Goal: Task Accomplishment & Management: Use online tool/utility

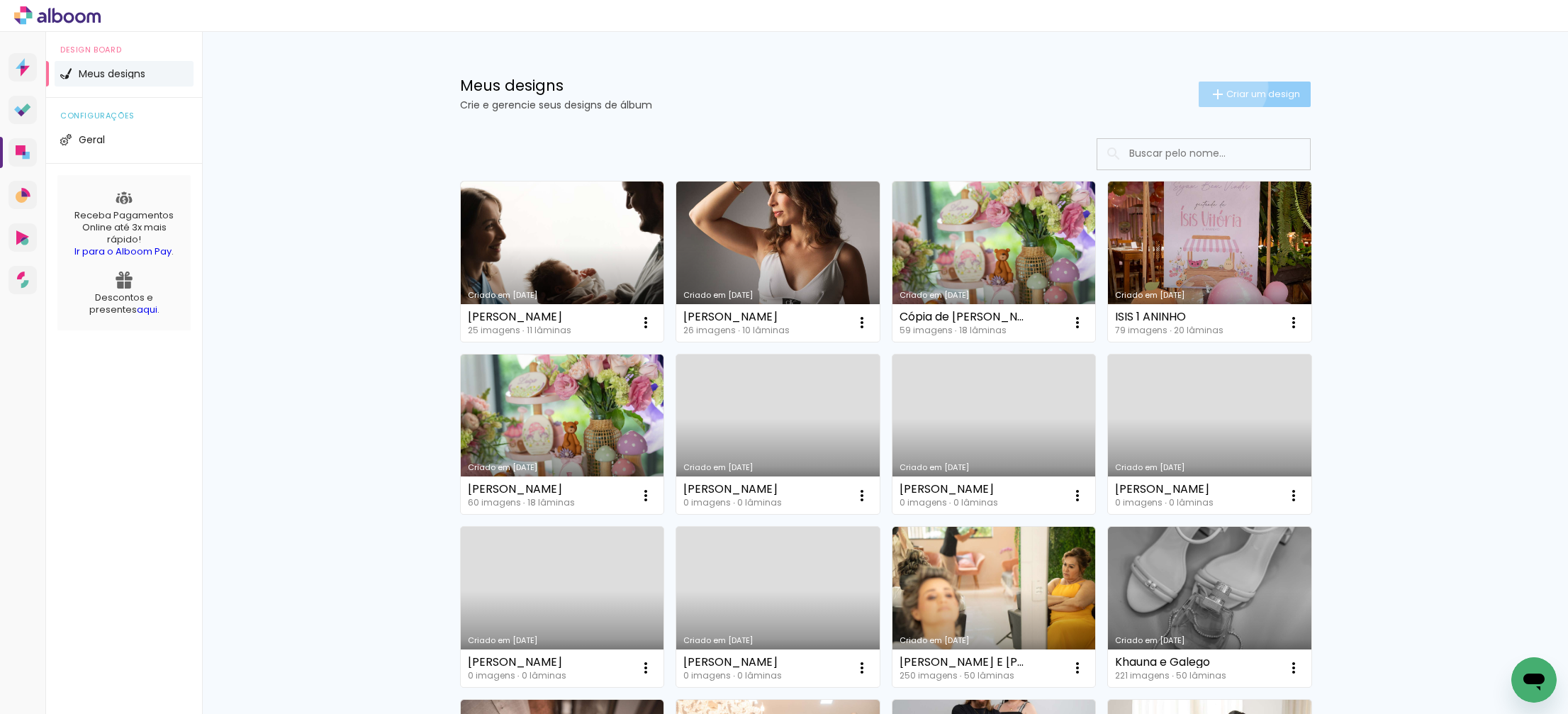
click at [1227, 86] on paper-button "Criar um design" at bounding box center [1255, 94] width 112 height 26
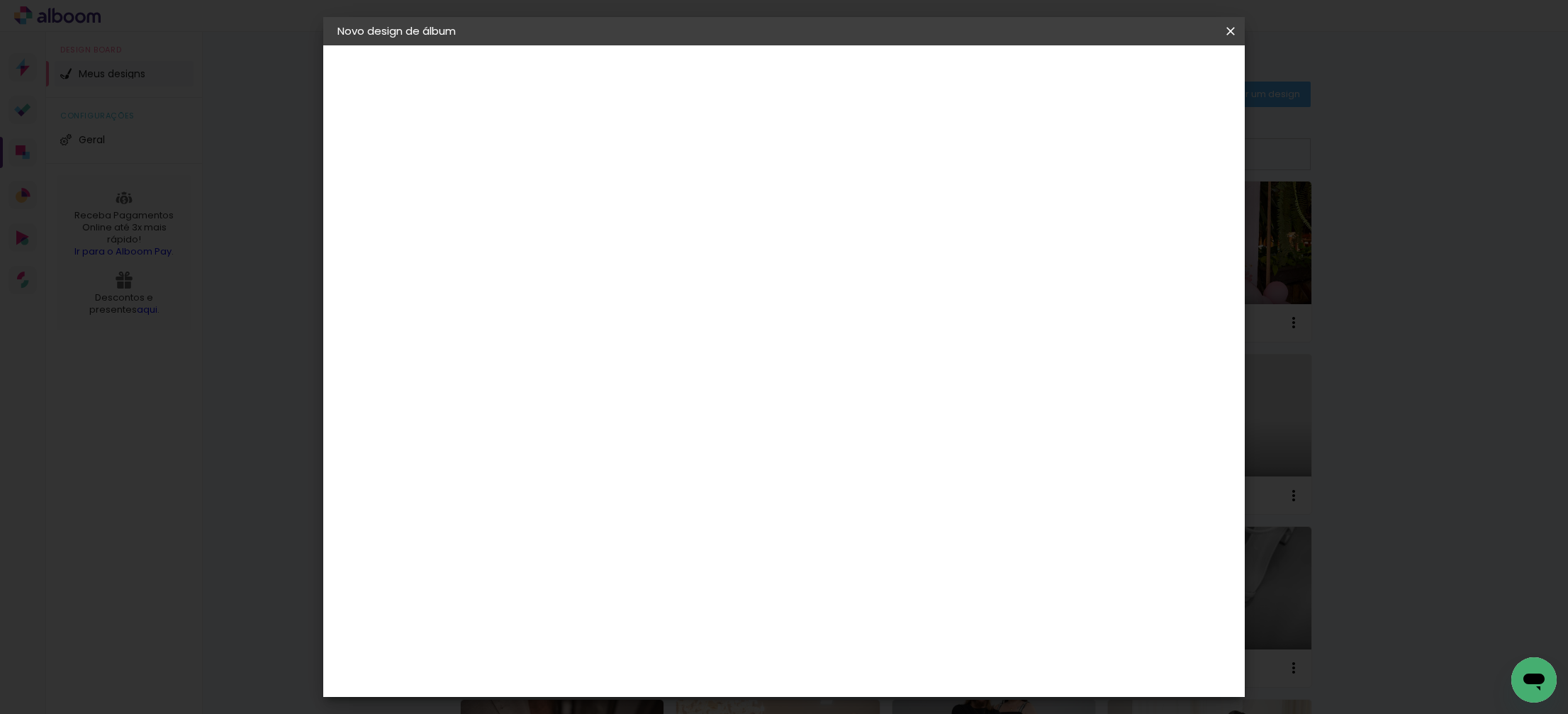
click at [569, 183] on input at bounding box center [569, 190] width 0 height 22
type input "[PERSON_NAME]"
type paper-input "[PERSON_NAME]"
click at [0, 0] on slot "Avançar" at bounding box center [0, 0] width 0 height 0
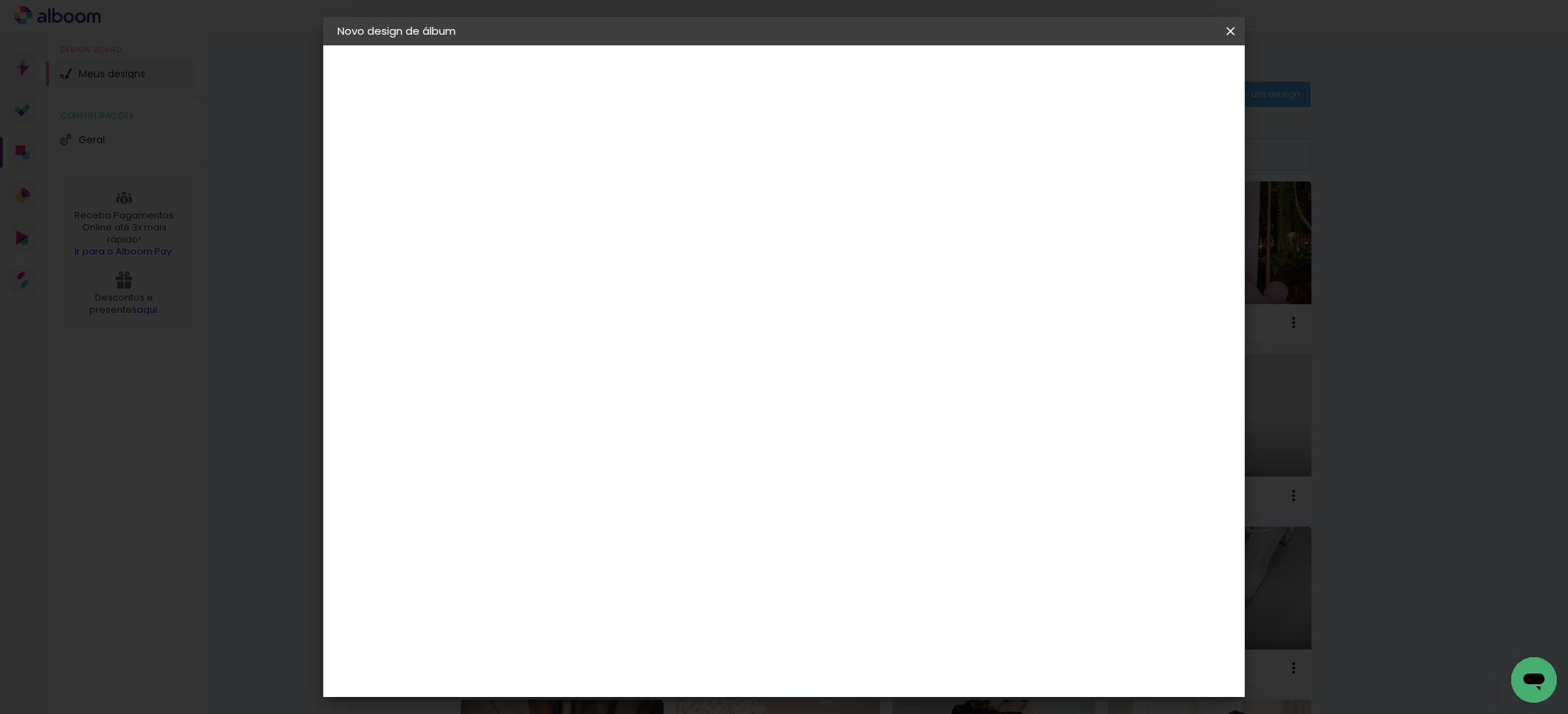
click at [587, 711] on div "DreambooksPro" at bounding box center [606, 717] width 92 height 12
click at [0, 0] on slot "Avançar" at bounding box center [0, 0] width 0 height 0
click at [647, 230] on paper-input-container "Linha" at bounding box center [605, 248] width 82 height 36
click at [0, 0] on slot "Álbum" at bounding box center [0, 0] width 0 height 0
type input "Álbum"
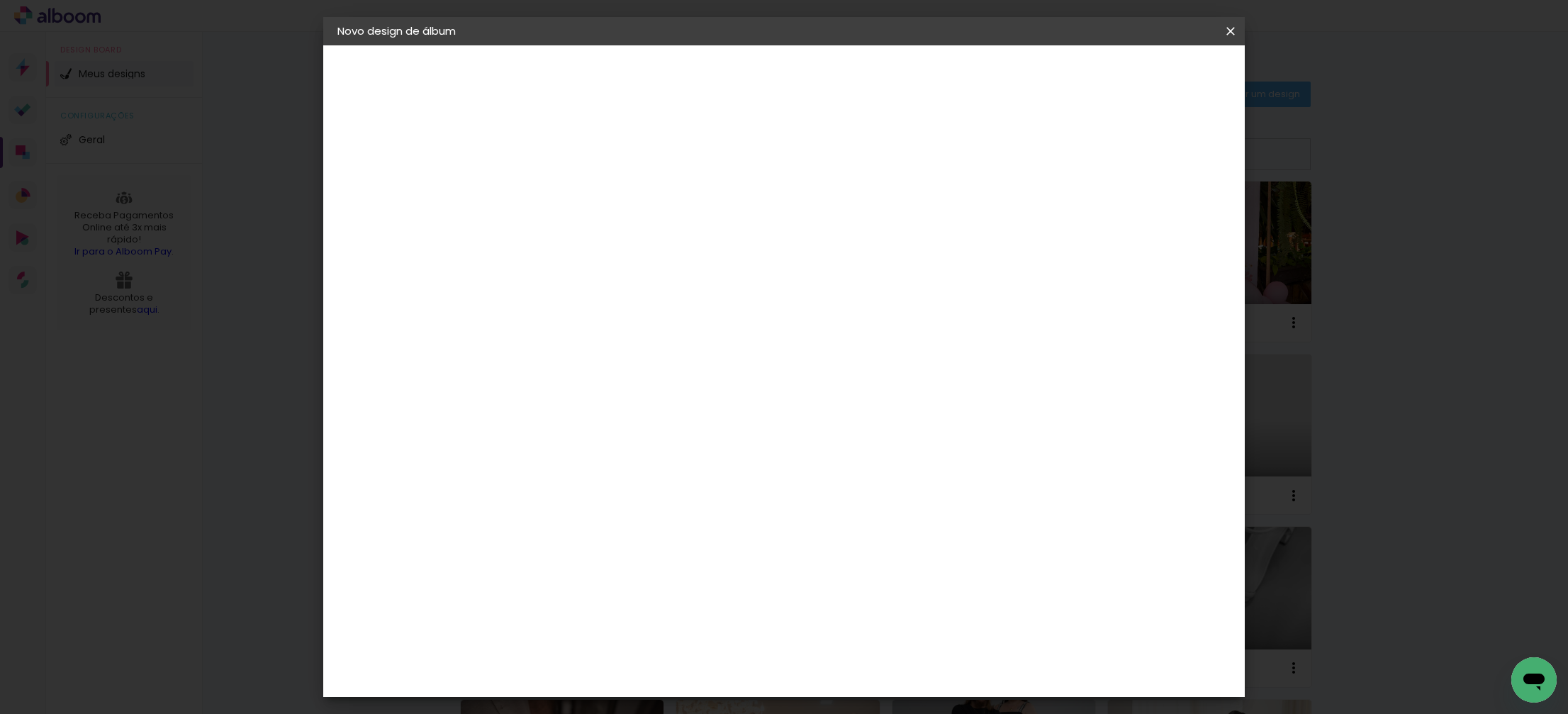
click at [665, 615] on span "20 × 20" at bounding box center [632, 629] width 66 height 29
click at [0, 0] on slot "Avançar" at bounding box center [0, 0] width 0 height 0
click at [1153, 78] on span "Iniciar design" at bounding box center [1120, 75] width 64 height 10
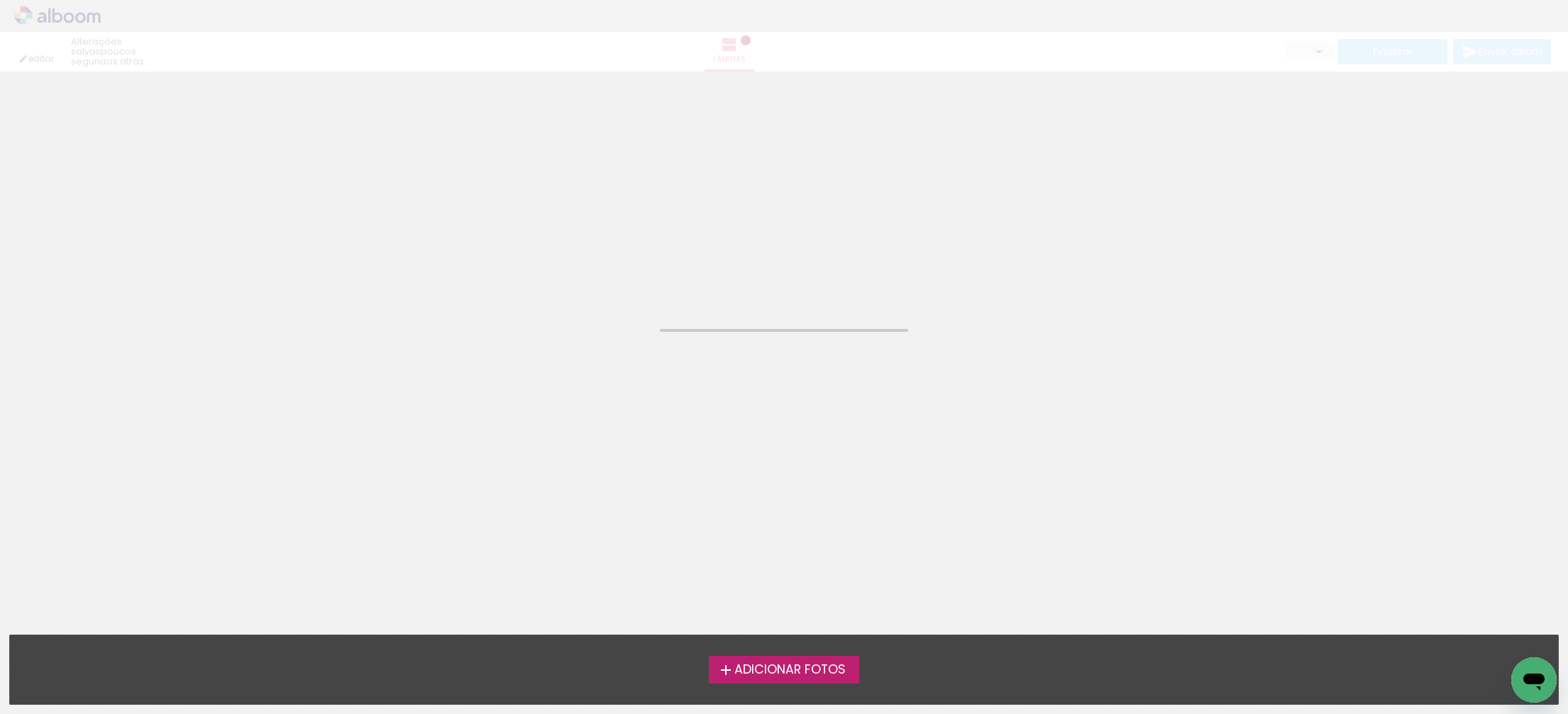
click at [735, 669] on span "Adicionar Fotos" at bounding box center [790, 670] width 111 height 13
click at [0, 0] on input "file" at bounding box center [0, 0] width 0 height 0
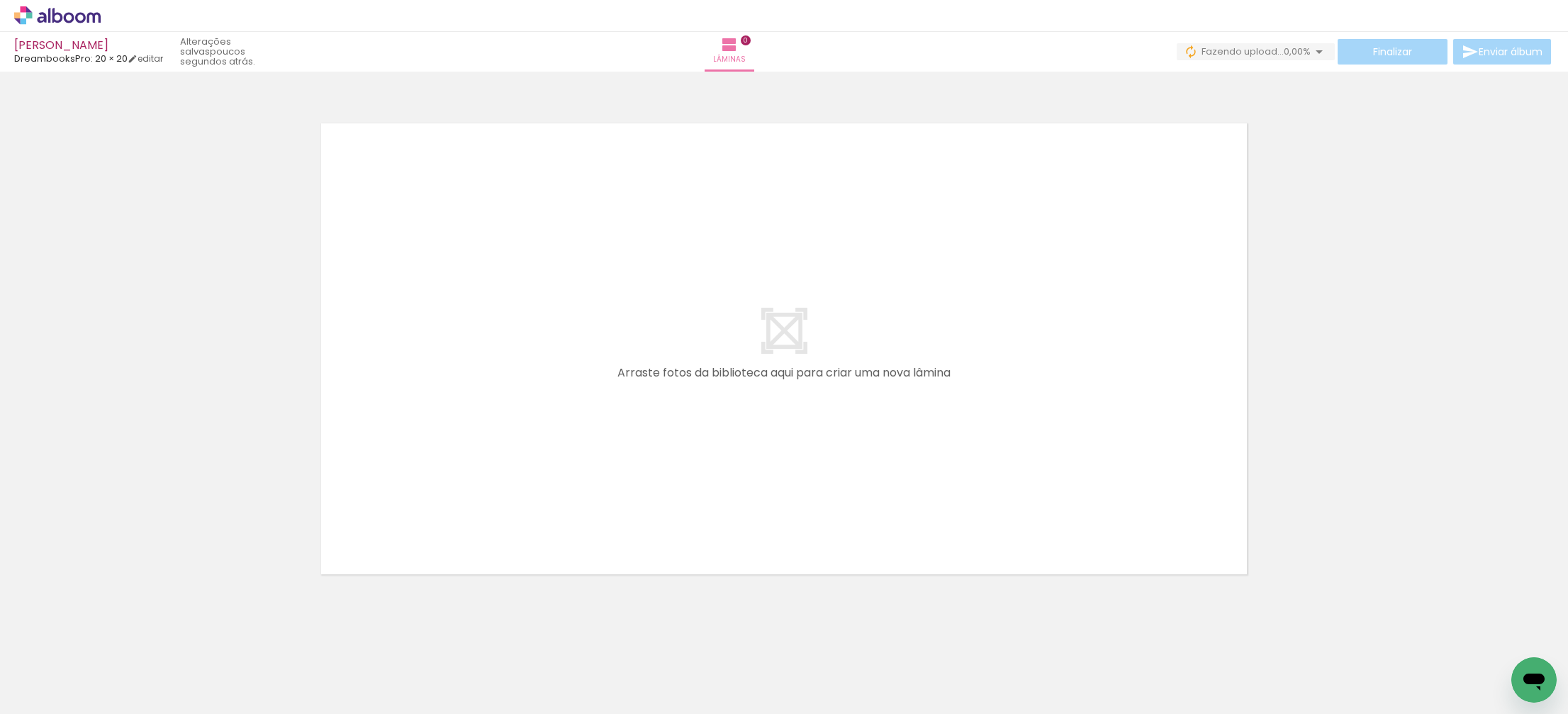
scroll to position [0, 928]
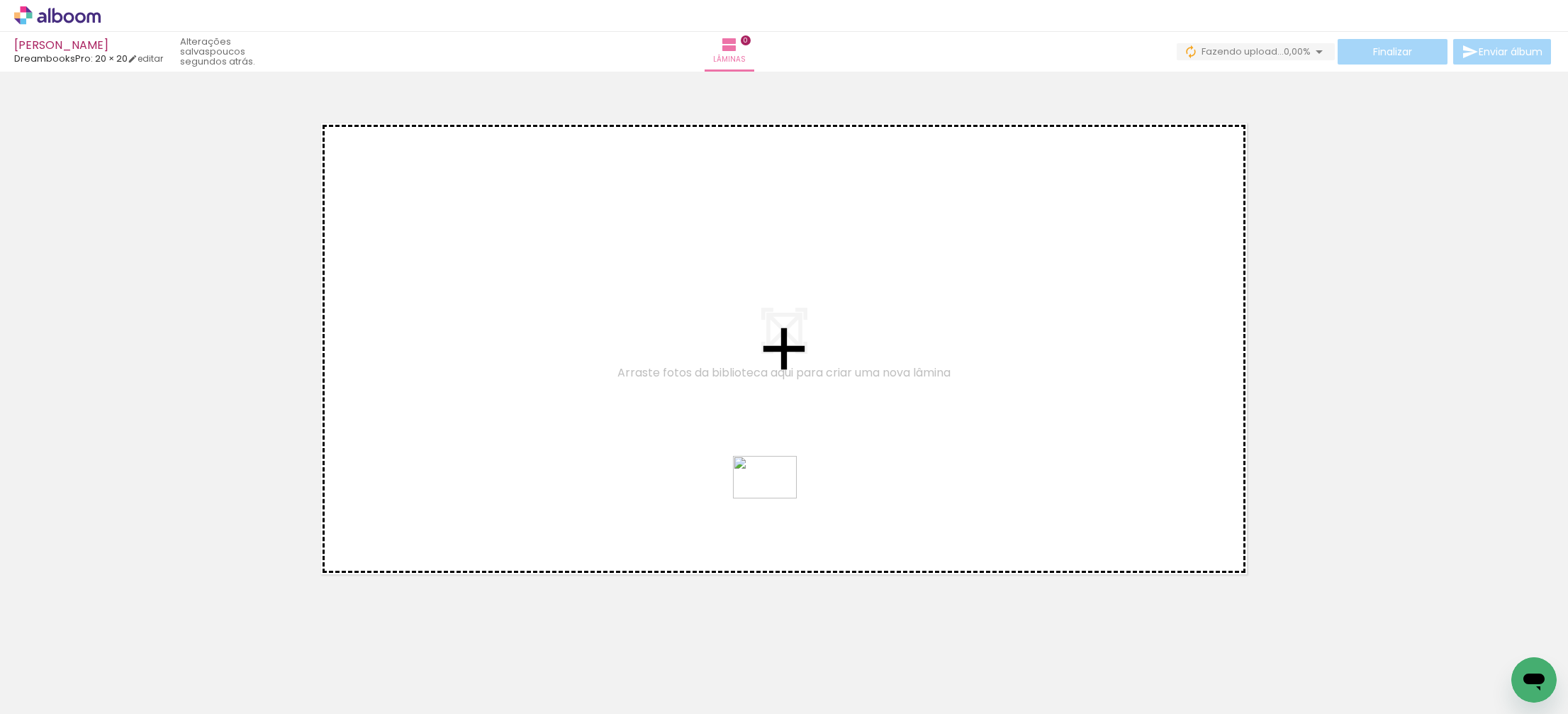
drag, startPoint x: 895, startPoint y: 669, endPoint x: 776, endPoint y: 499, distance: 207.5
click at [776, 499] on quentale-workspace at bounding box center [784, 357] width 1568 height 714
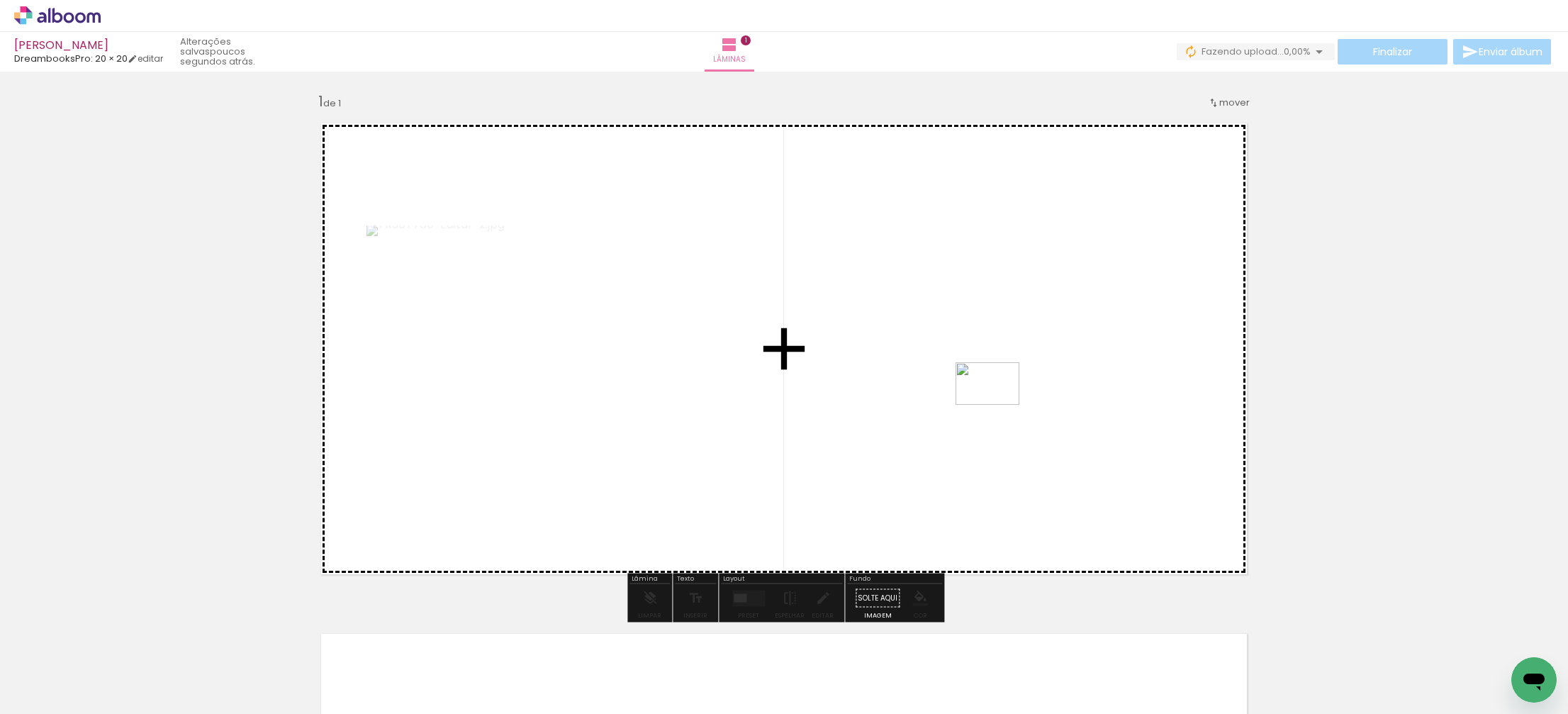
click at [998, 405] on quentale-workspace at bounding box center [784, 357] width 1568 height 714
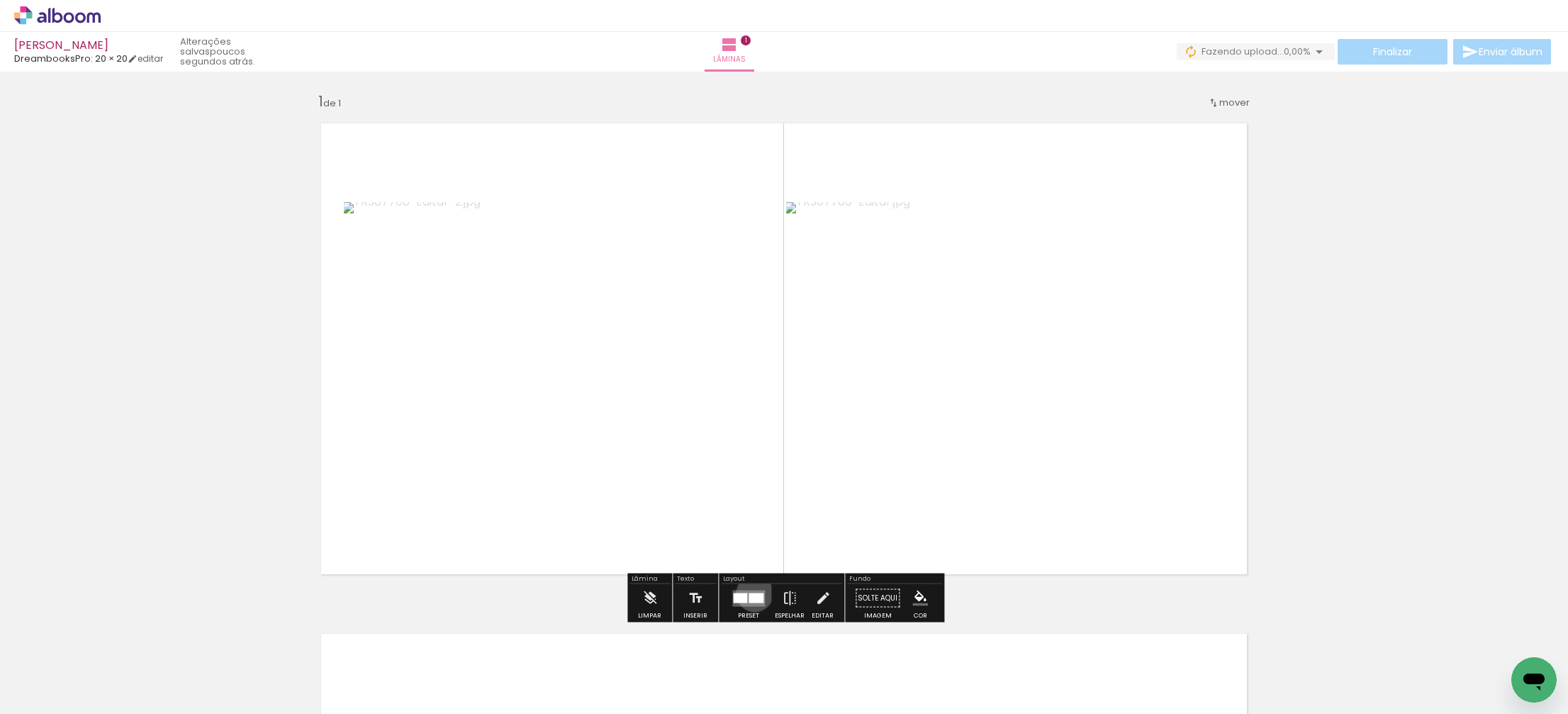
click at [751, 593] on div at bounding box center [756, 598] width 15 height 10
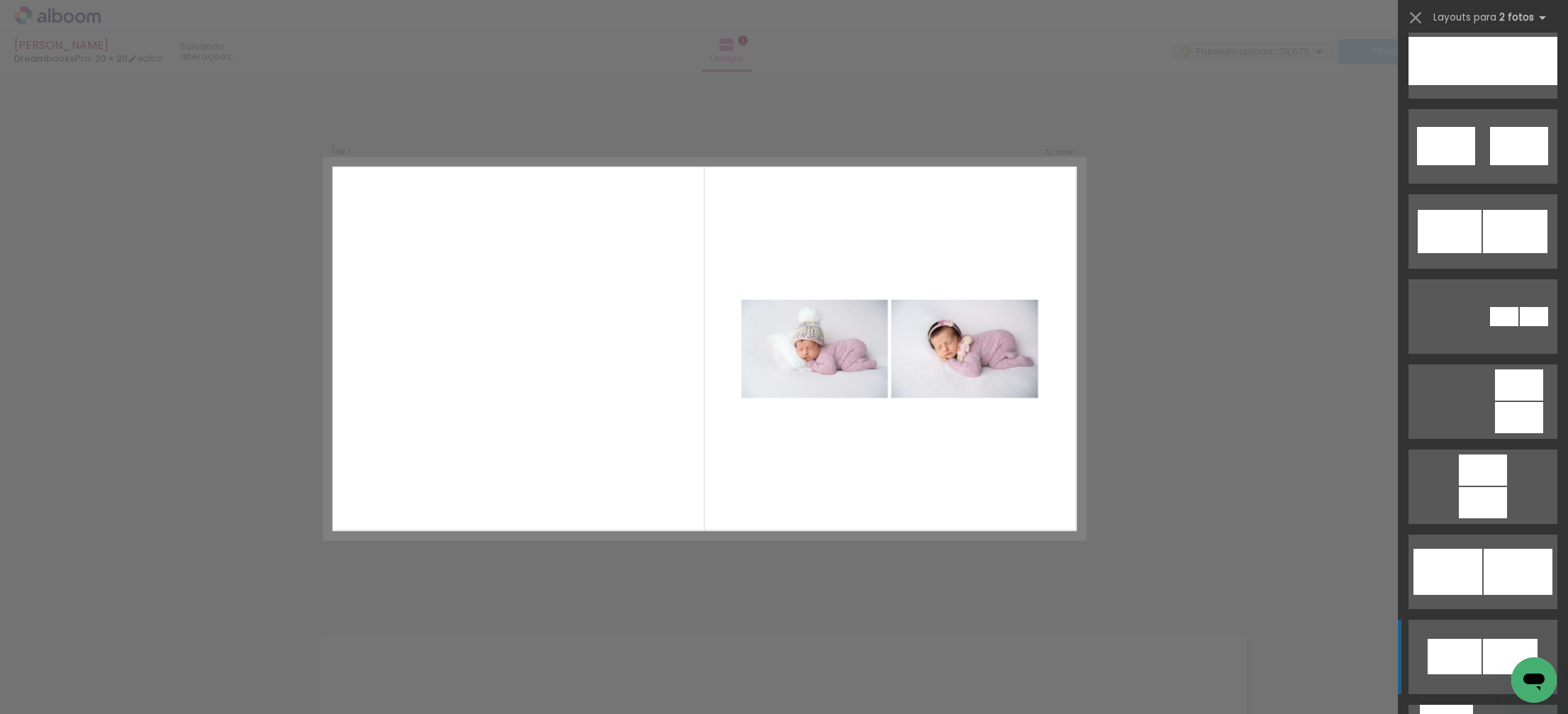
scroll to position [0, 0]
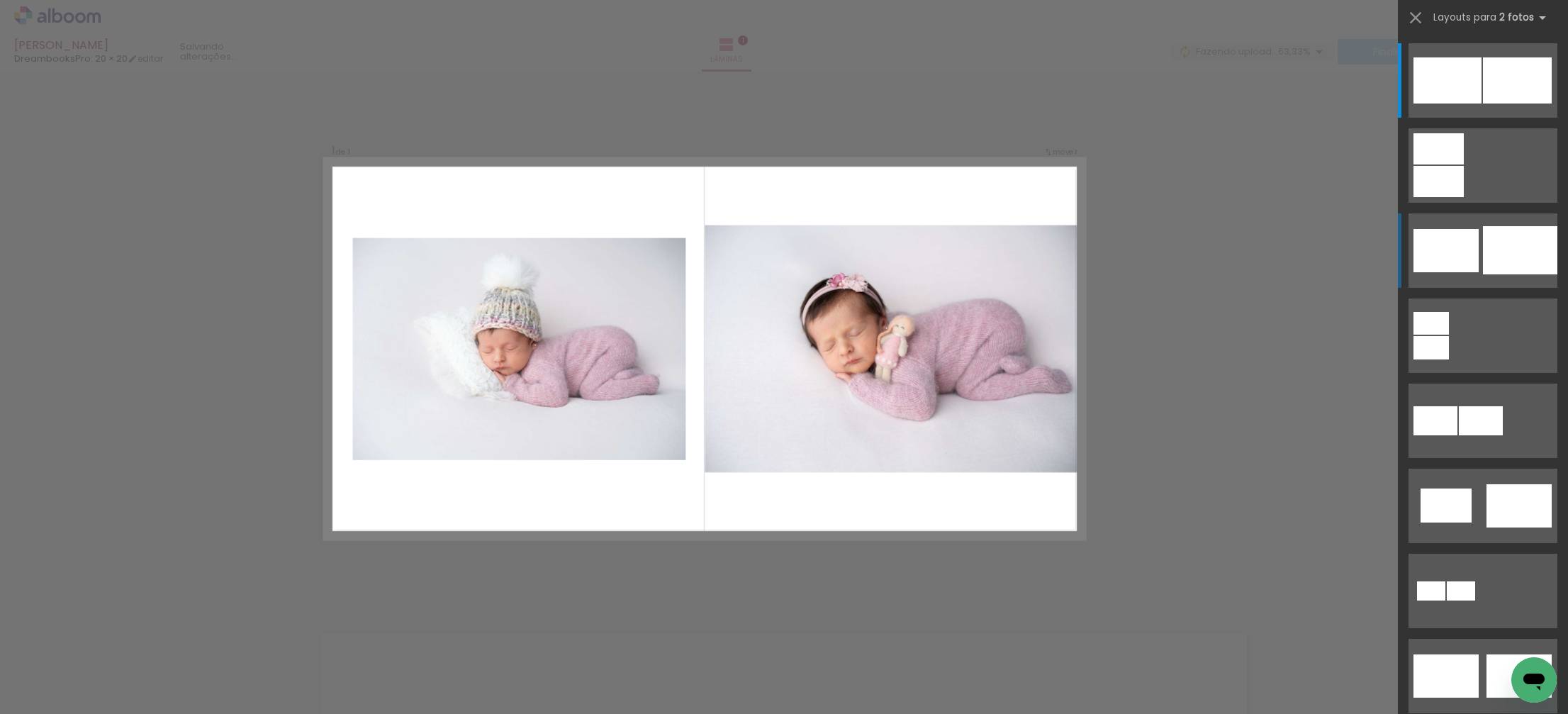
click at [1492, 247] on div at bounding box center [1520, 250] width 74 height 49
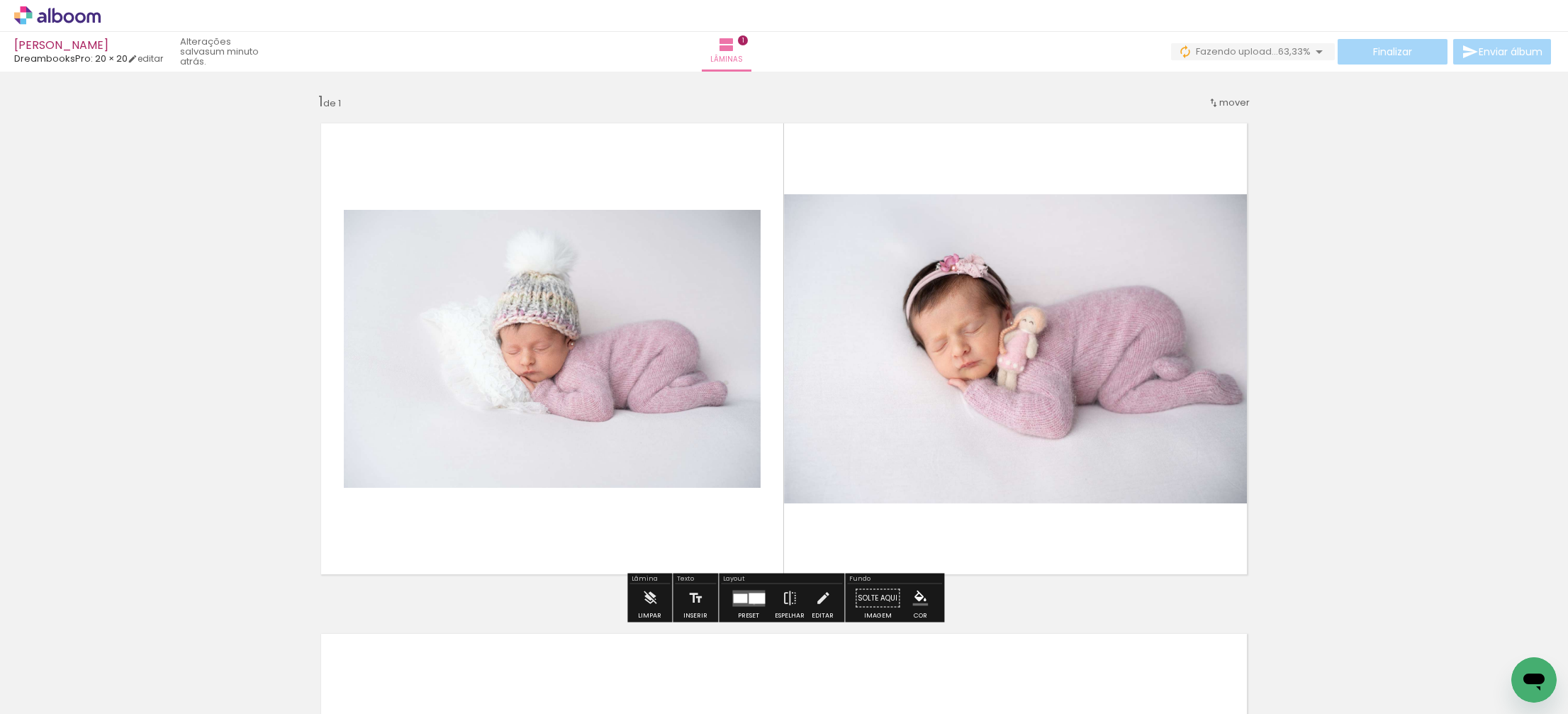
click at [751, 604] on quentale-layouter at bounding box center [748, 598] width 33 height 16
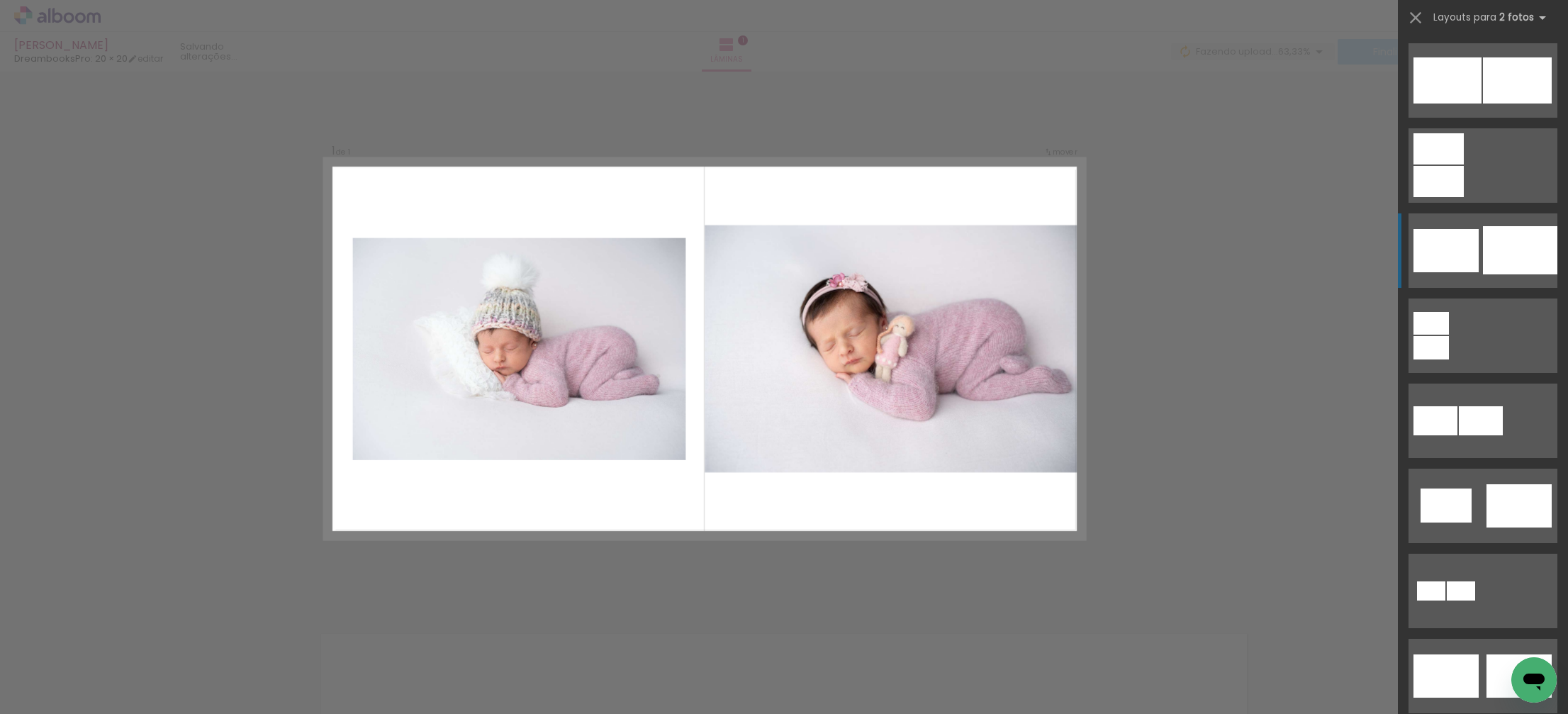
scroll to position [170, 0]
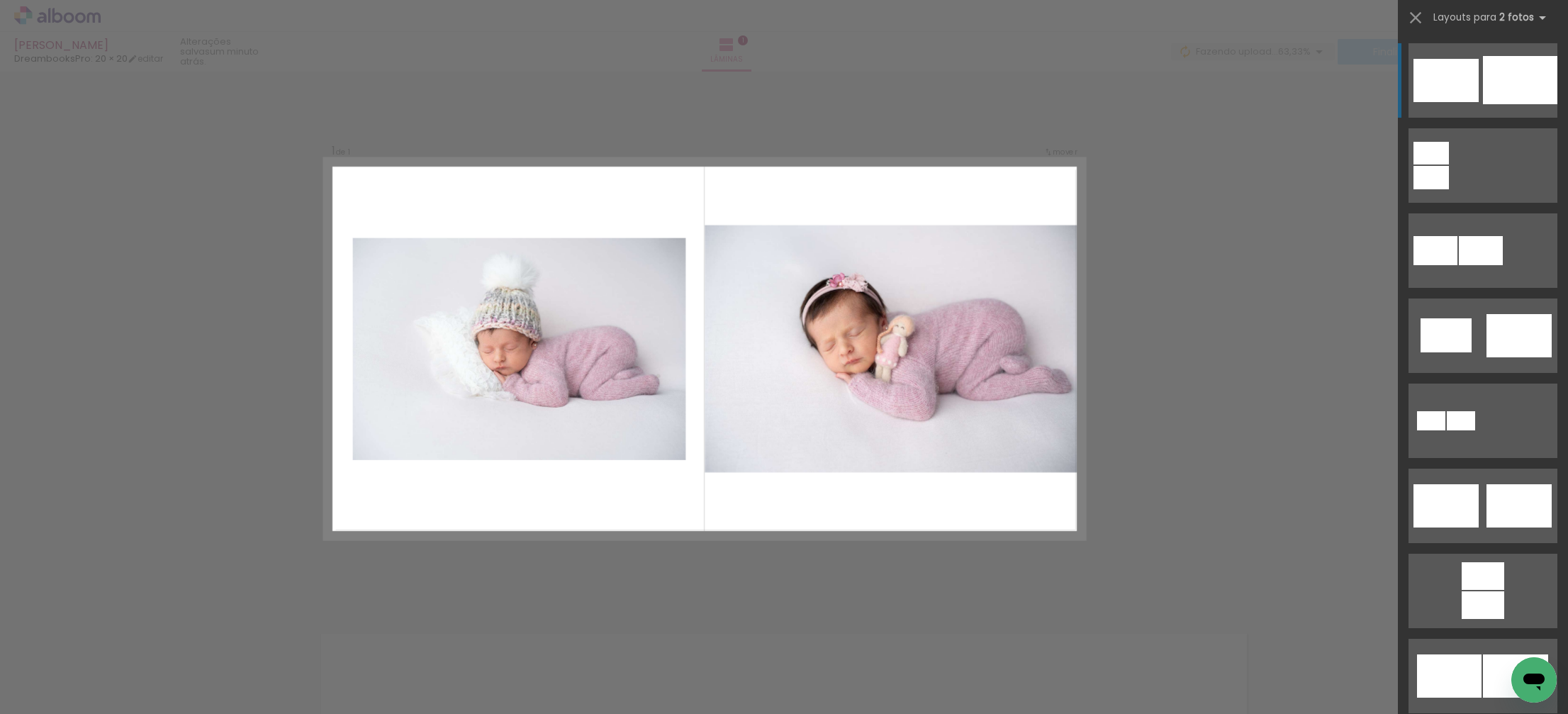
click at [608, 409] on quentale-photo at bounding box center [519, 349] width 333 height 223
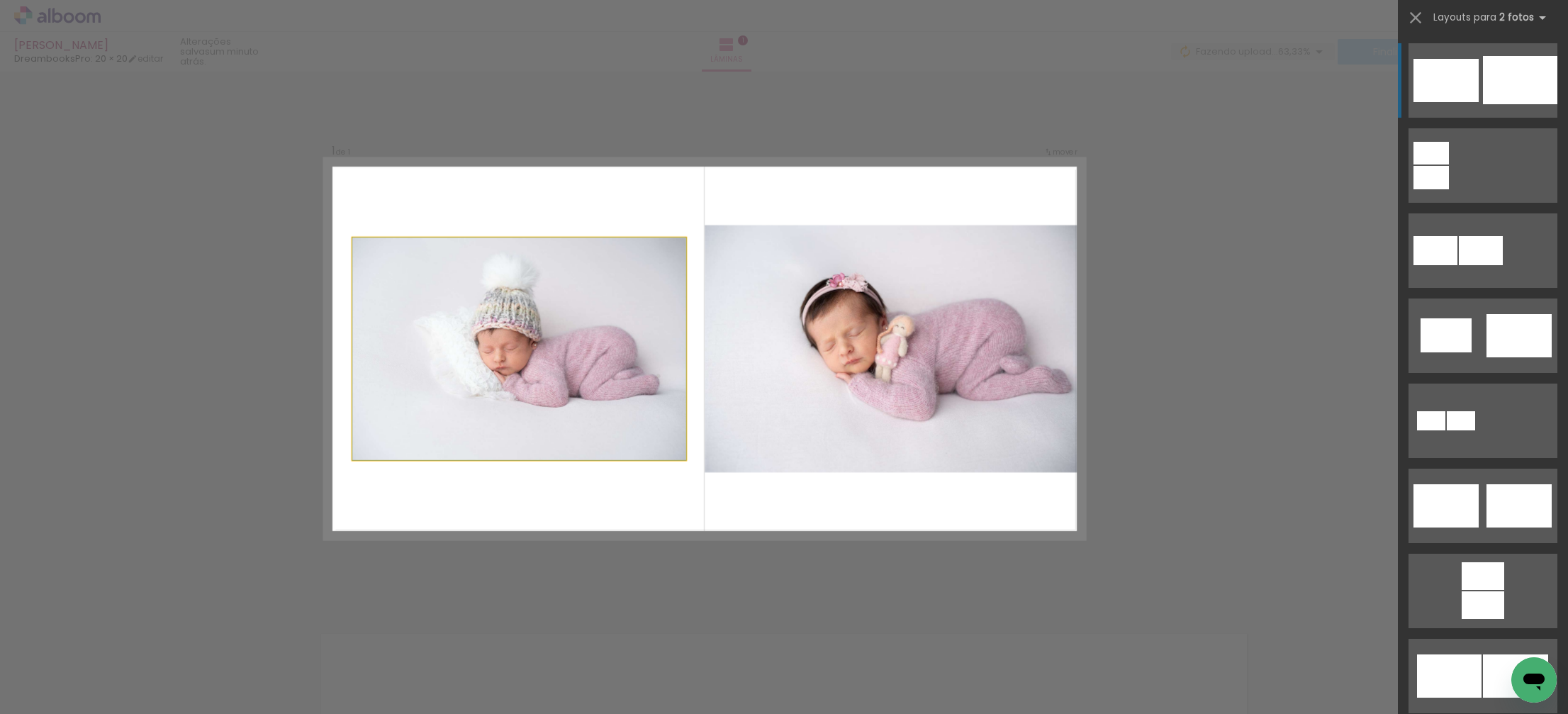
click at [598, 393] on quentale-photo at bounding box center [519, 349] width 333 height 223
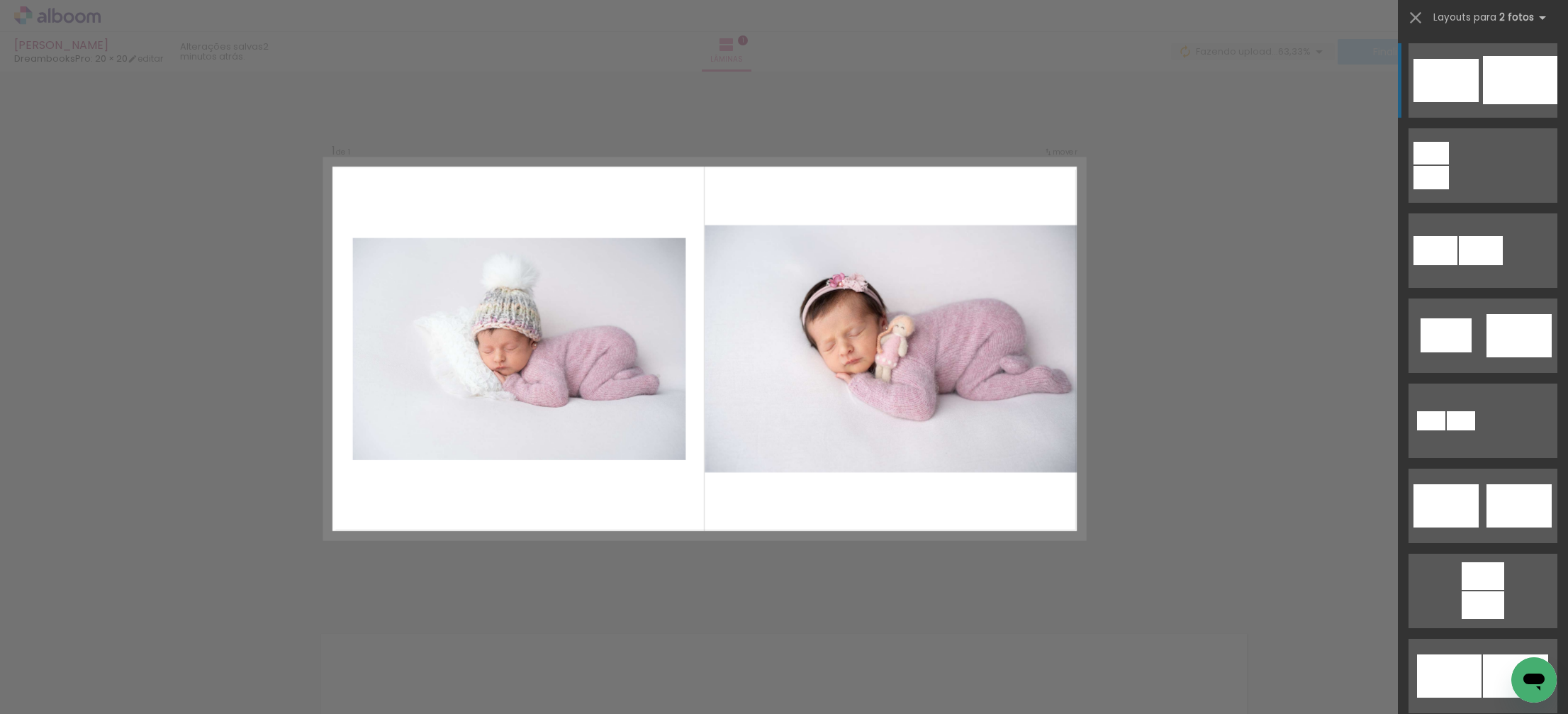
click at [1539, 93] on div at bounding box center [1520, 80] width 74 height 49
click at [1503, 73] on div at bounding box center [1520, 80] width 74 height 49
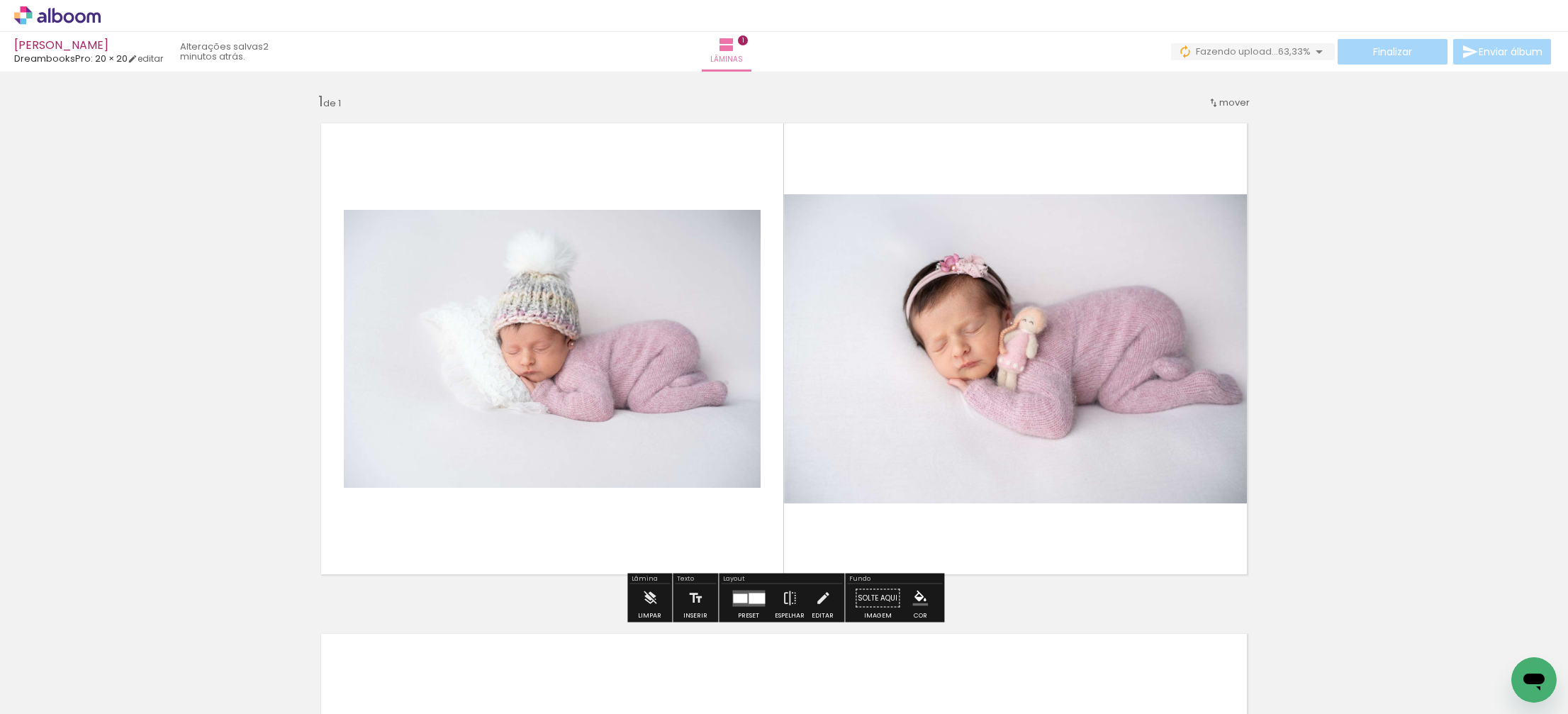
click at [695, 293] on quentale-photo at bounding box center [552, 349] width 417 height 278
click at [587, 280] on quentale-photo at bounding box center [552, 349] width 417 height 278
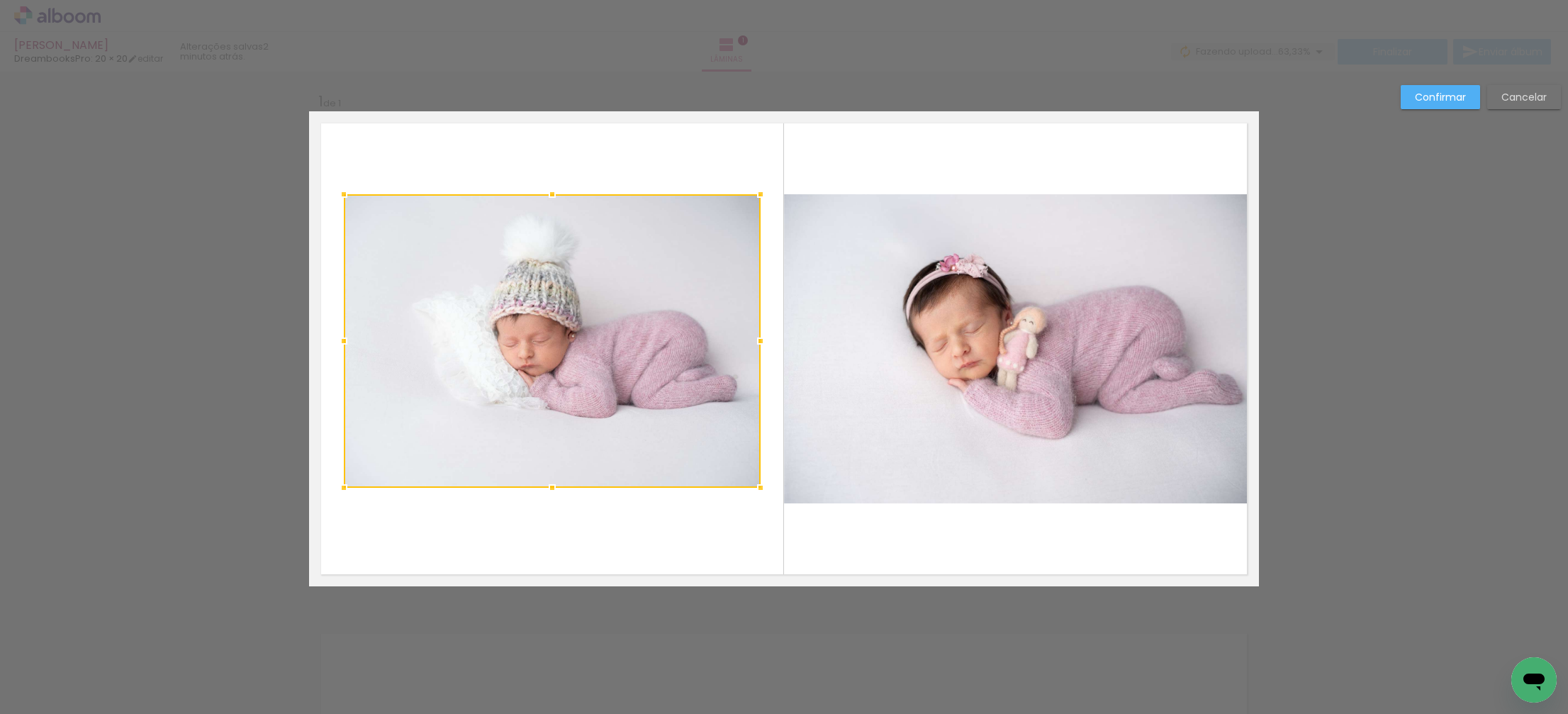
drag, startPoint x: 552, startPoint y: 209, endPoint x: 556, endPoint y: 193, distance: 16.5
click at [556, 193] on div at bounding box center [552, 194] width 28 height 28
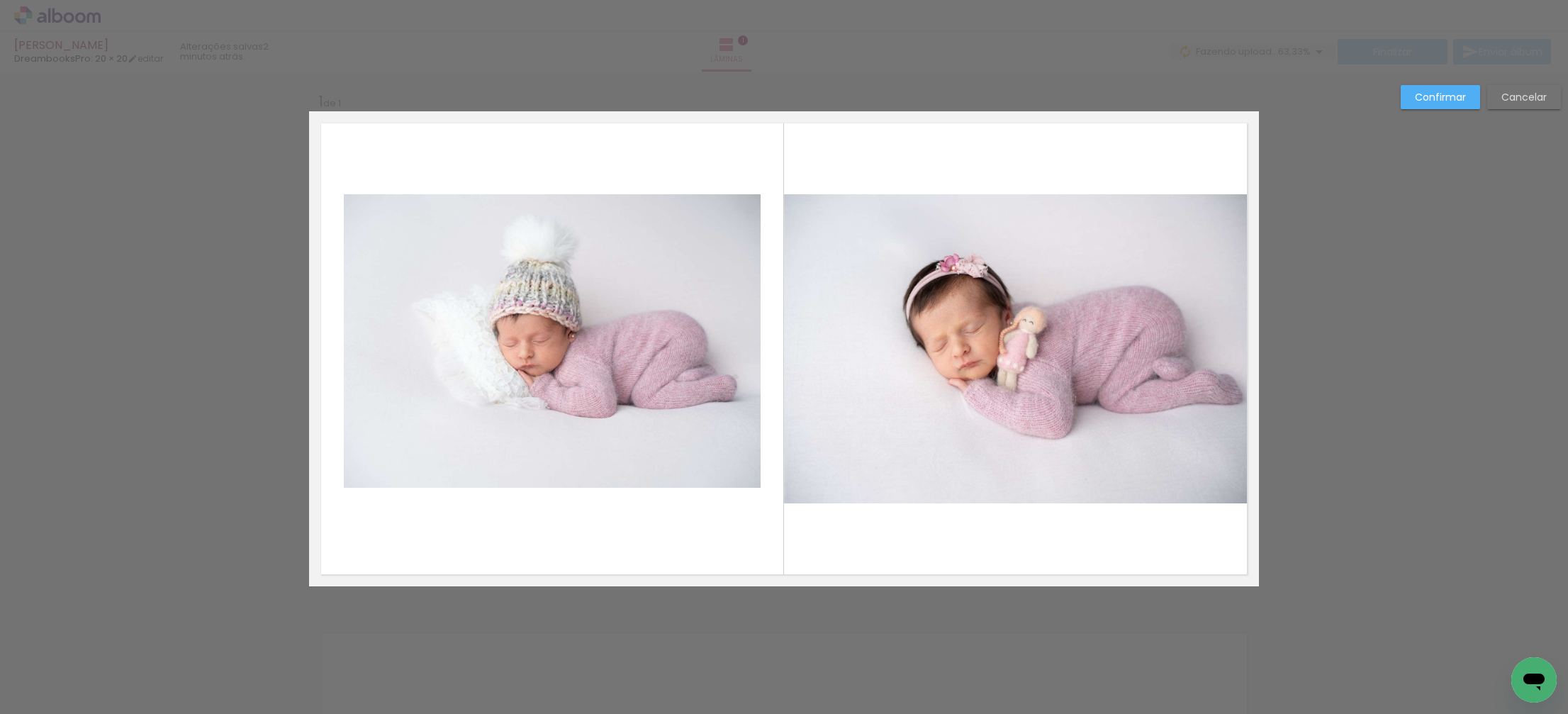
click at [530, 485] on quentale-photo at bounding box center [552, 341] width 417 height 294
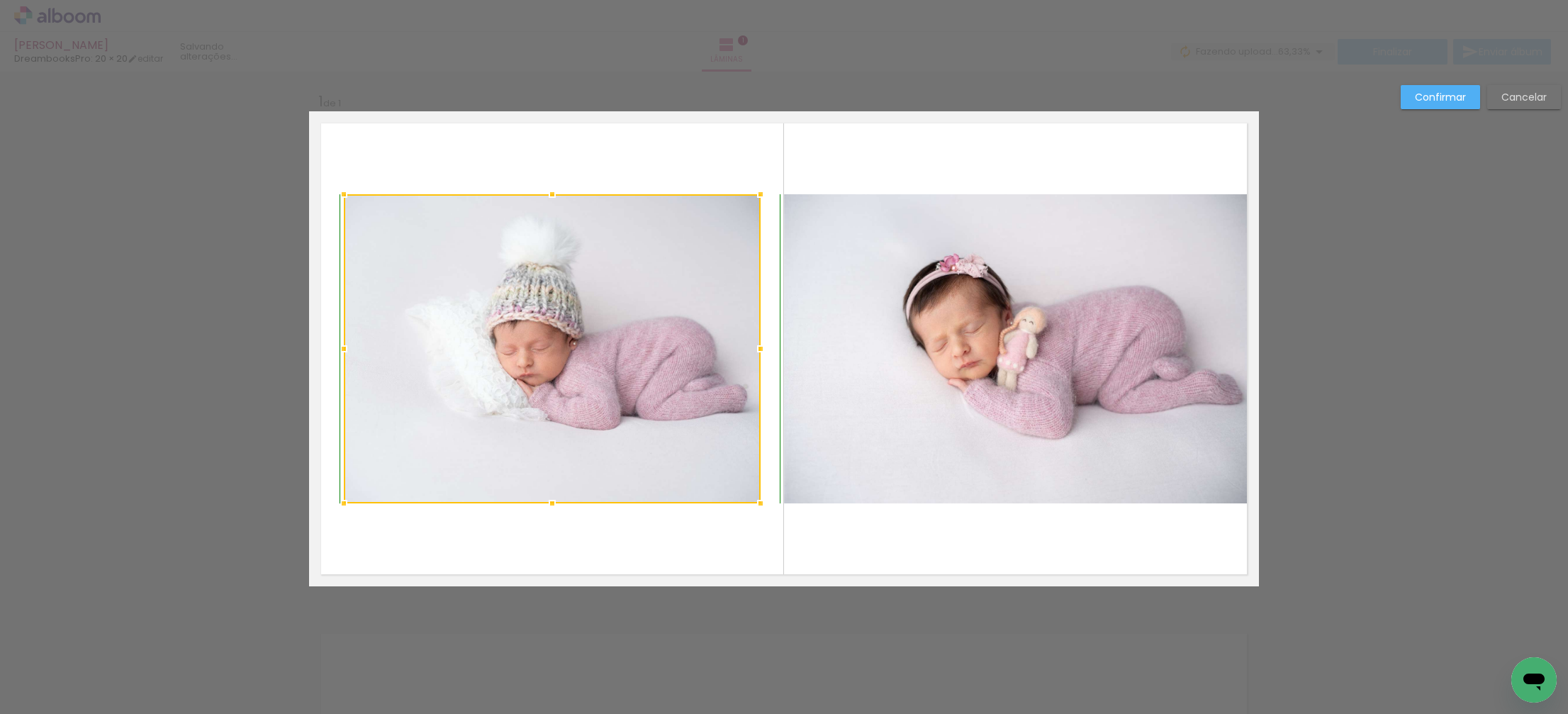
drag, startPoint x: 549, startPoint y: 485, endPoint x: 551, endPoint y: 500, distance: 15.1
click at [551, 500] on div at bounding box center [552, 504] width 28 height 28
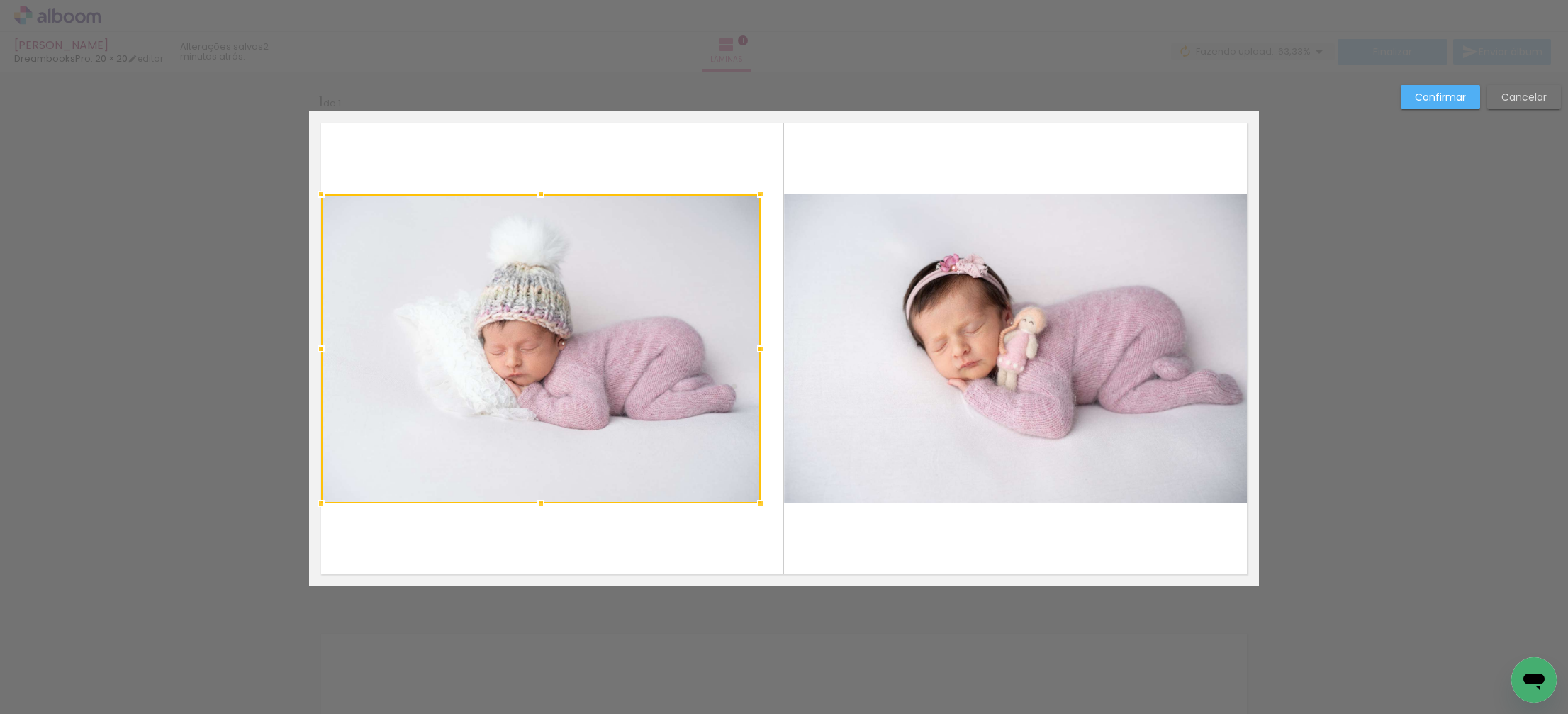
drag, startPoint x: 346, startPoint y: 346, endPoint x: 323, endPoint y: 346, distance: 23.0
click at [323, 346] on div at bounding box center [321, 349] width 28 height 28
click at [1436, 105] on paper-button "Confirmar" at bounding box center [1440, 97] width 79 height 24
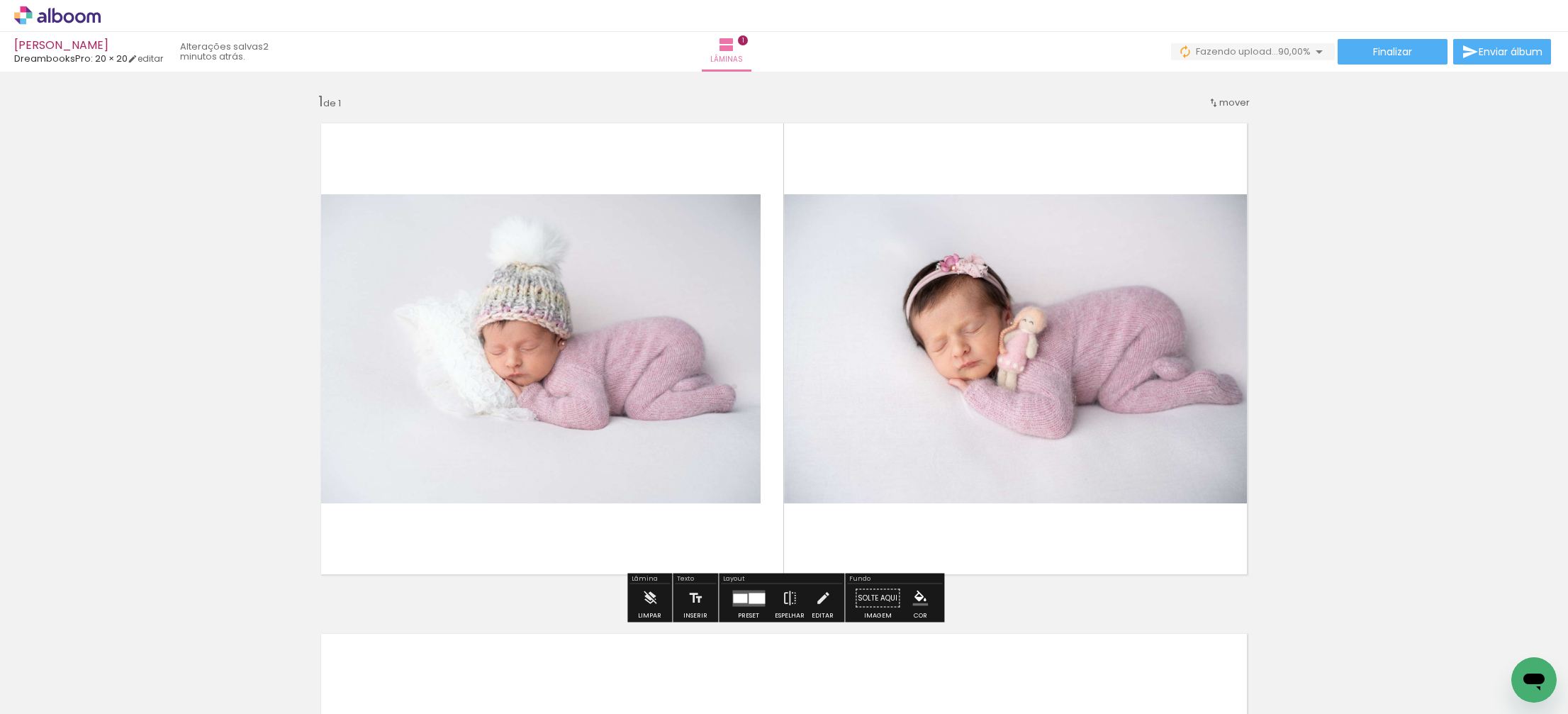
click at [537, 324] on quentale-photo at bounding box center [541, 348] width 439 height 309
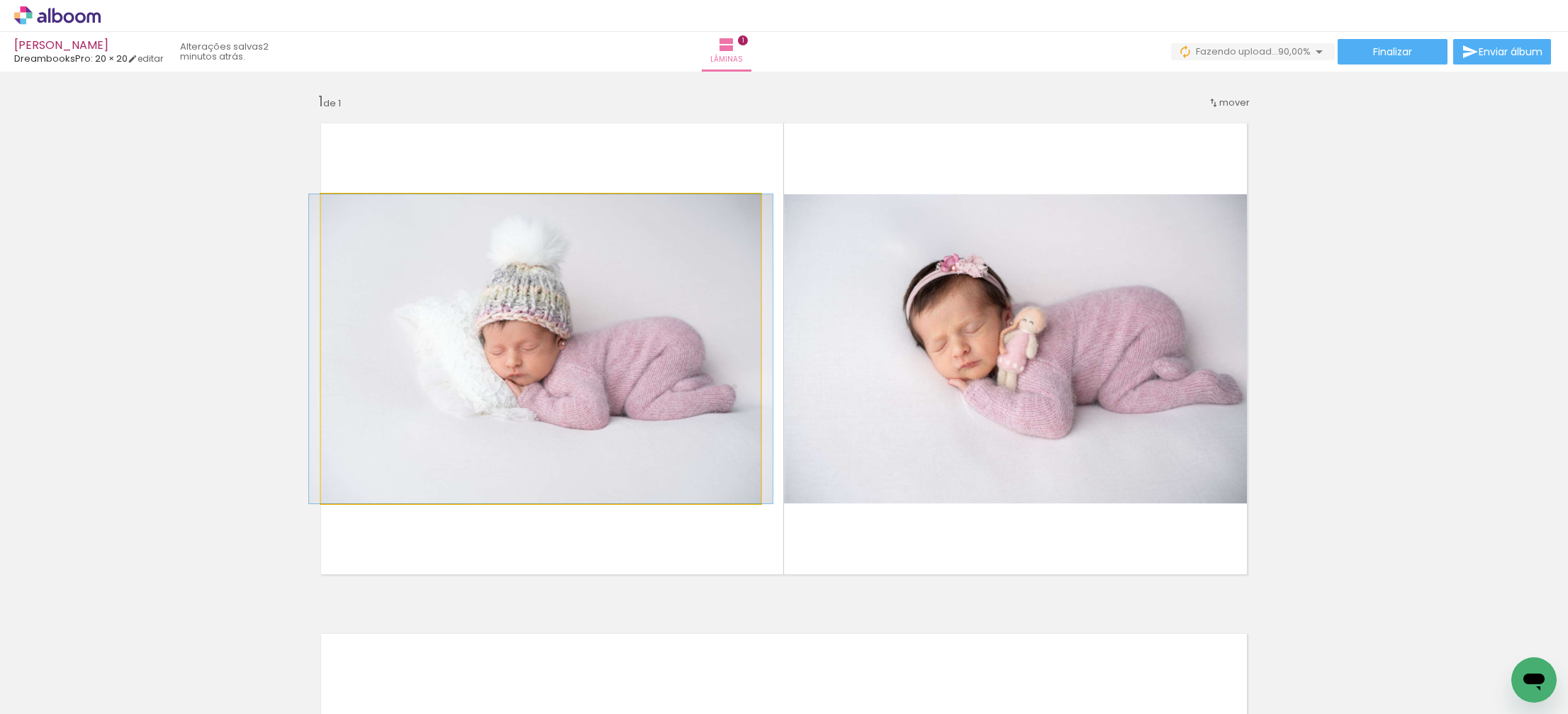
click at [538, 324] on quentale-photo at bounding box center [541, 348] width 439 height 309
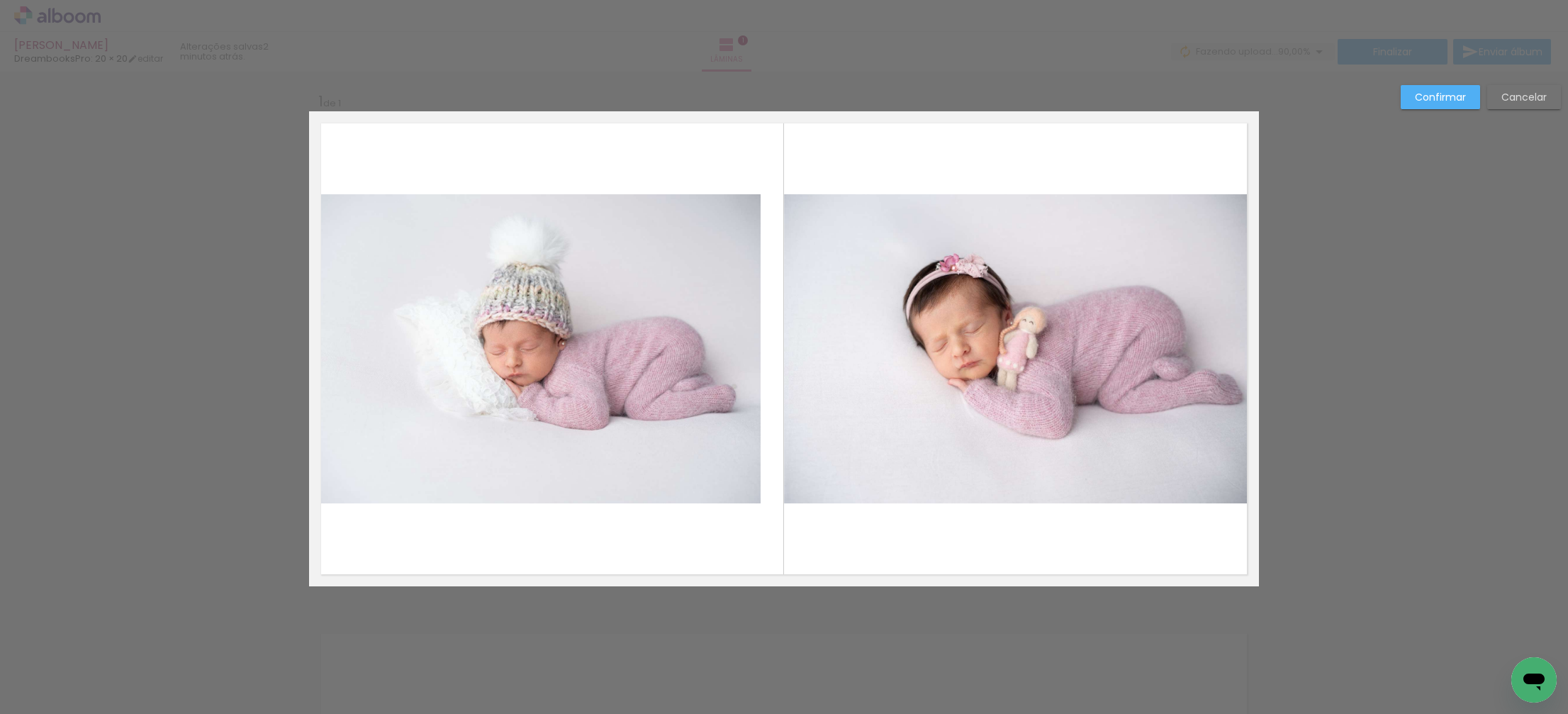
click at [732, 368] on album-spread "1 de 1" at bounding box center [783, 349] width 950 height 475
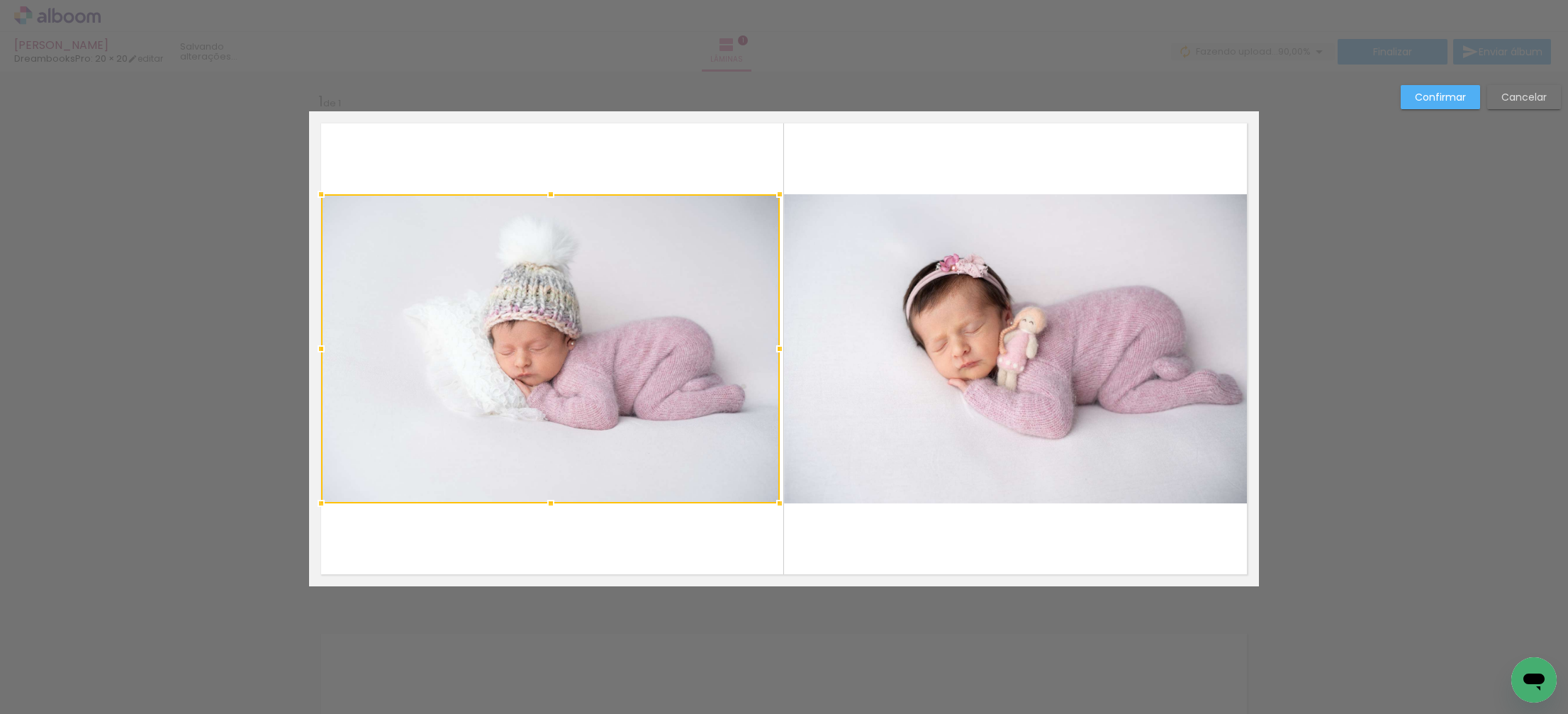
drag, startPoint x: 761, startPoint y: 348, endPoint x: 778, endPoint y: 351, distance: 17.3
click at [778, 351] on div at bounding box center [780, 349] width 28 height 28
click at [787, 351] on div at bounding box center [778, 349] width 28 height 28
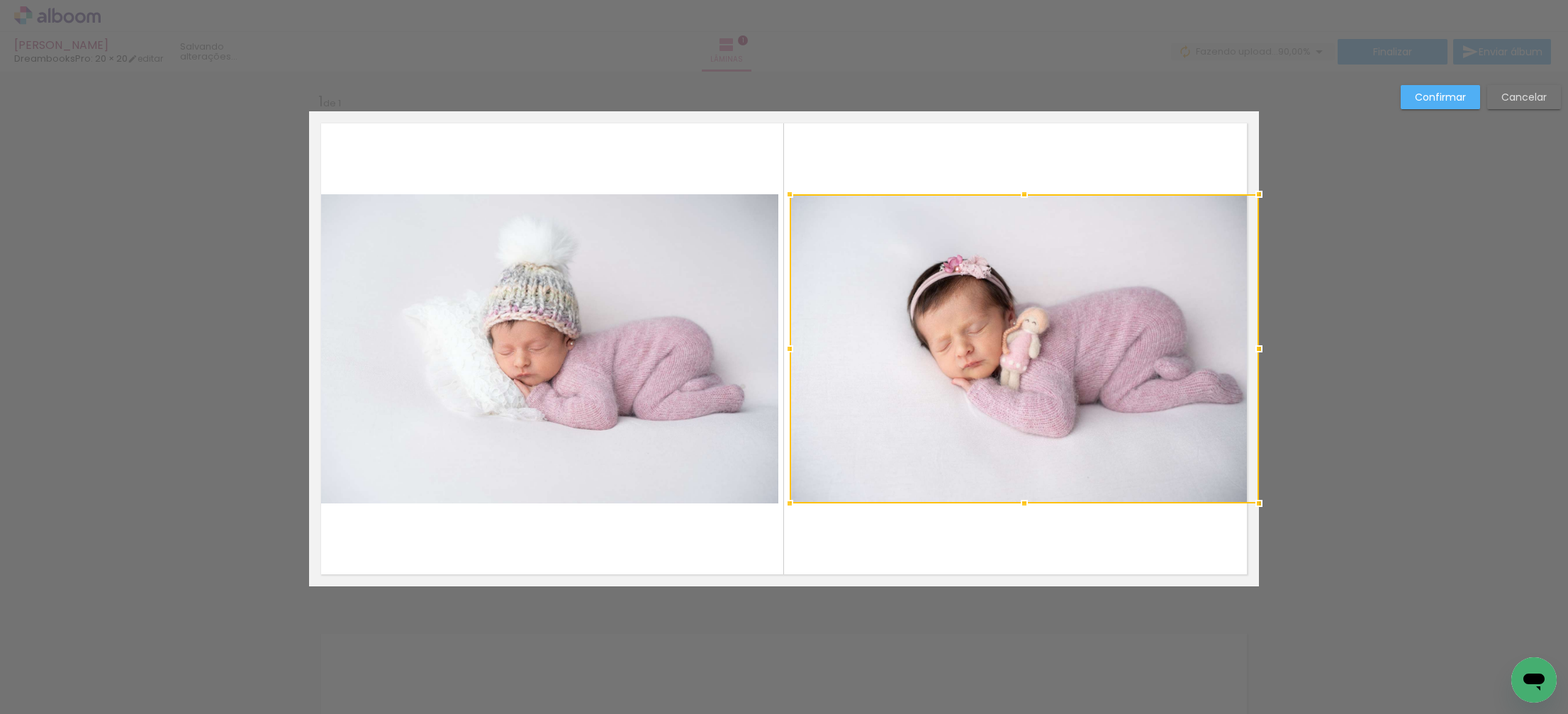
click at [791, 349] on div at bounding box center [790, 349] width 28 height 28
click at [1427, 105] on paper-button "Confirmar" at bounding box center [1440, 97] width 79 height 24
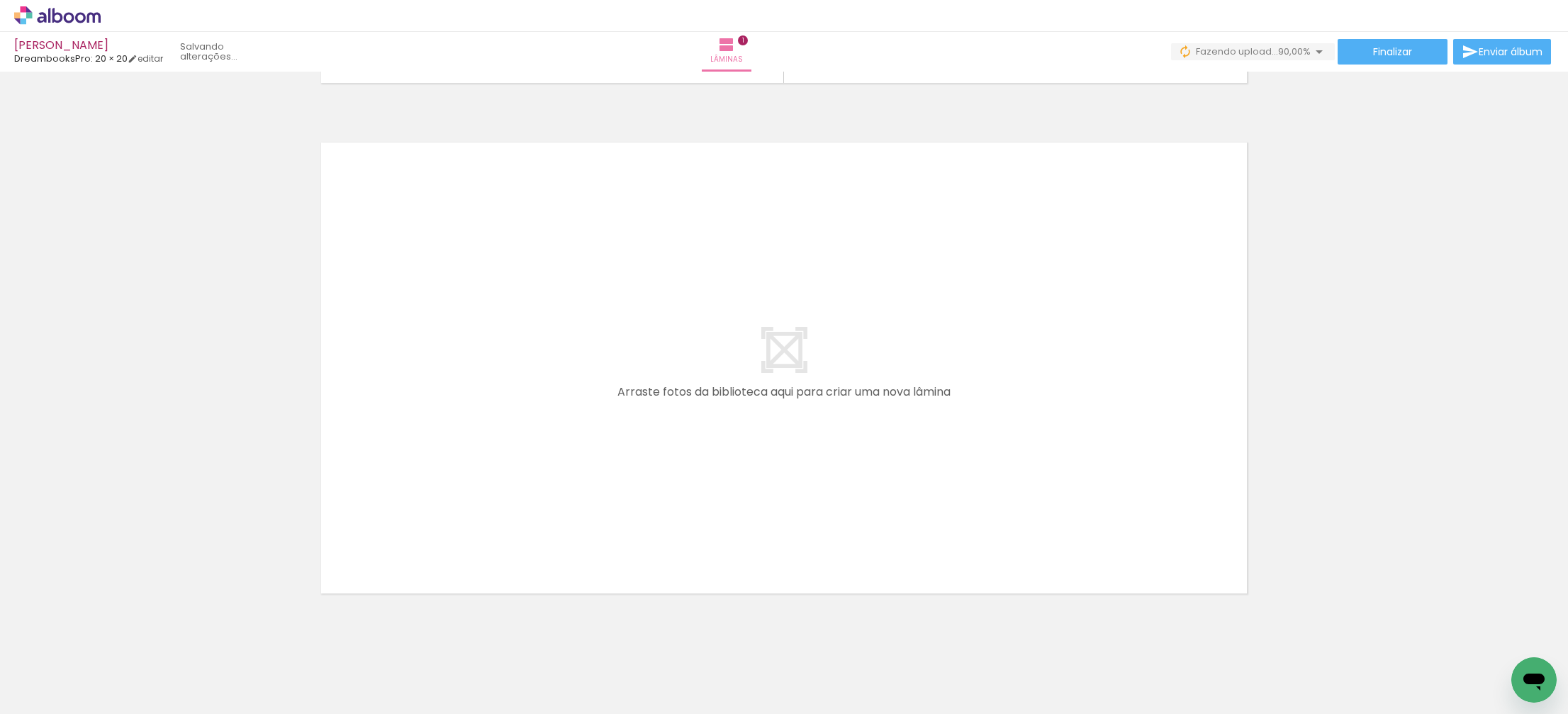
scroll to position [0, 0]
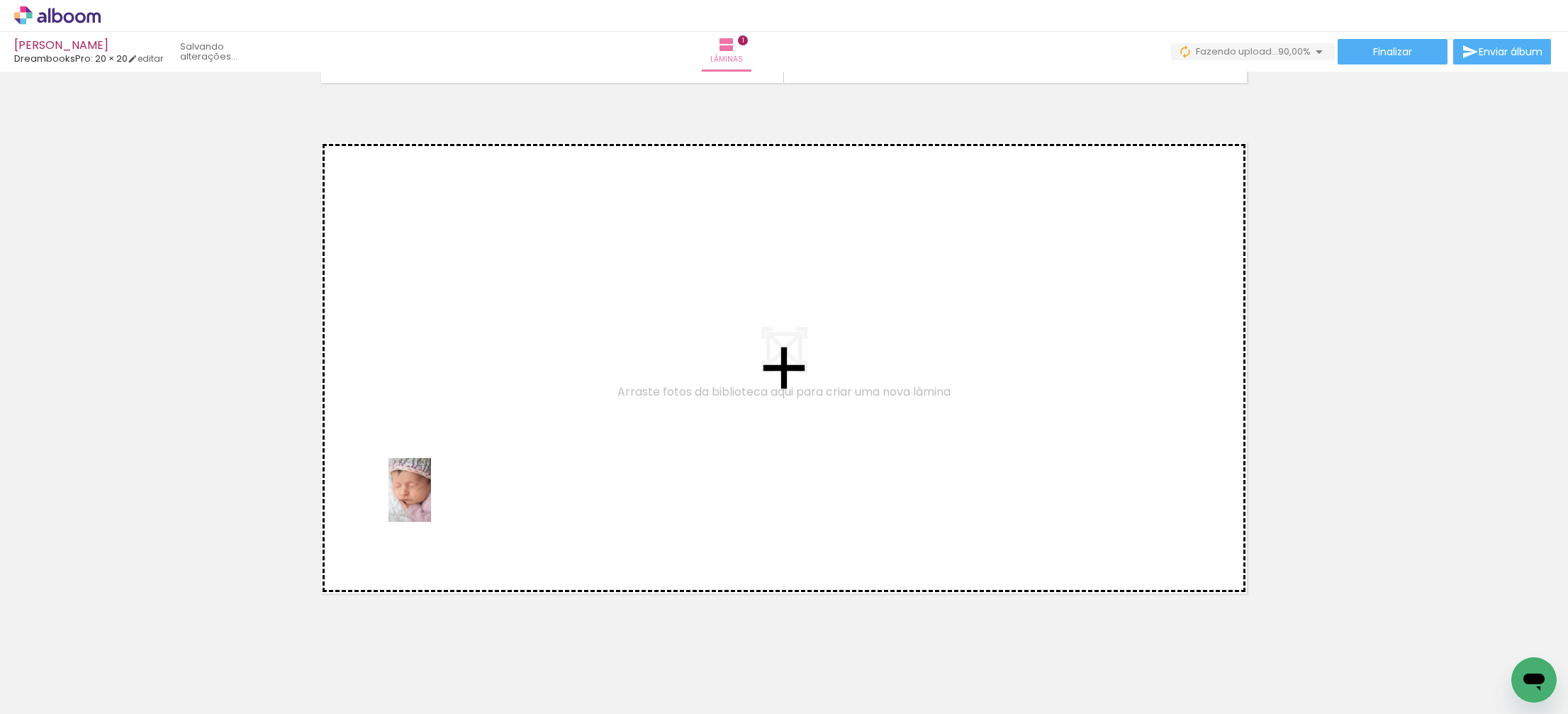
drag, startPoint x: 222, startPoint y: 650, endPoint x: 432, endPoint y: 500, distance: 258.1
click at [432, 500] on quentale-workspace at bounding box center [784, 357] width 1568 height 714
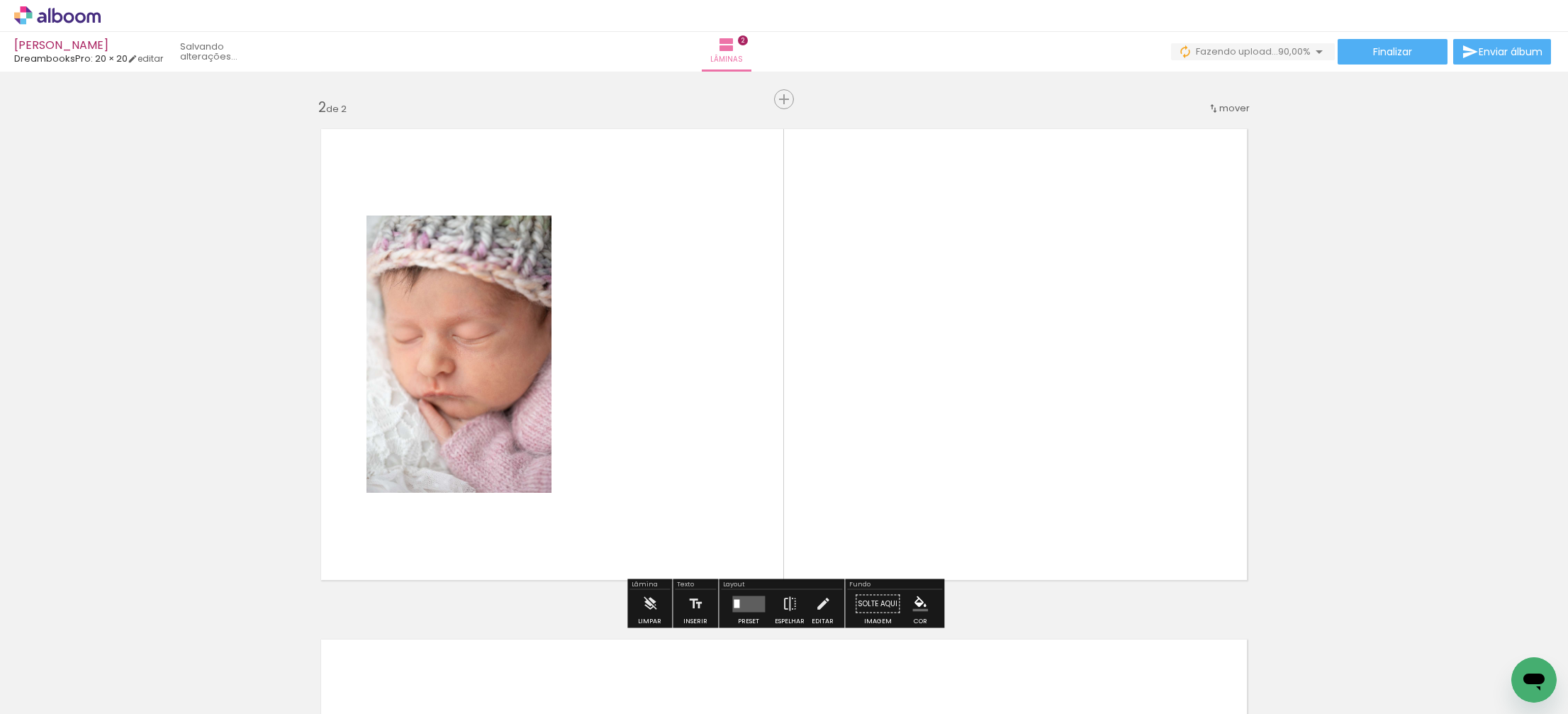
scroll to position [512, 0]
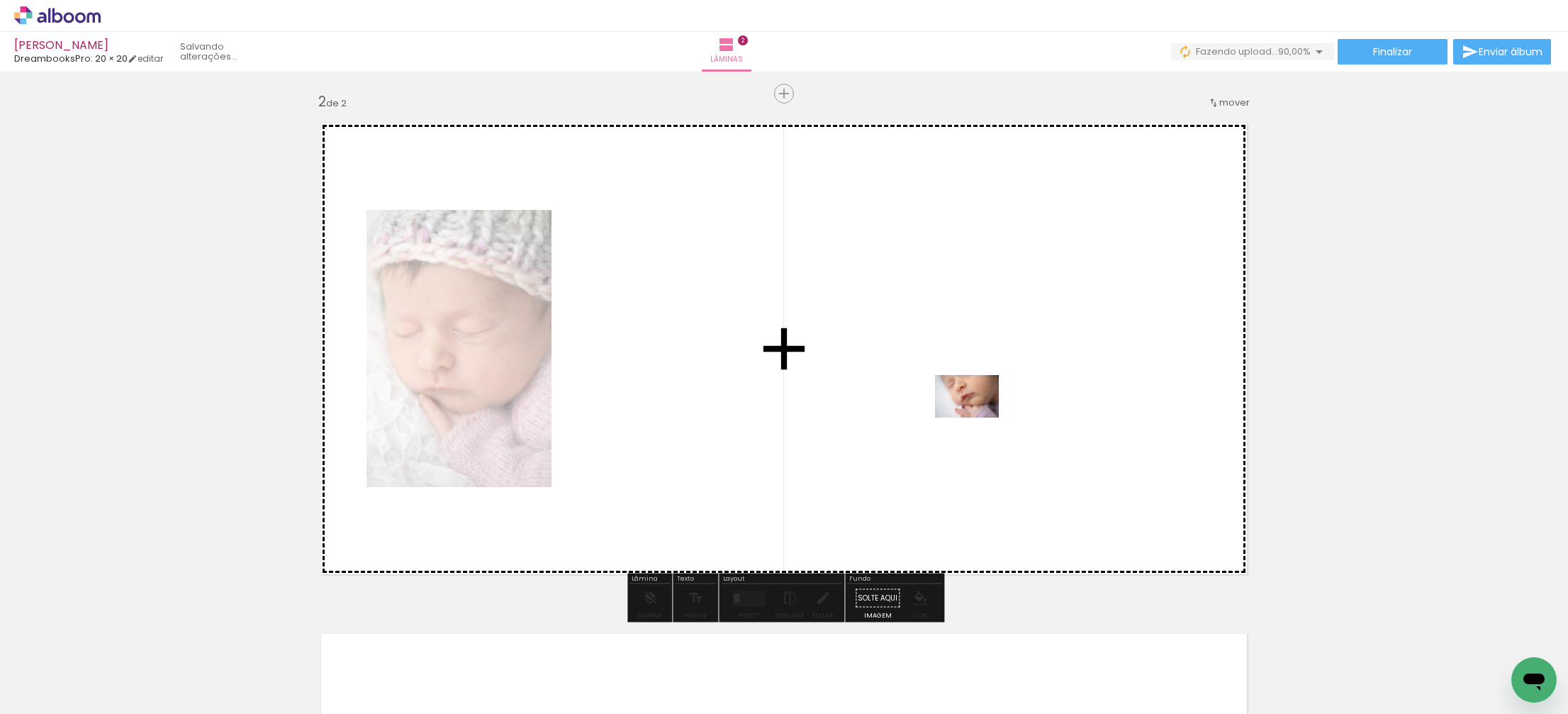
drag, startPoint x: 322, startPoint y: 675, endPoint x: 995, endPoint y: 405, distance: 725.1
click at [995, 405] on quentale-workspace at bounding box center [784, 357] width 1568 height 714
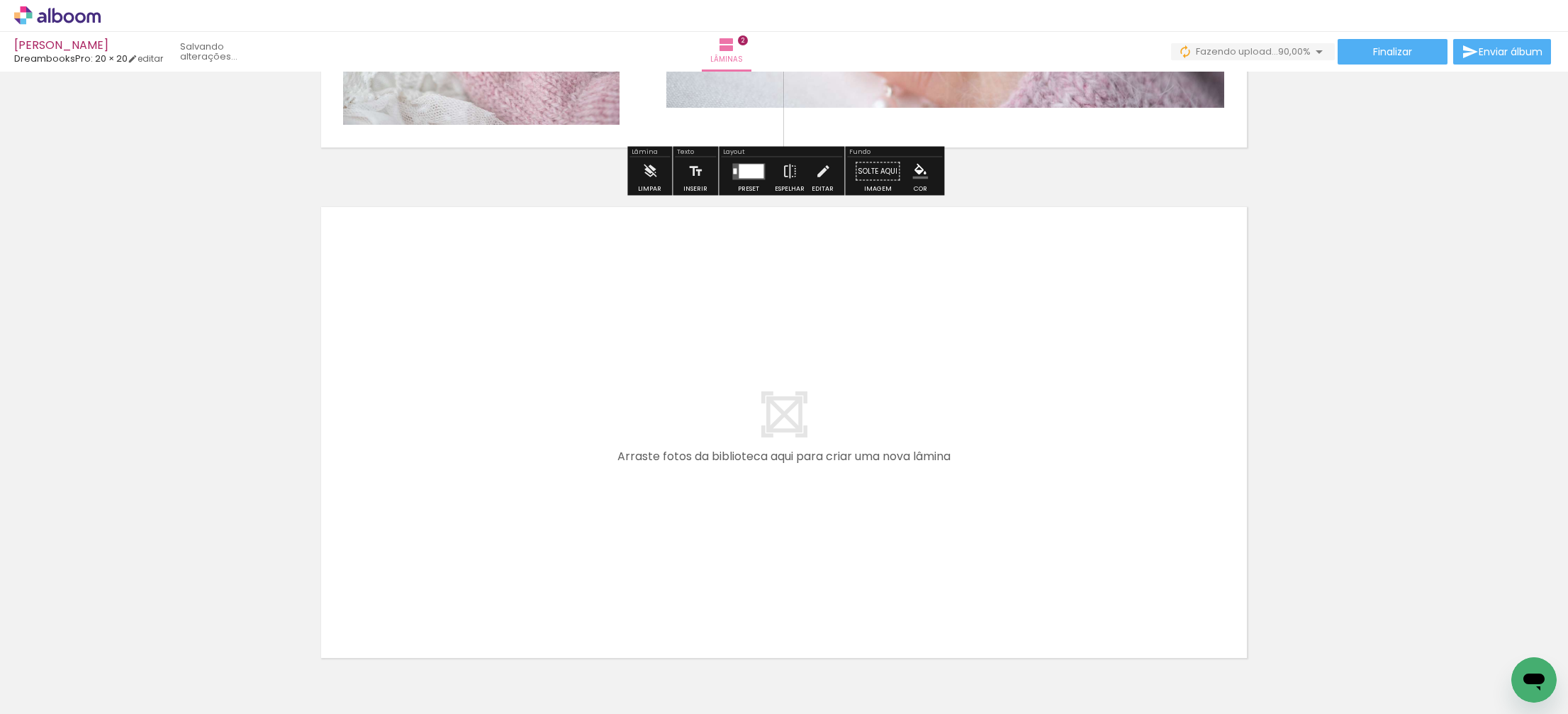
scroll to position [943, 0]
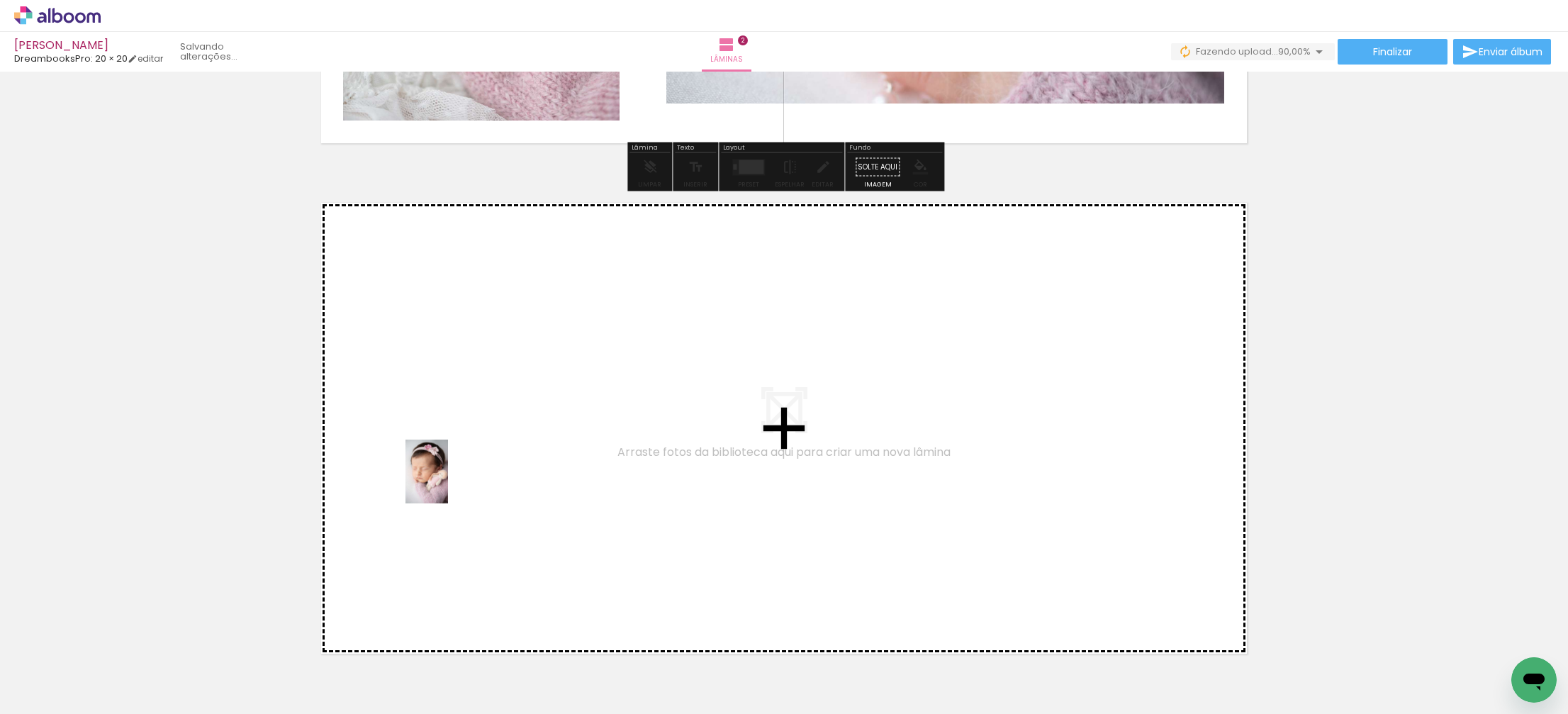
click at [477, 454] on quentale-workspace at bounding box center [784, 357] width 1568 height 714
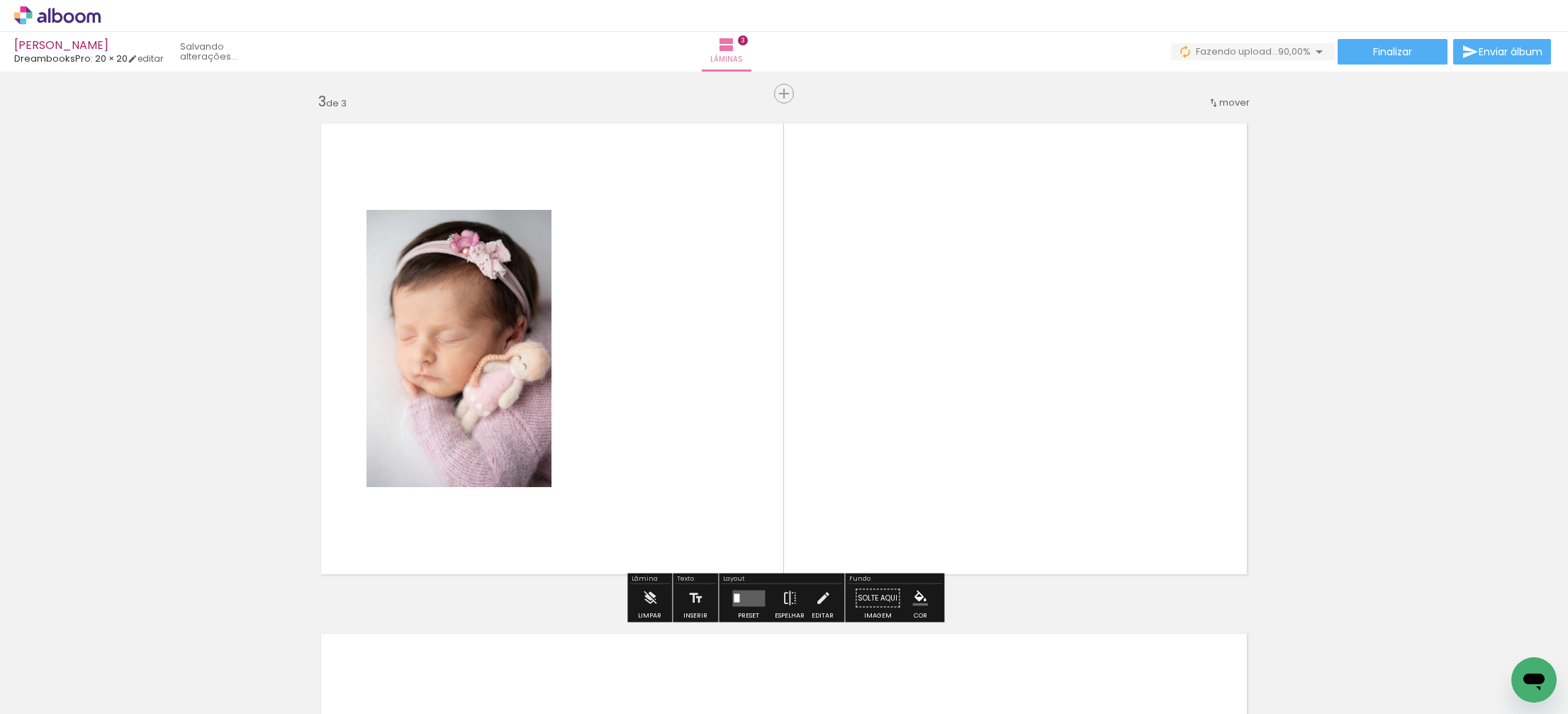
scroll to position [0, 935]
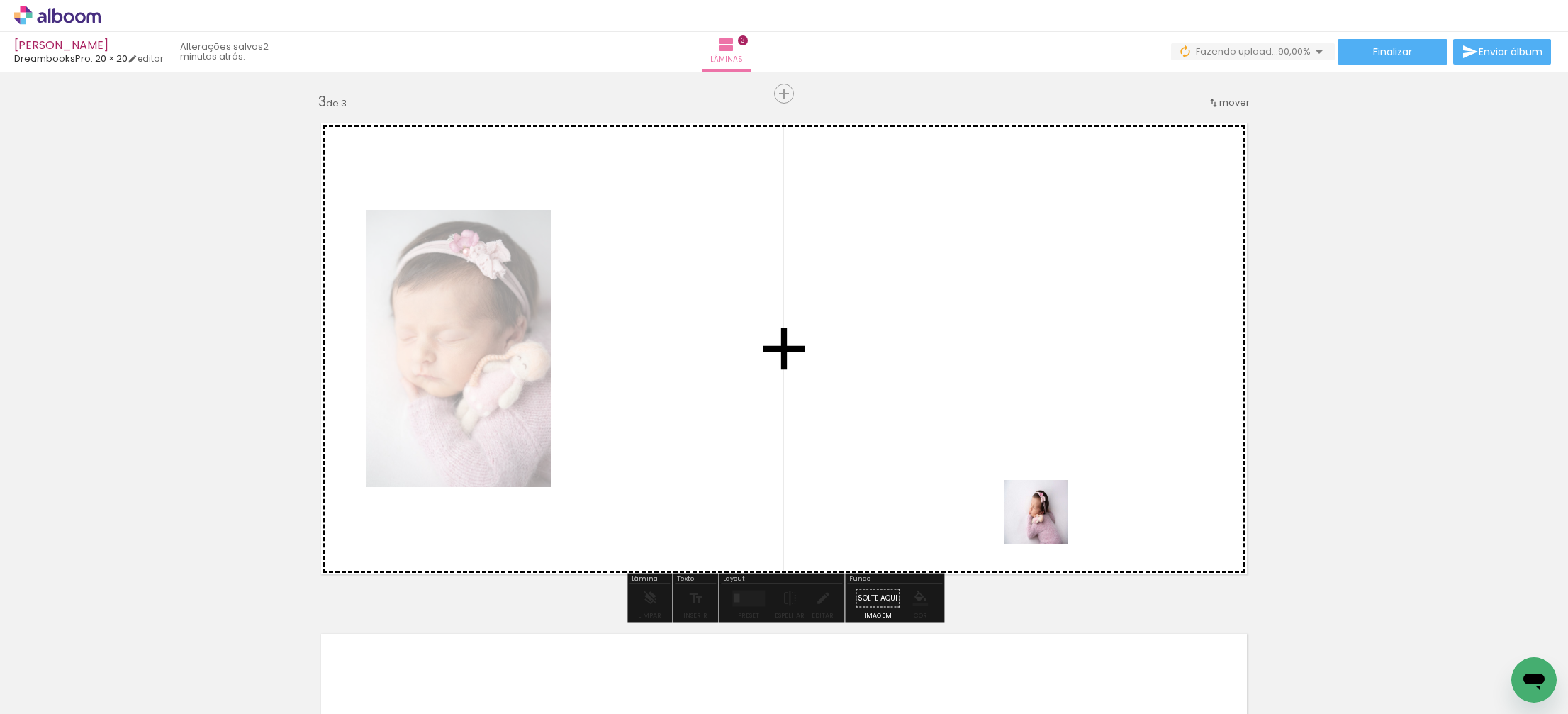
click at [1033, 495] on quentale-workspace at bounding box center [784, 357] width 1568 height 714
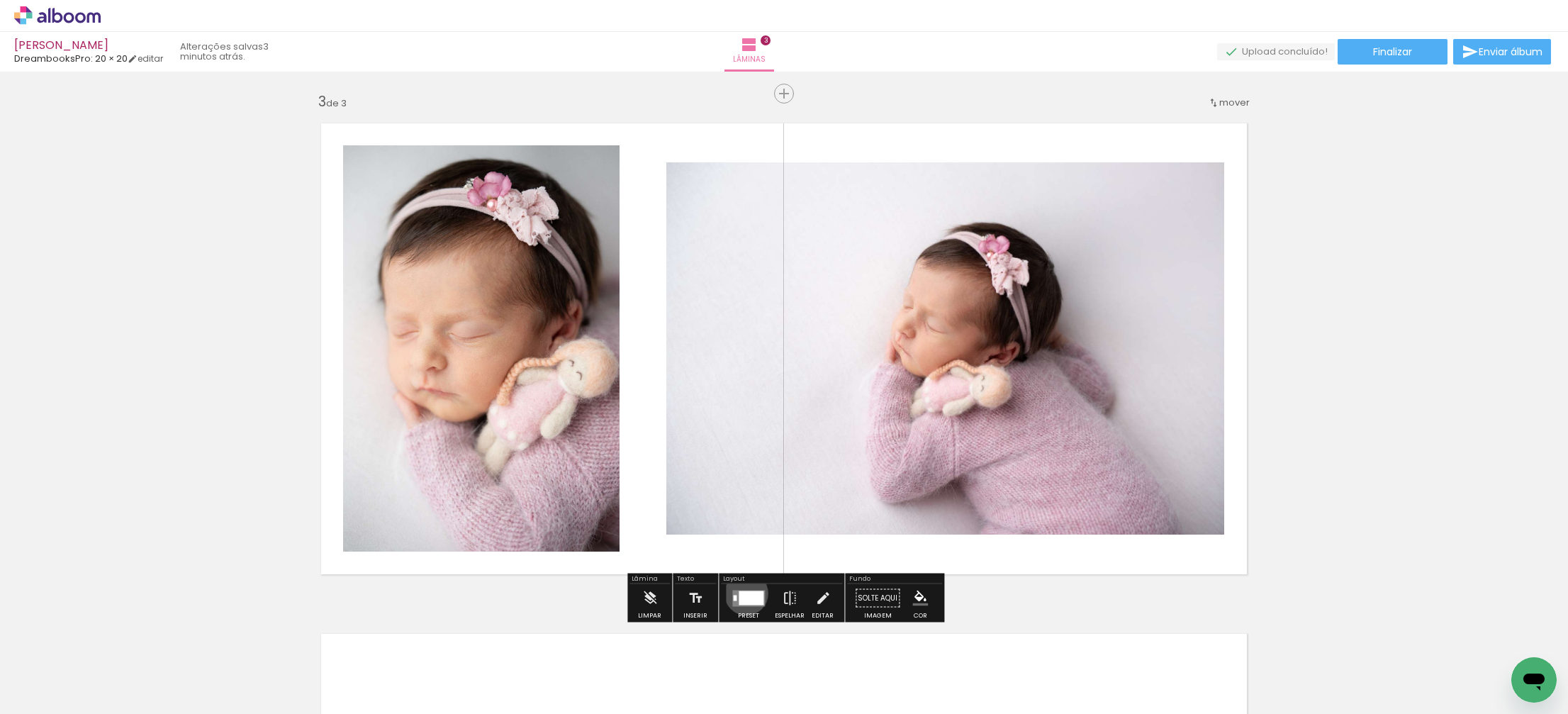
click at [743, 593] on div at bounding box center [751, 598] width 25 height 14
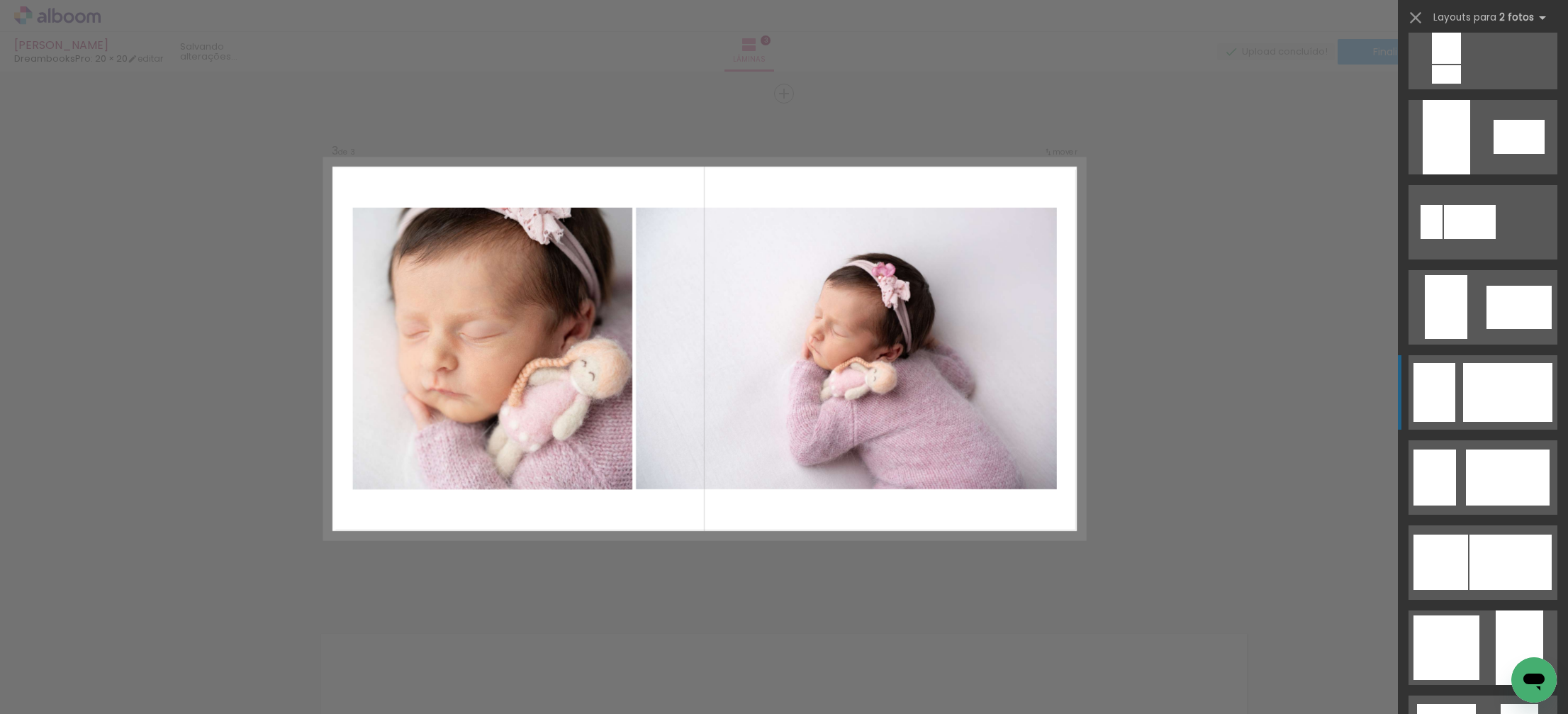
scroll to position [796, 0]
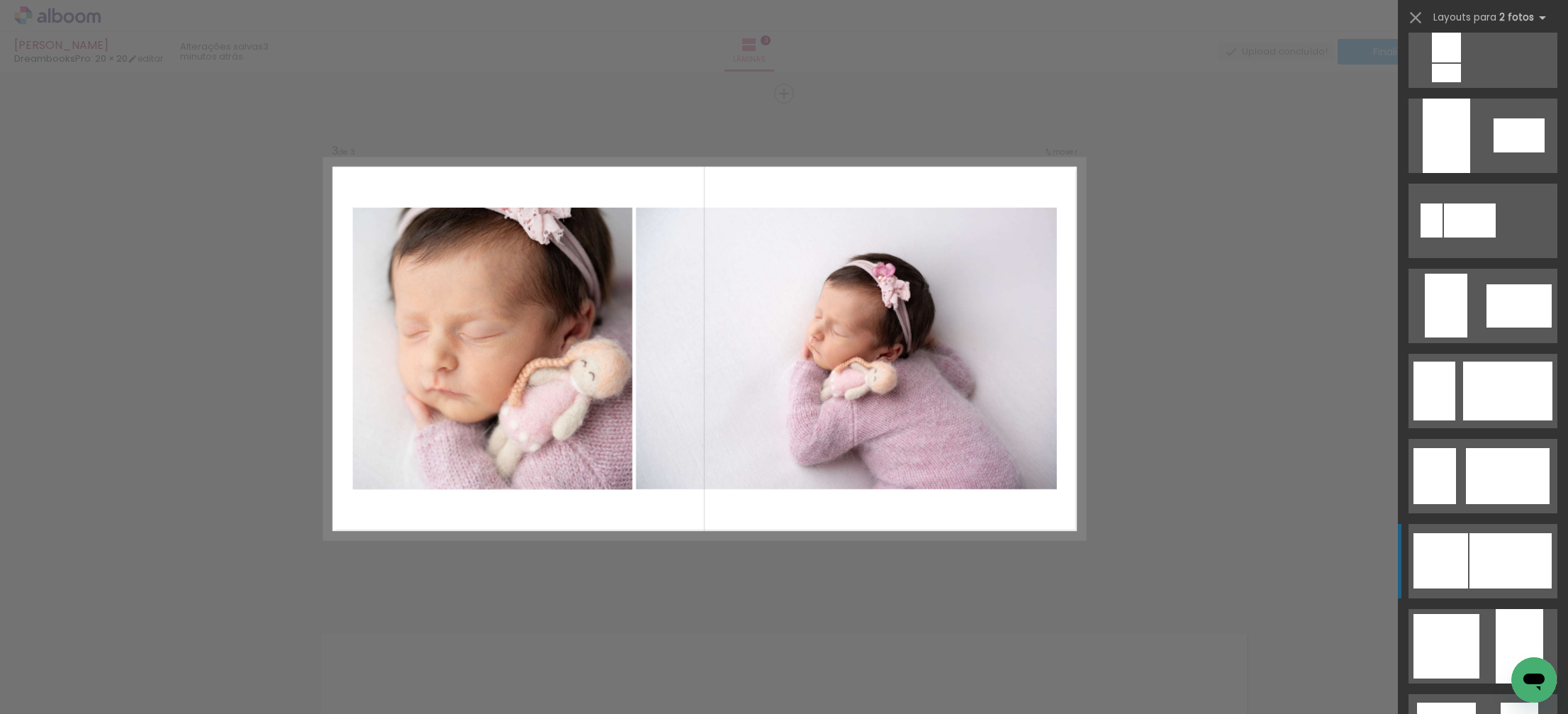
click at [1488, 535] on div at bounding box center [1510, 561] width 82 height 55
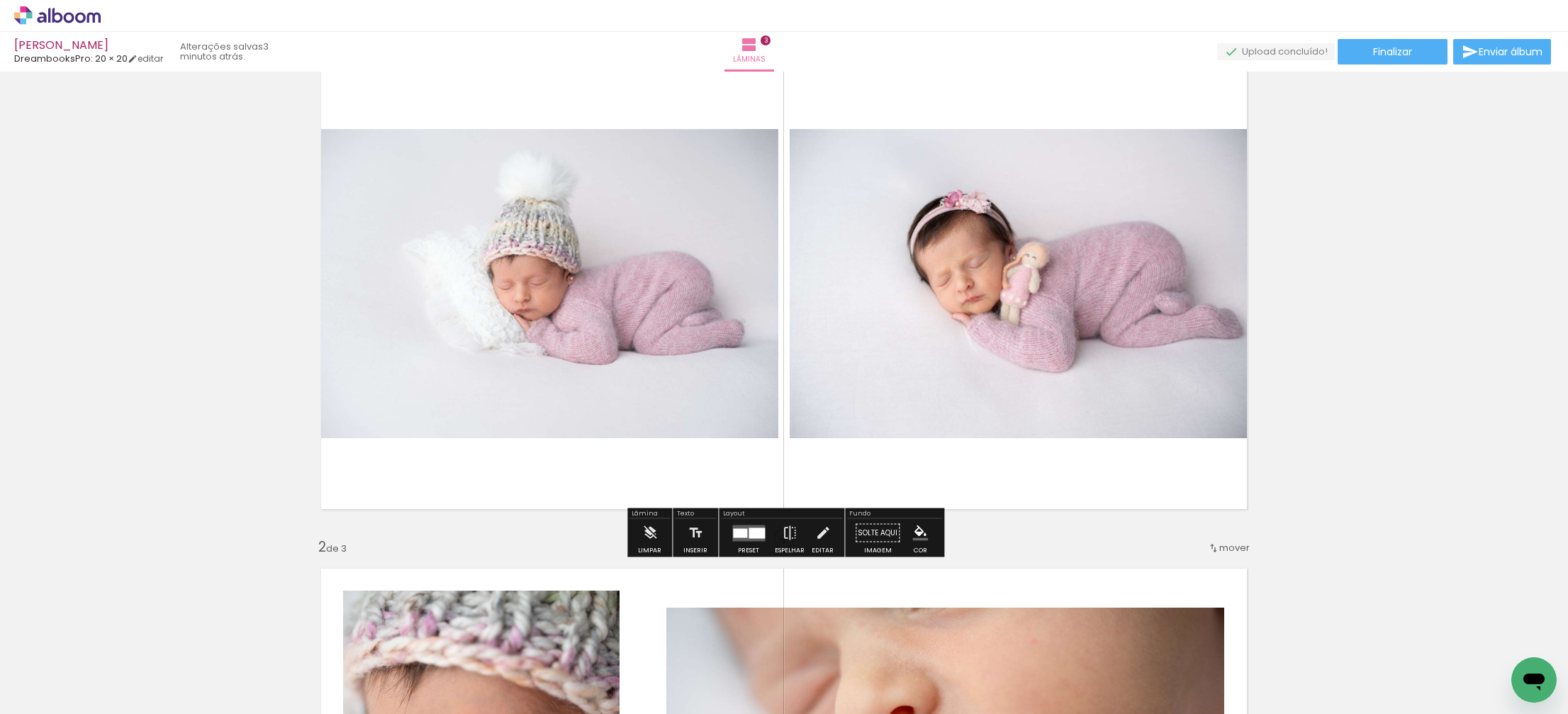
scroll to position [60, 0]
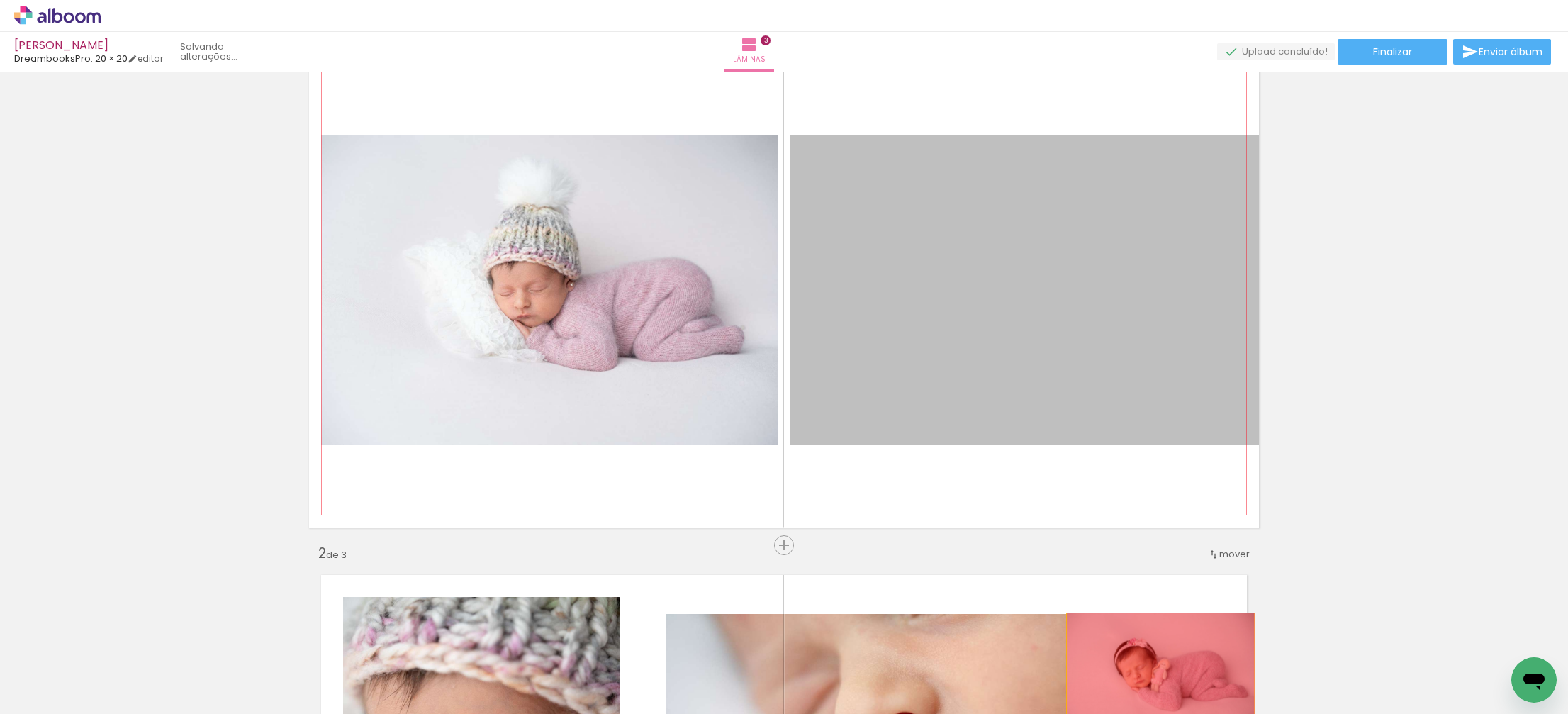
drag, startPoint x: 945, startPoint y: 355, endPoint x: 1161, endPoint y: 675, distance: 386.1
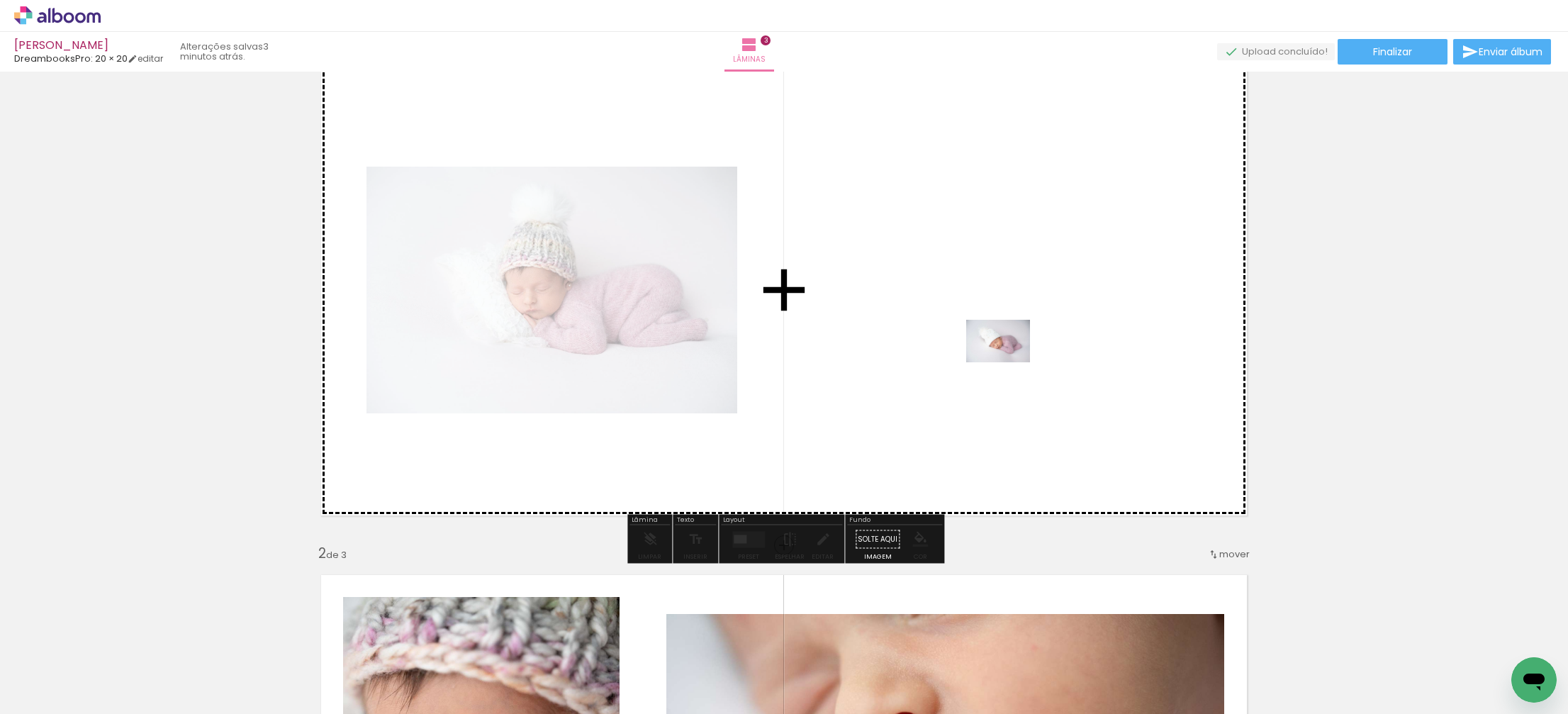
drag, startPoint x: 1122, startPoint y: 671, endPoint x: 1006, endPoint y: 357, distance: 334.7
click at [1006, 357] on quentale-workspace at bounding box center [784, 357] width 1568 height 714
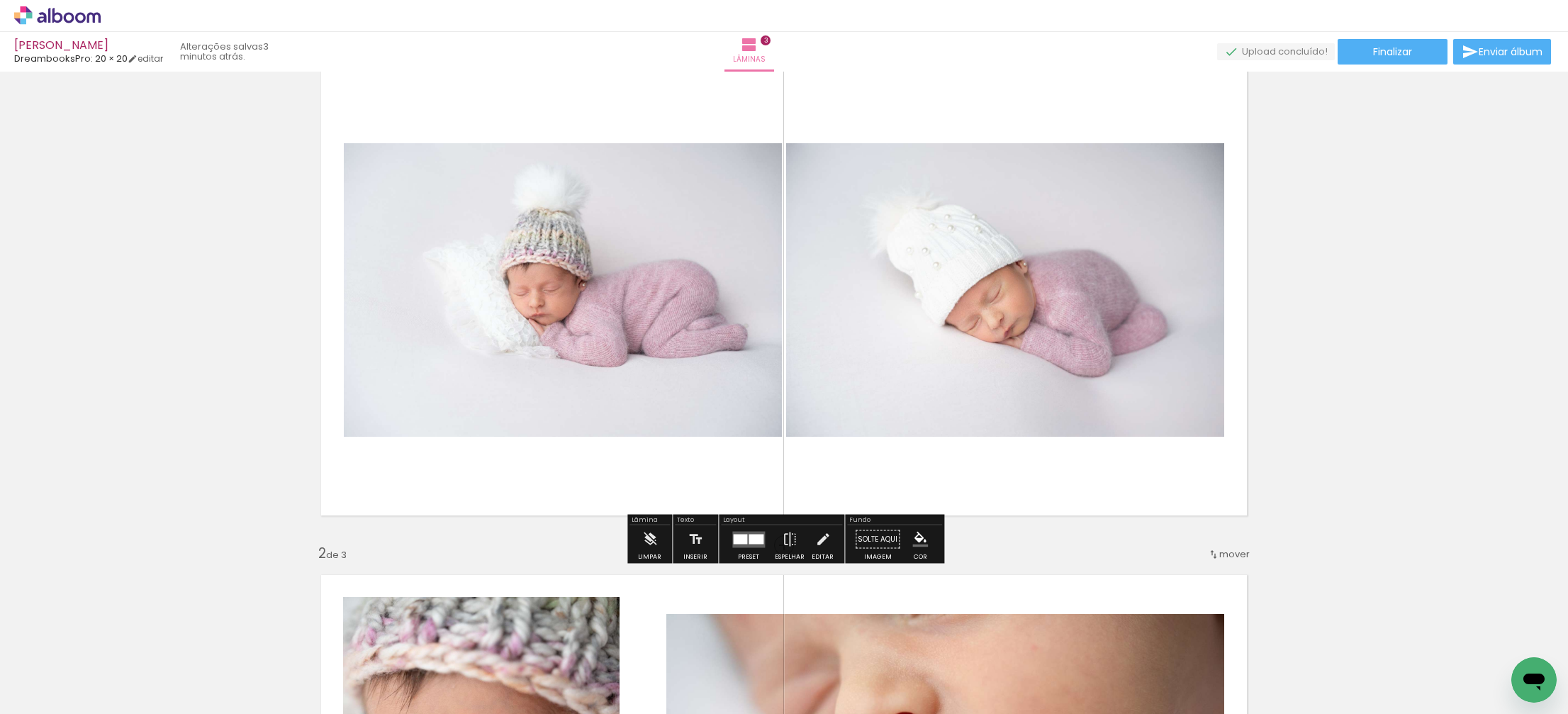
click at [751, 542] on div at bounding box center [756, 539] width 15 height 10
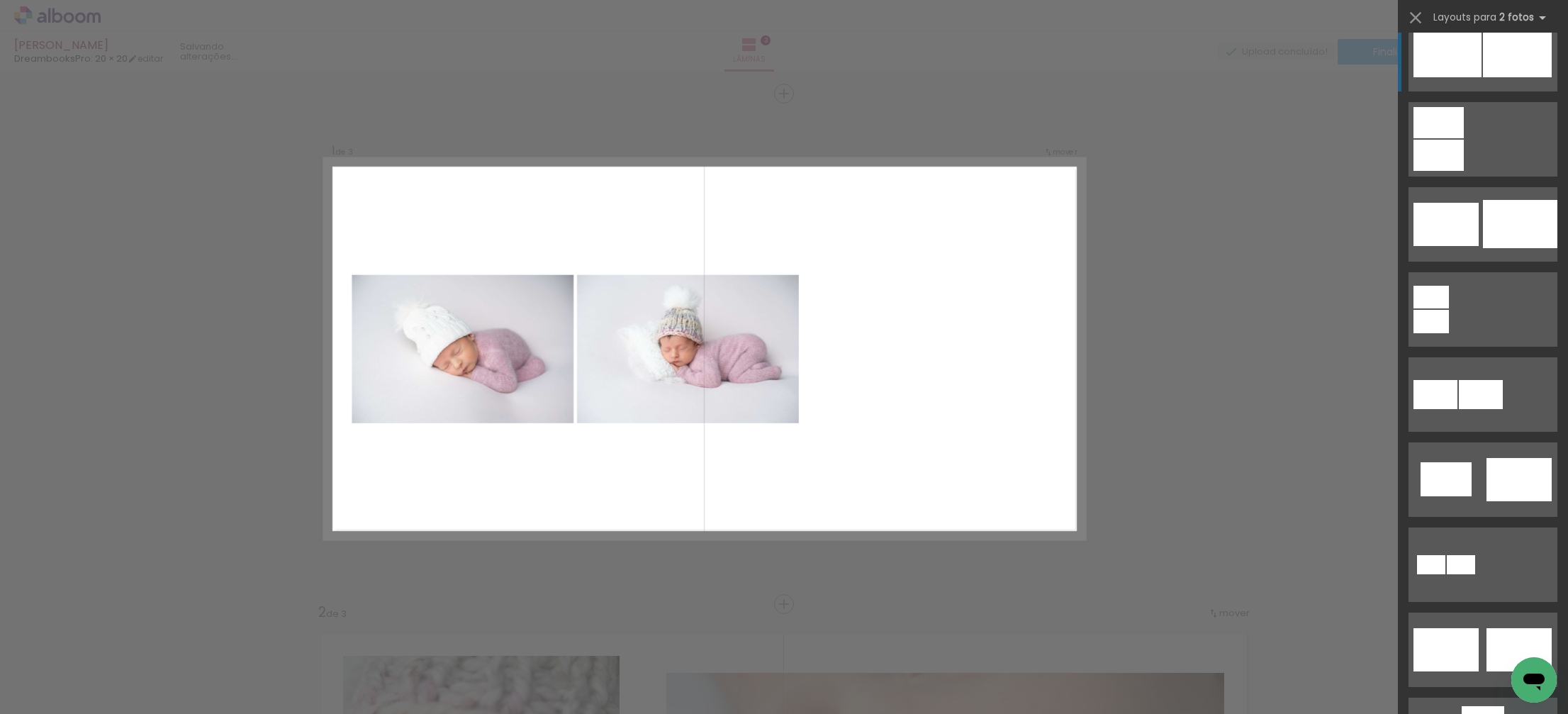
scroll to position [0, 0]
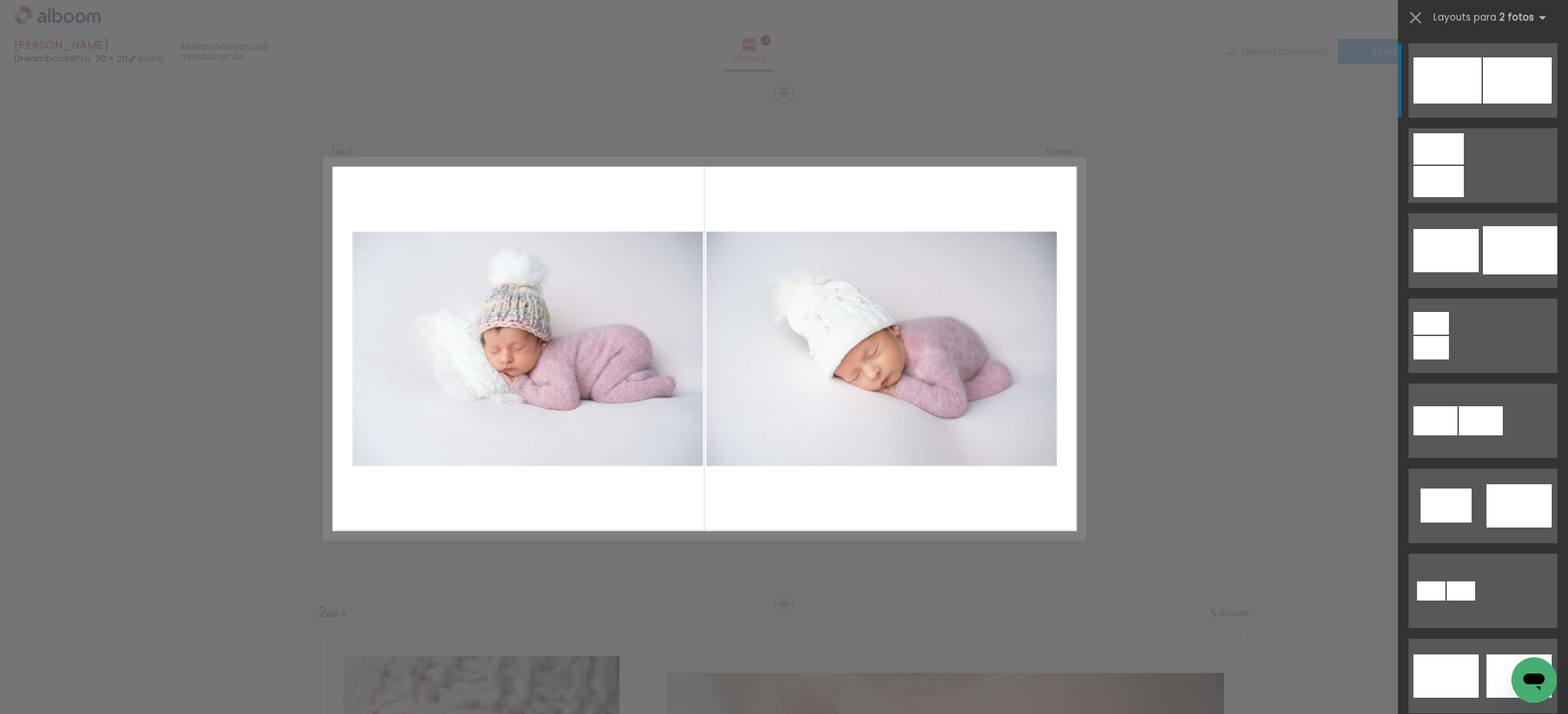
click at [1445, 91] on div at bounding box center [1448, 80] width 68 height 46
click at [1518, 75] on div at bounding box center [1518, 80] width 69 height 46
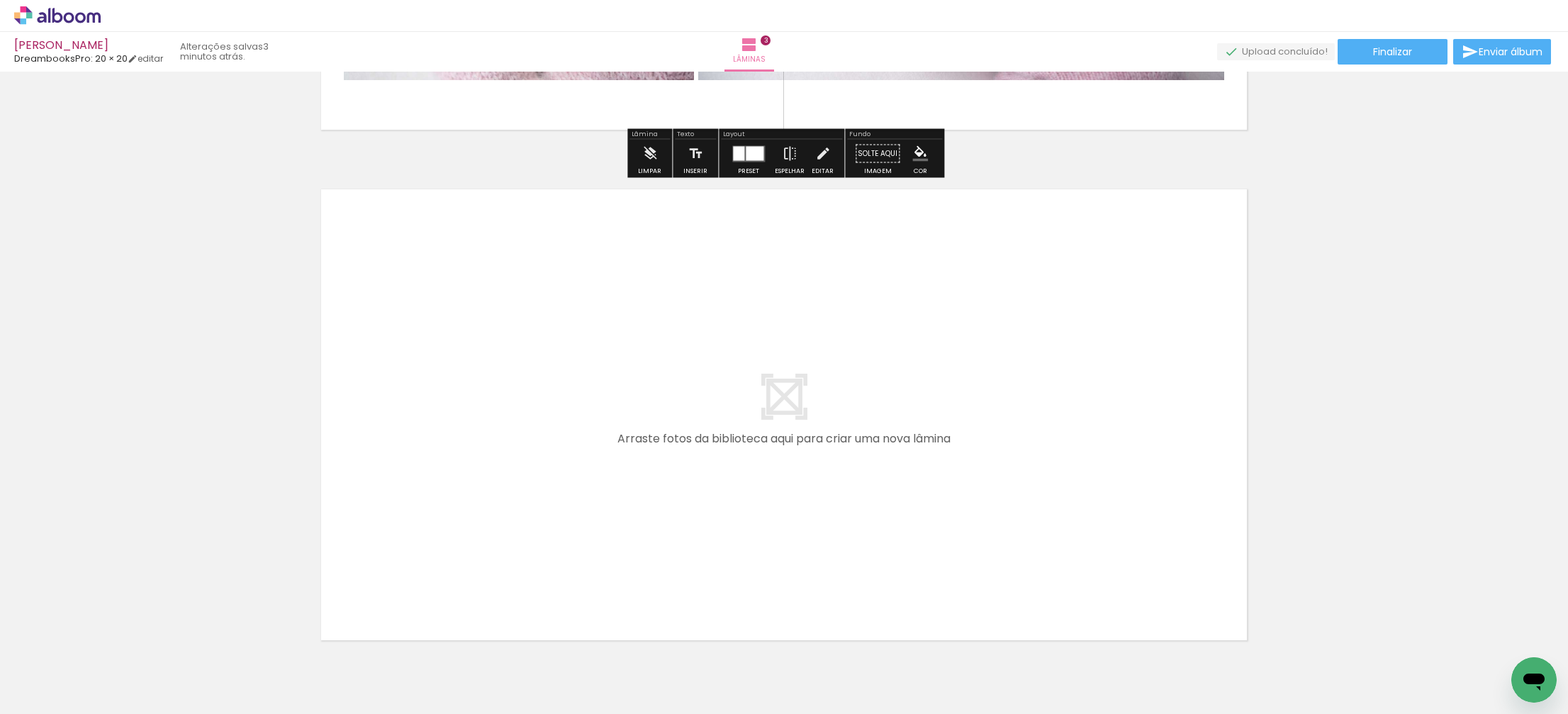
scroll to position [1544, 0]
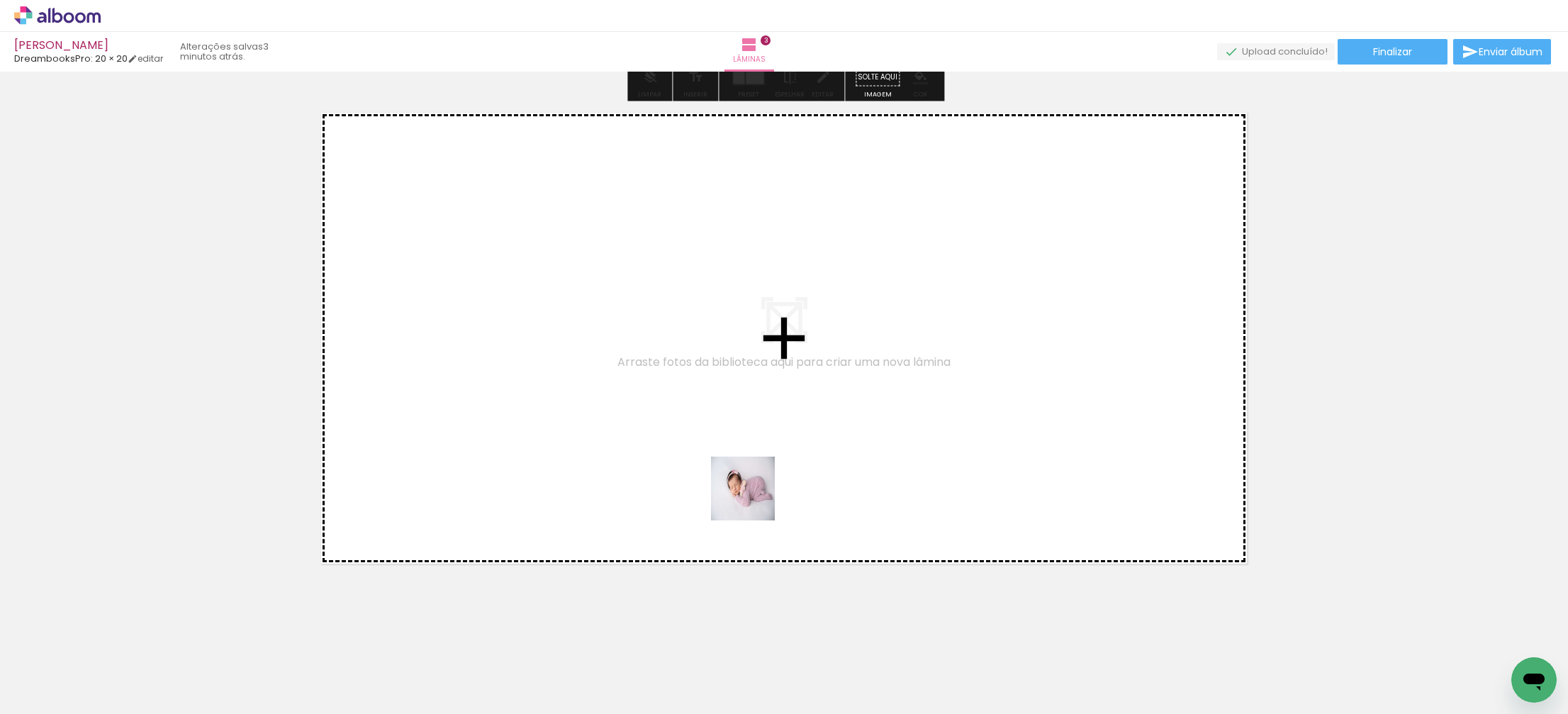
drag, startPoint x: 970, startPoint y: 673, endPoint x: 726, endPoint y: 485, distance: 308.0
click at [726, 485] on quentale-workspace at bounding box center [784, 357] width 1568 height 714
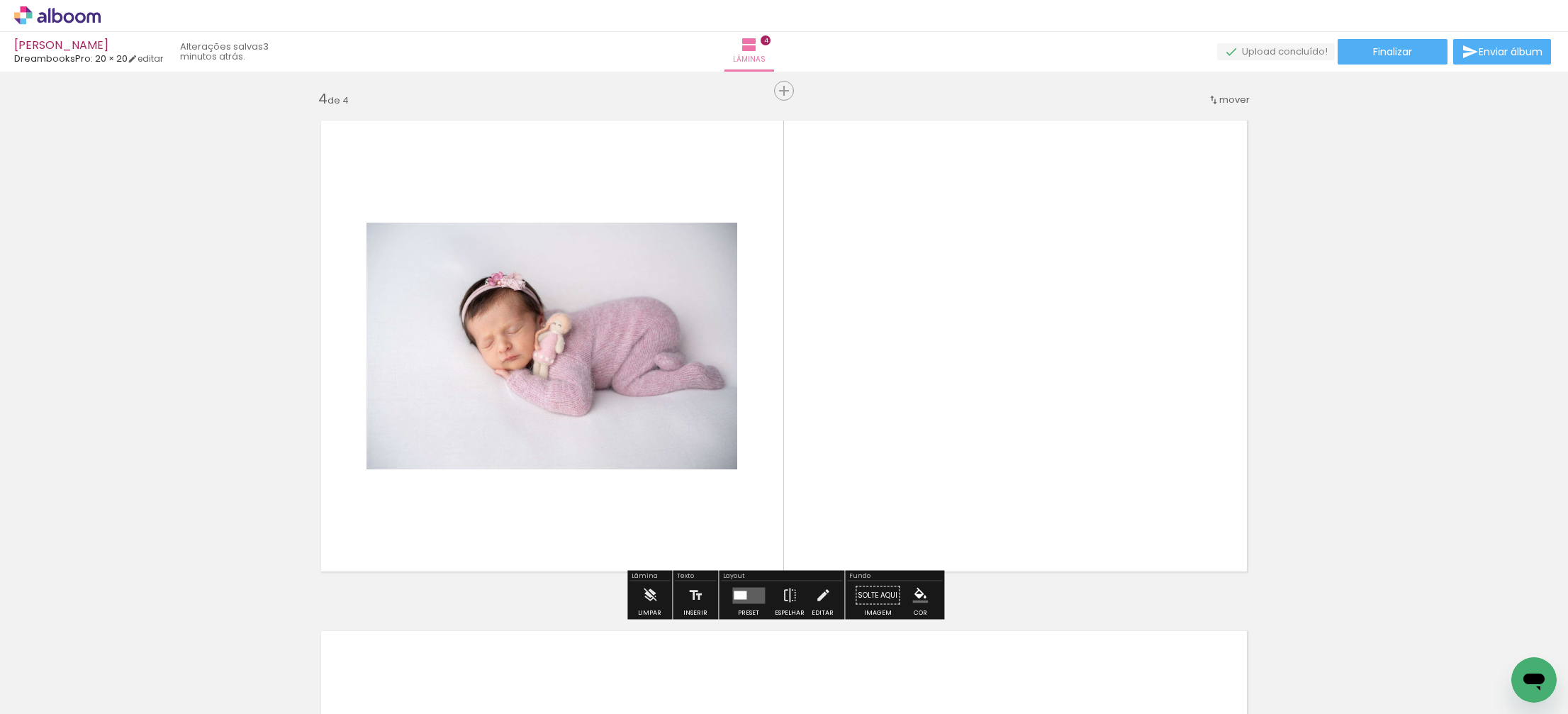
scroll to position [1533, 0]
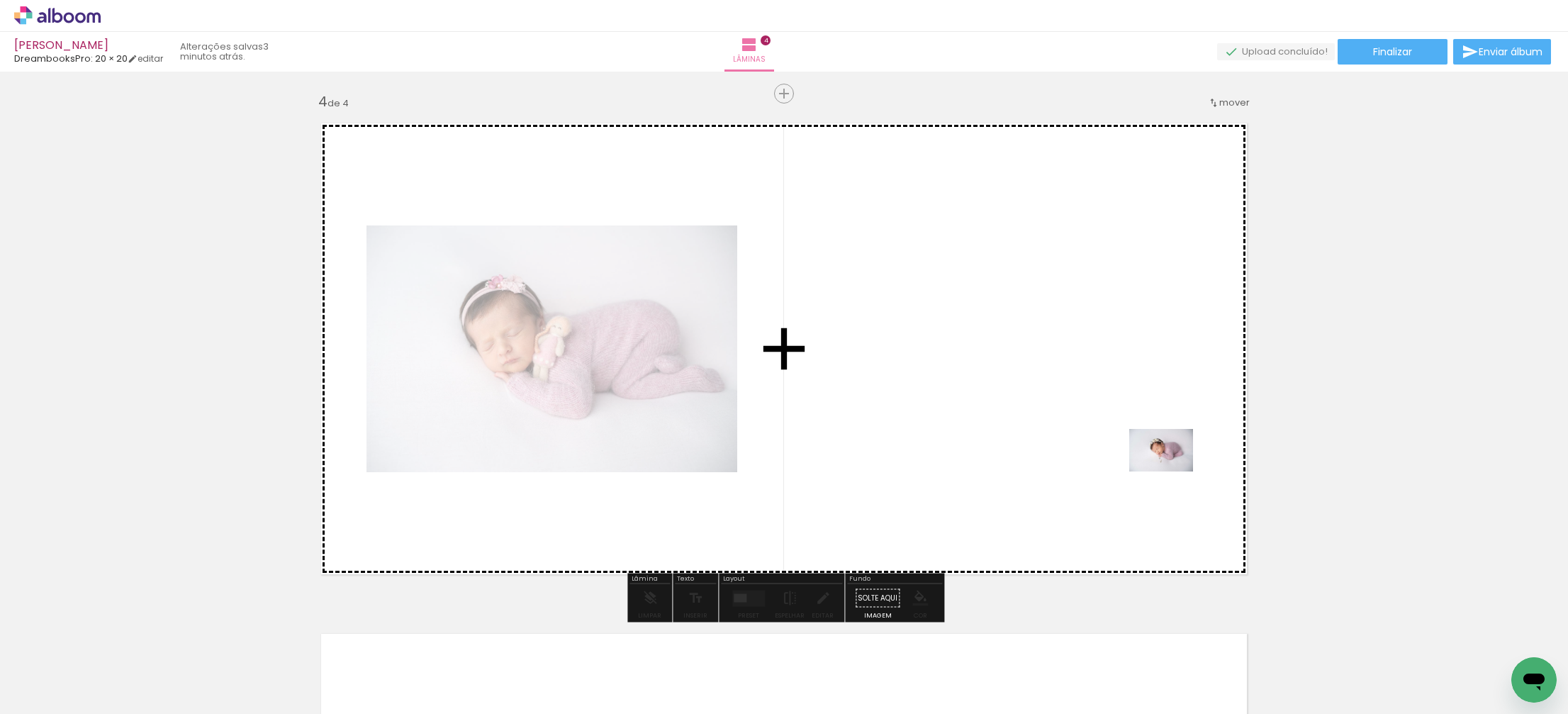
click at [1170, 471] on quentale-workspace at bounding box center [784, 357] width 1568 height 714
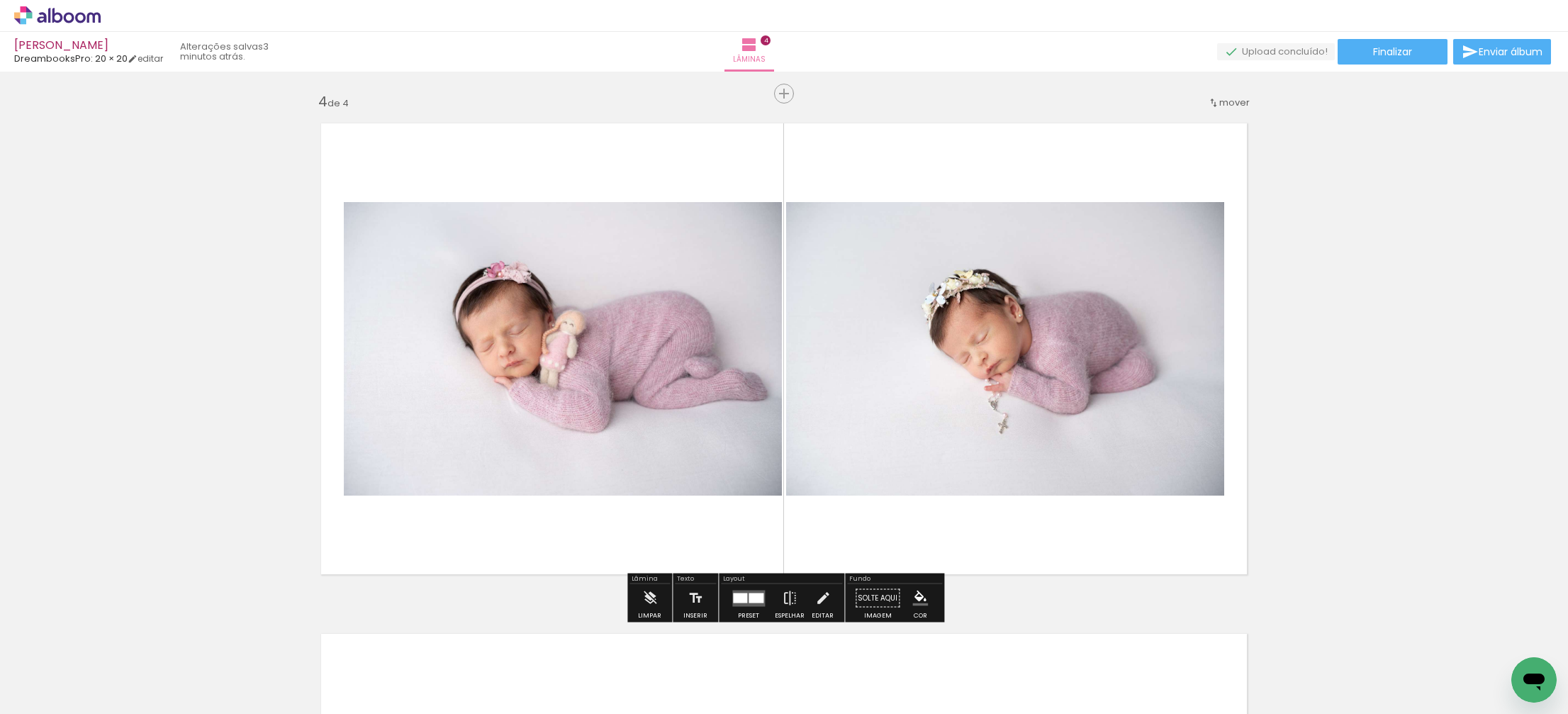
click at [746, 592] on quentale-layouter at bounding box center [748, 598] width 33 height 16
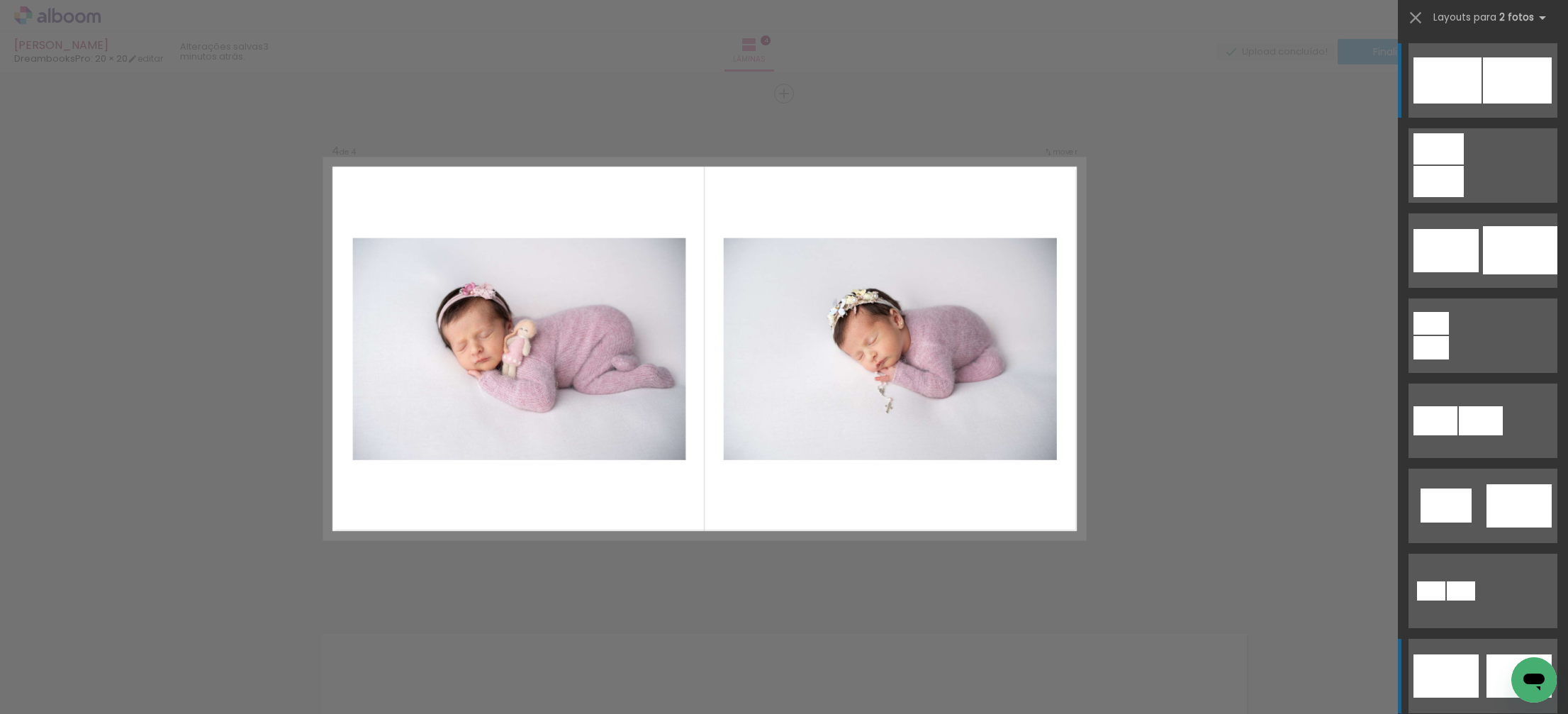
scroll to position [4, 0]
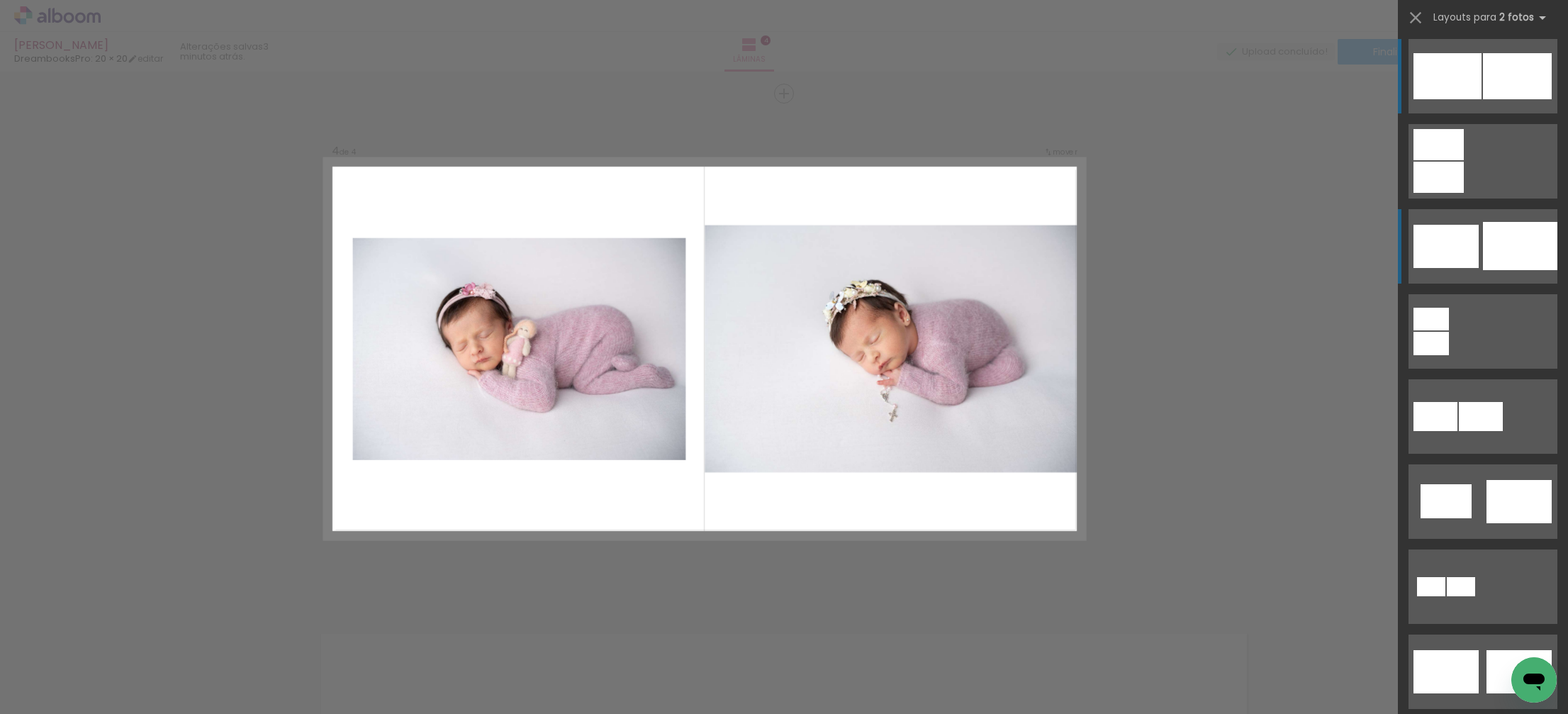
click at [1458, 225] on div at bounding box center [1447, 247] width 65 height 44
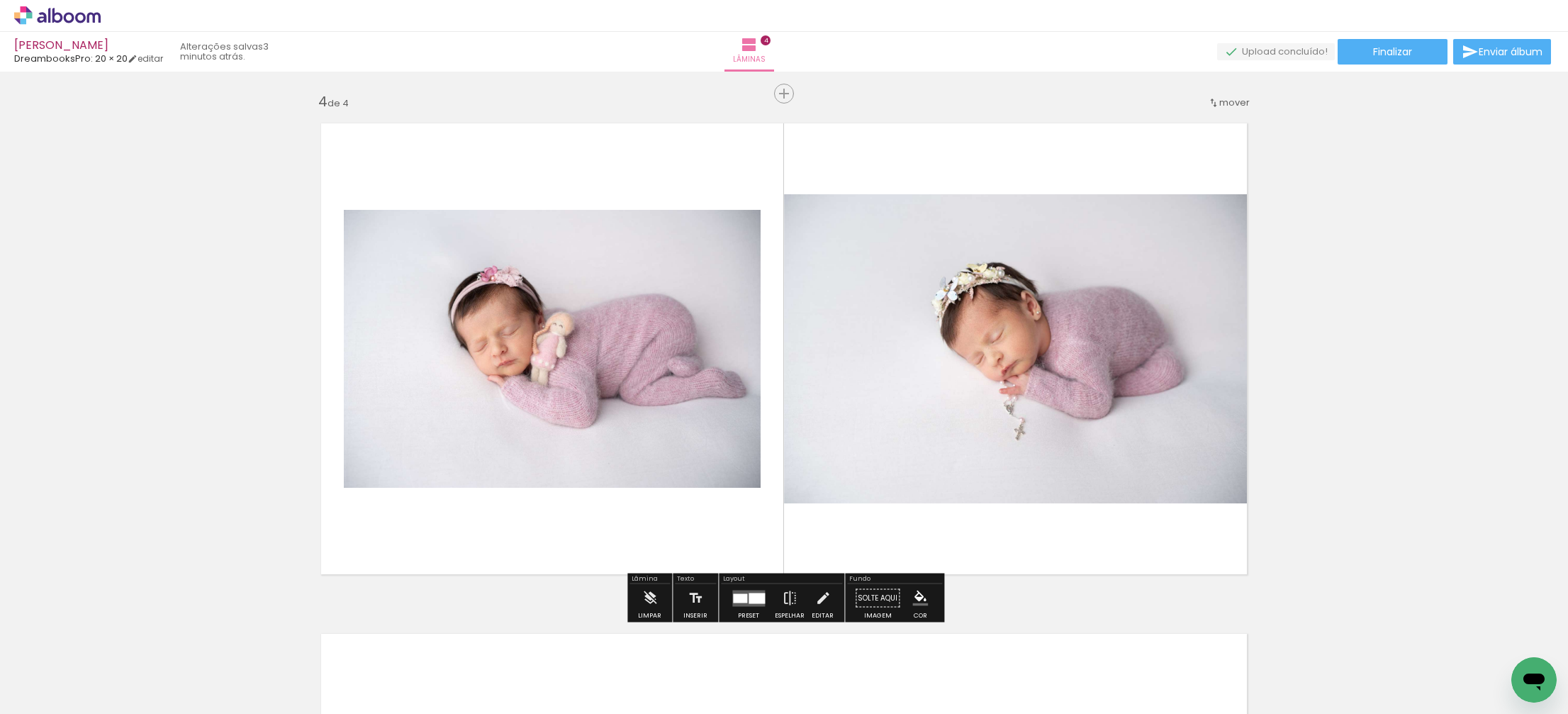
click at [638, 287] on quentale-photo at bounding box center [552, 349] width 417 height 278
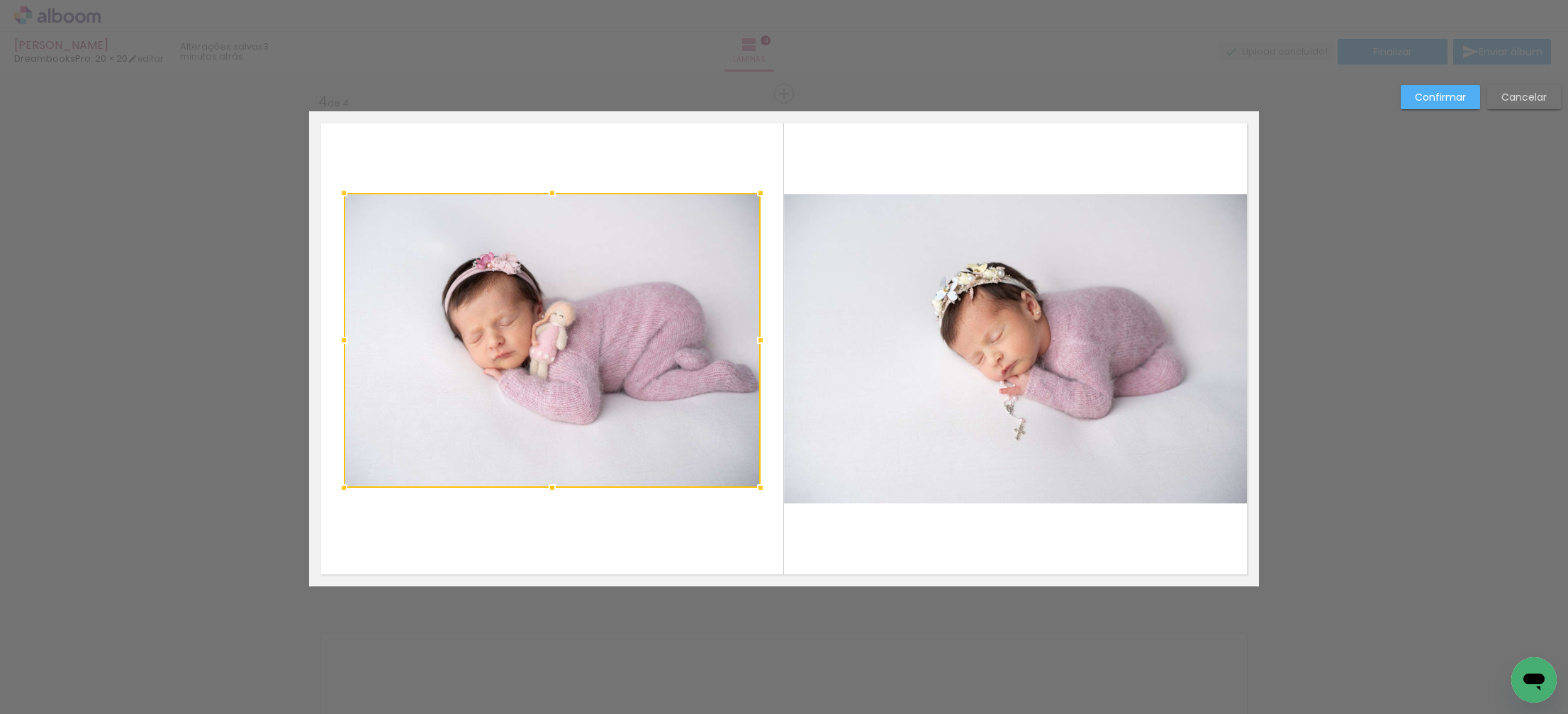
drag, startPoint x: 555, startPoint y: 211, endPoint x: 557, endPoint y: 193, distance: 18.1
click at [557, 193] on div at bounding box center [552, 193] width 28 height 28
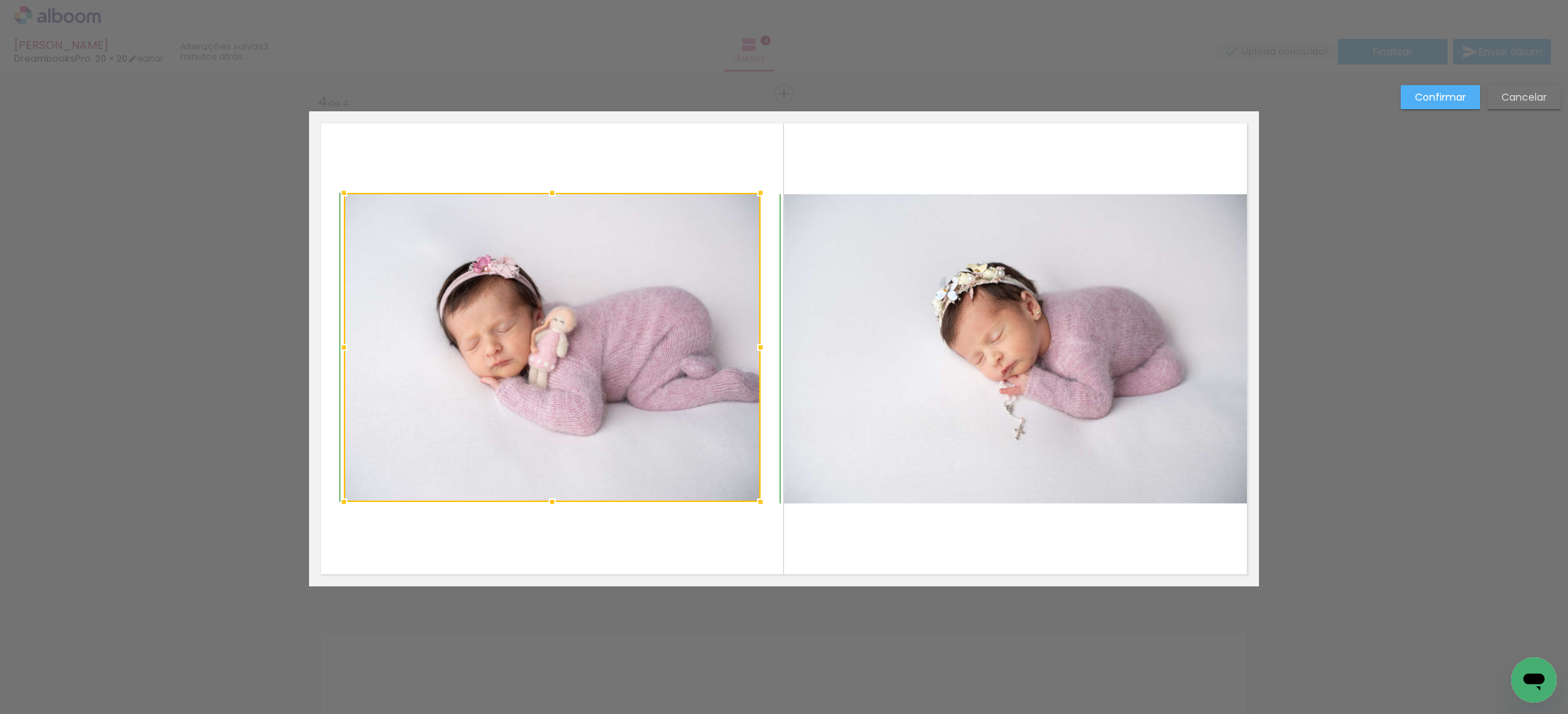
drag, startPoint x: 551, startPoint y: 486, endPoint x: 459, endPoint y: 476, distance: 92.5
click at [551, 501] on div at bounding box center [552, 502] width 28 height 28
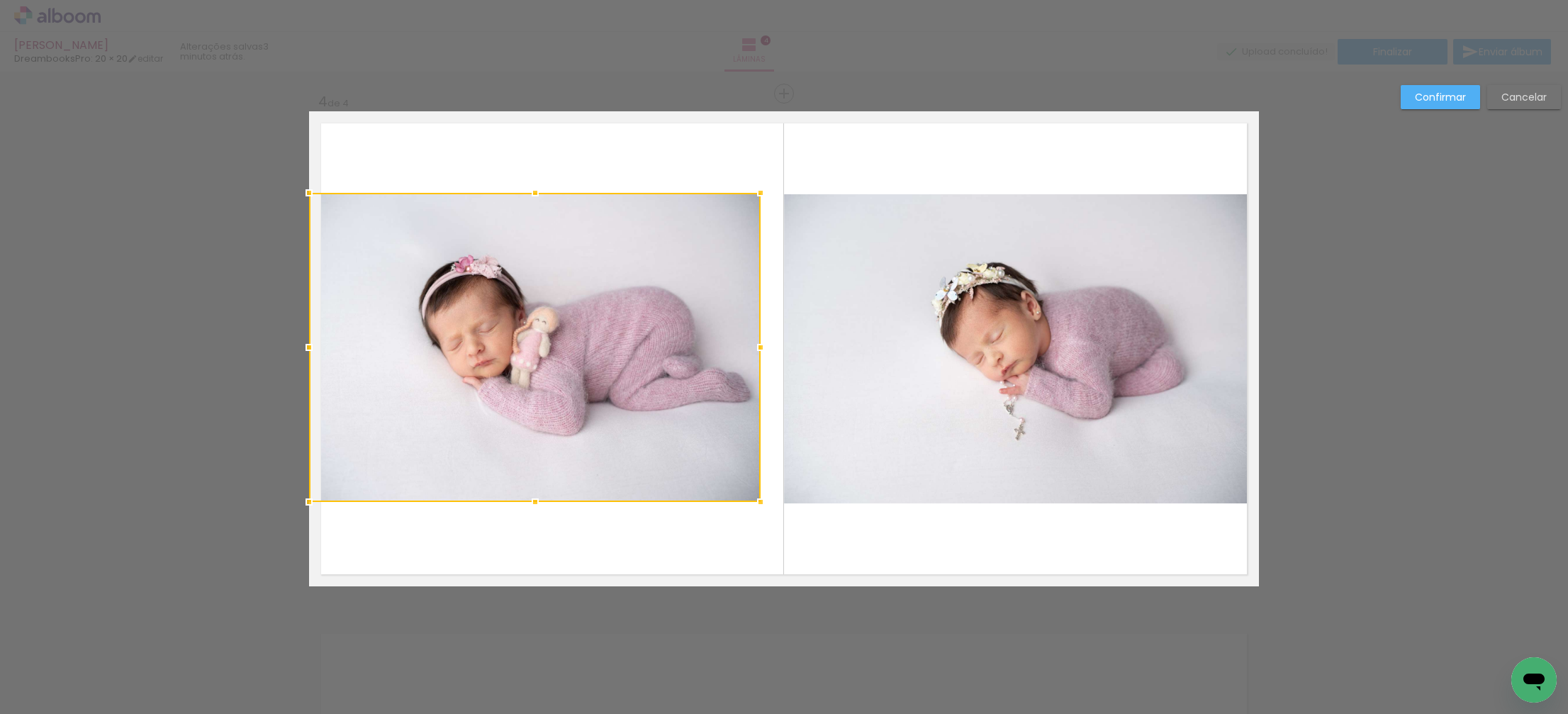
drag, startPoint x: 341, startPoint y: 348, endPoint x: 320, endPoint y: 346, distance: 21.1
click at [319, 347] on div at bounding box center [309, 347] width 28 height 28
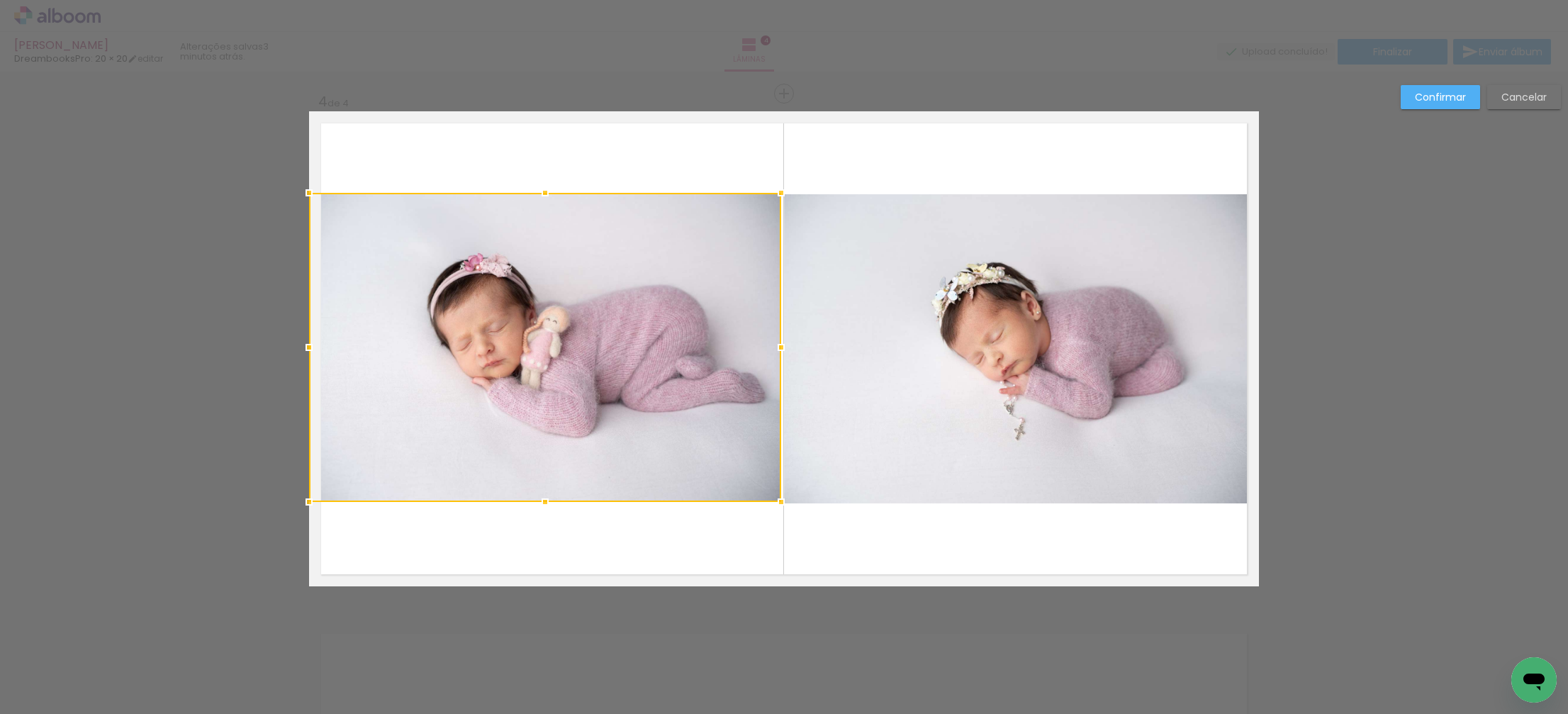
drag, startPoint x: 762, startPoint y: 347, endPoint x: 772, endPoint y: 350, distance: 10.4
click at [772, 350] on div at bounding box center [781, 347] width 28 height 28
click at [825, 358] on quentale-photo at bounding box center [1022, 348] width 475 height 309
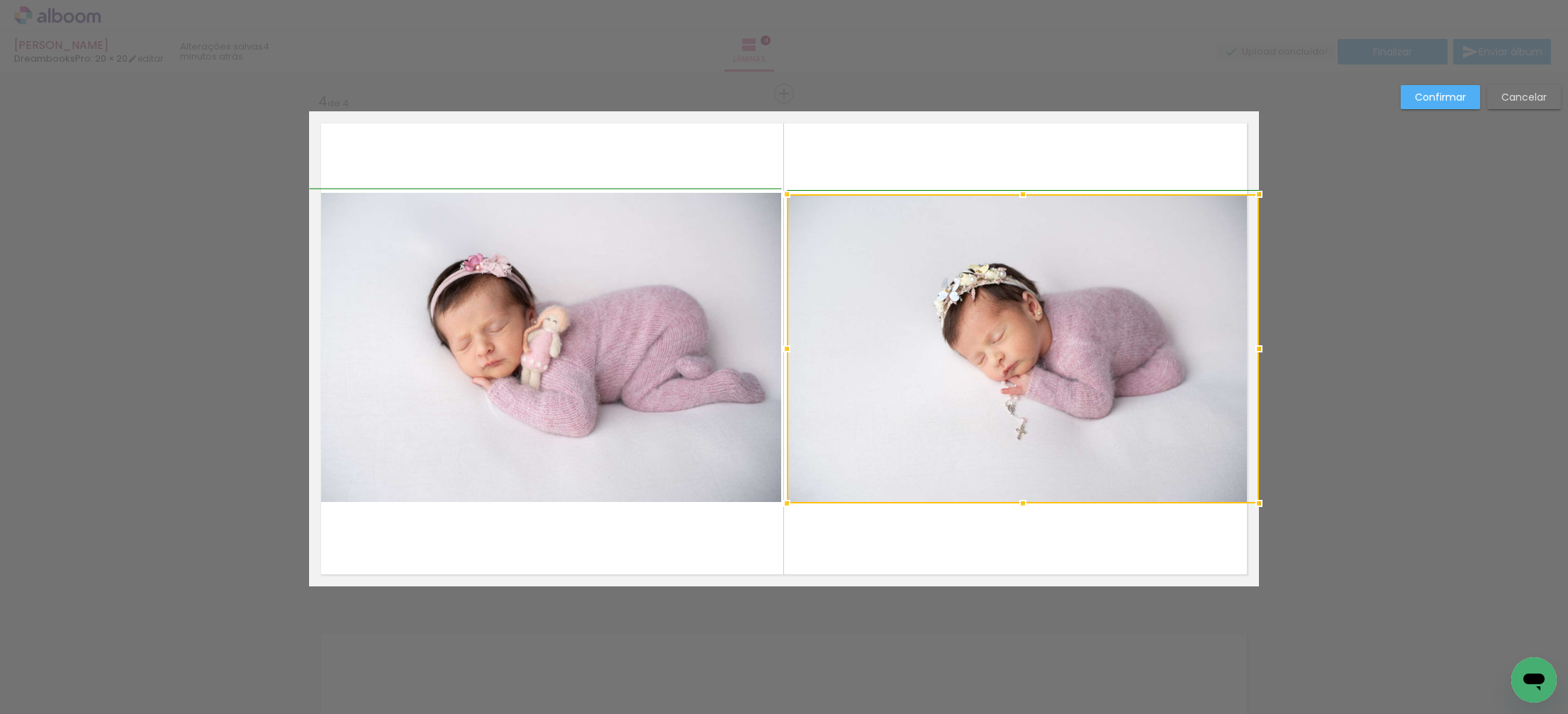
click at [787, 345] on div at bounding box center [787, 349] width 28 height 28
click at [1066, 557] on quentale-layouter at bounding box center [783, 349] width 950 height 475
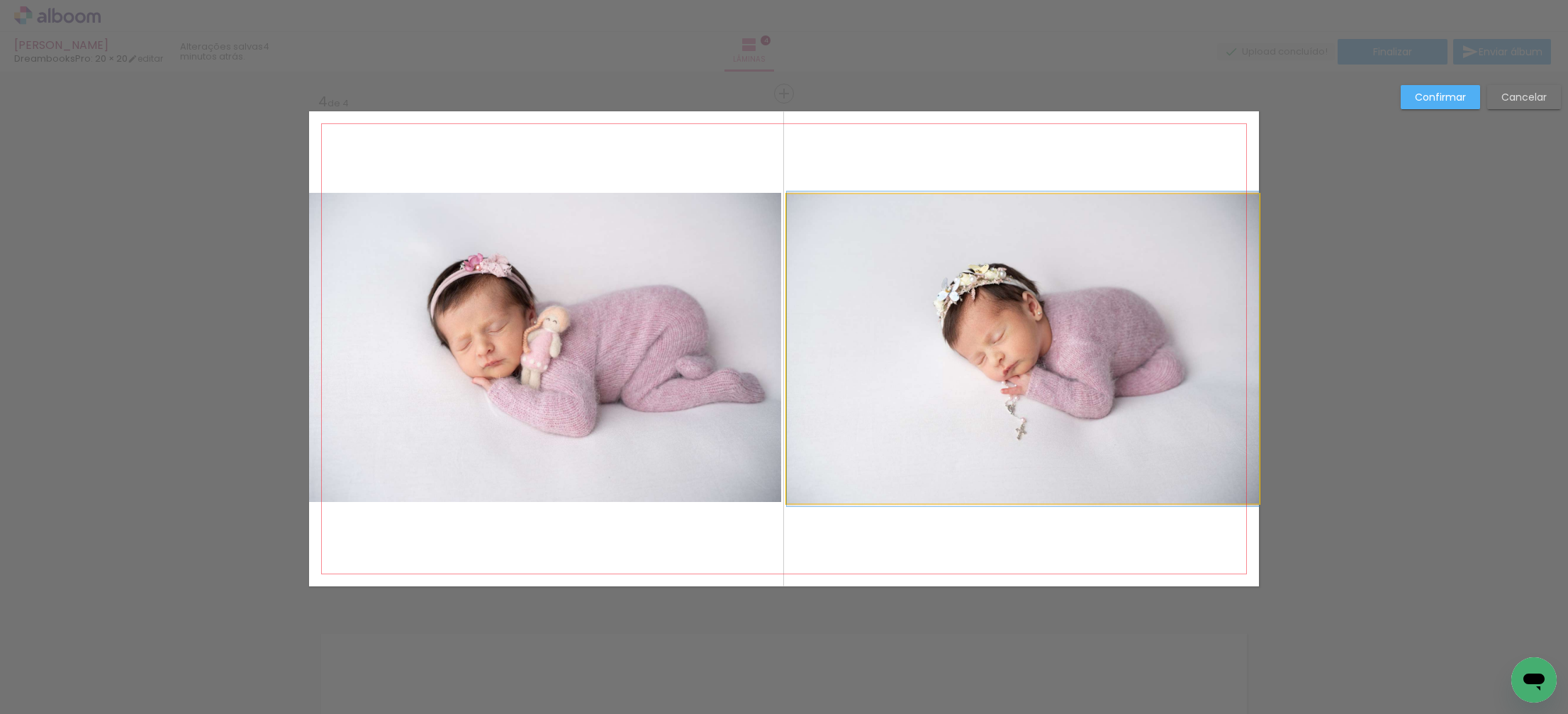
click at [1005, 435] on quentale-photo at bounding box center [1023, 348] width 472 height 309
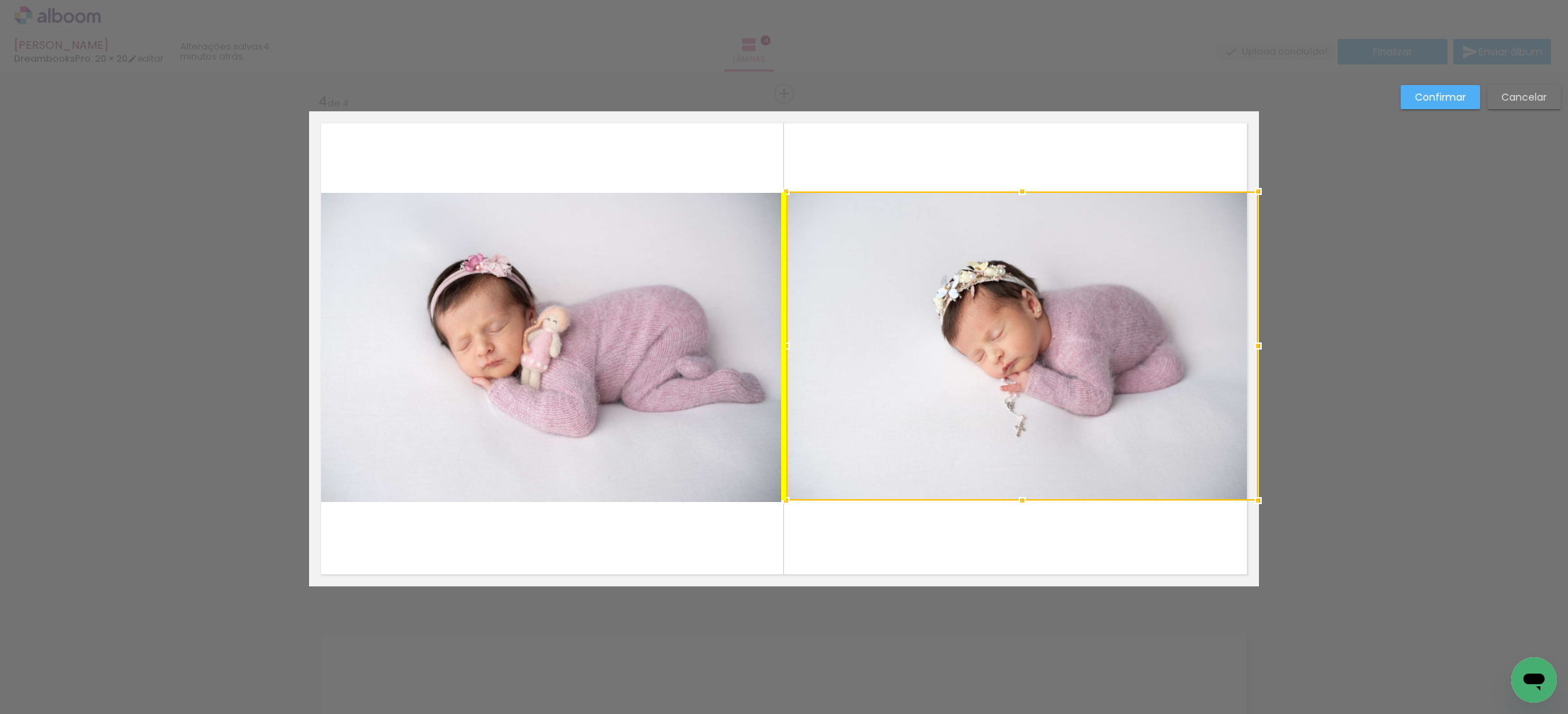
click at [1001, 417] on div at bounding box center [1022, 346] width 472 height 309
click at [963, 521] on quentale-layouter at bounding box center [783, 349] width 950 height 475
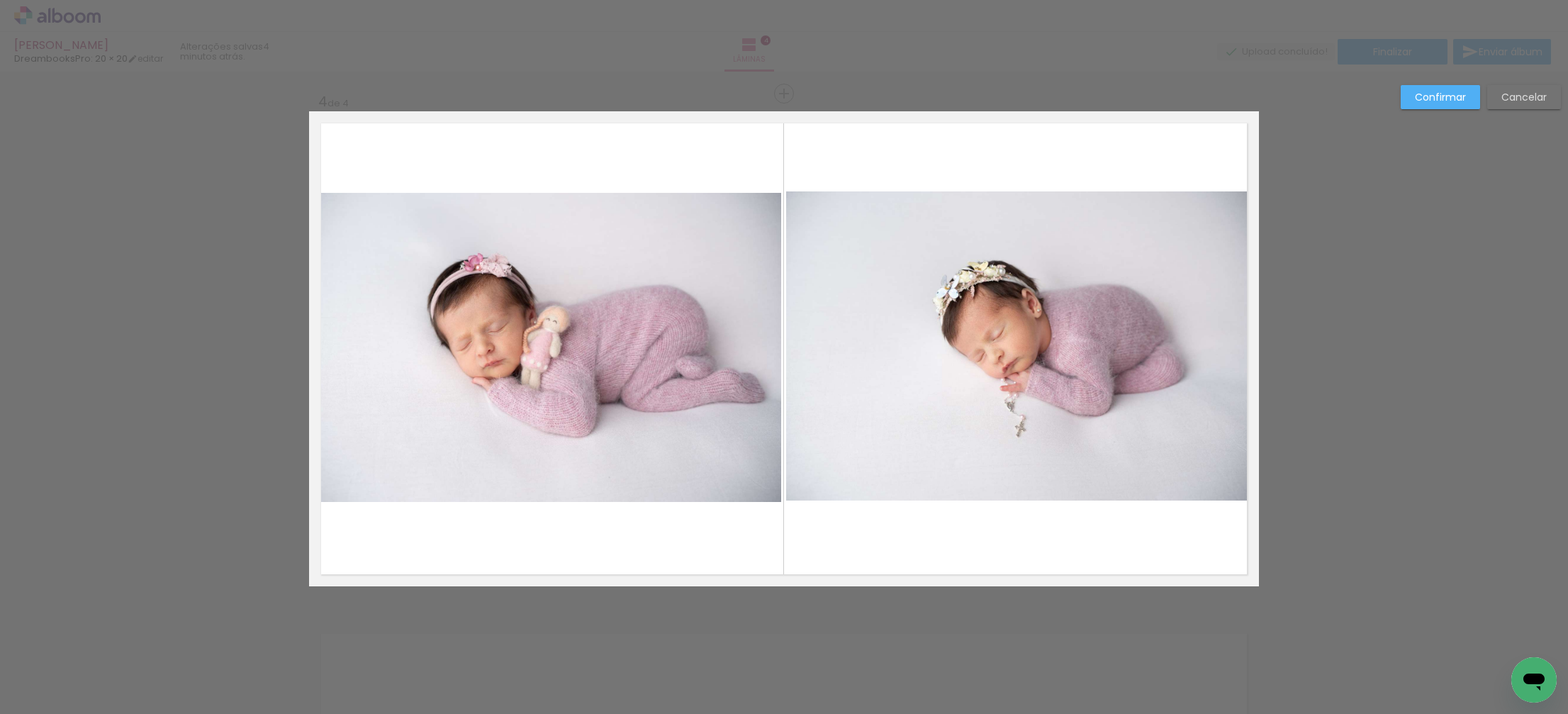
click at [950, 361] on quentale-photo at bounding box center [1022, 346] width 472 height 309
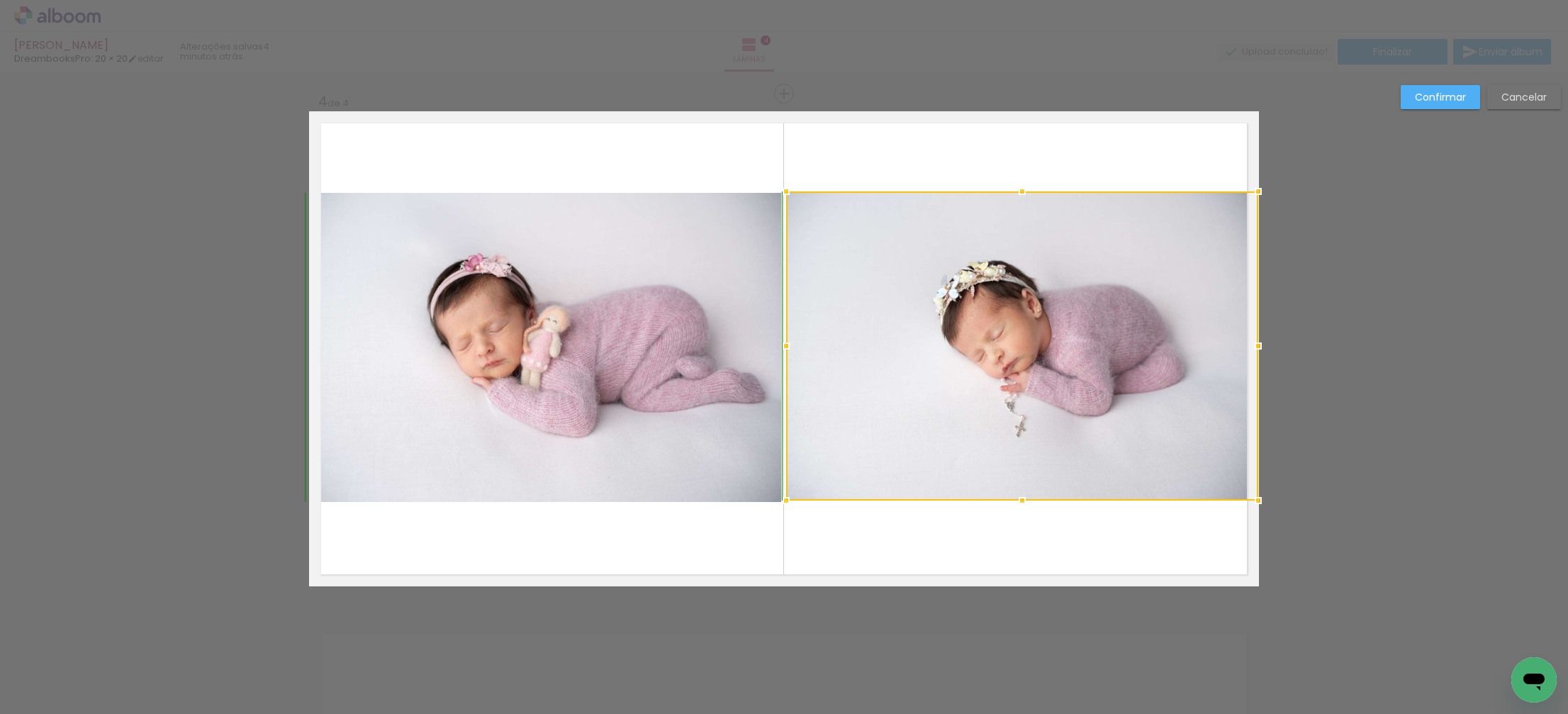
click at [1020, 501] on div at bounding box center [1022, 501] width 28 height 28
click at [1020, 523] on quentale-layouter at bounding box center [783, 349] width 950 height 475
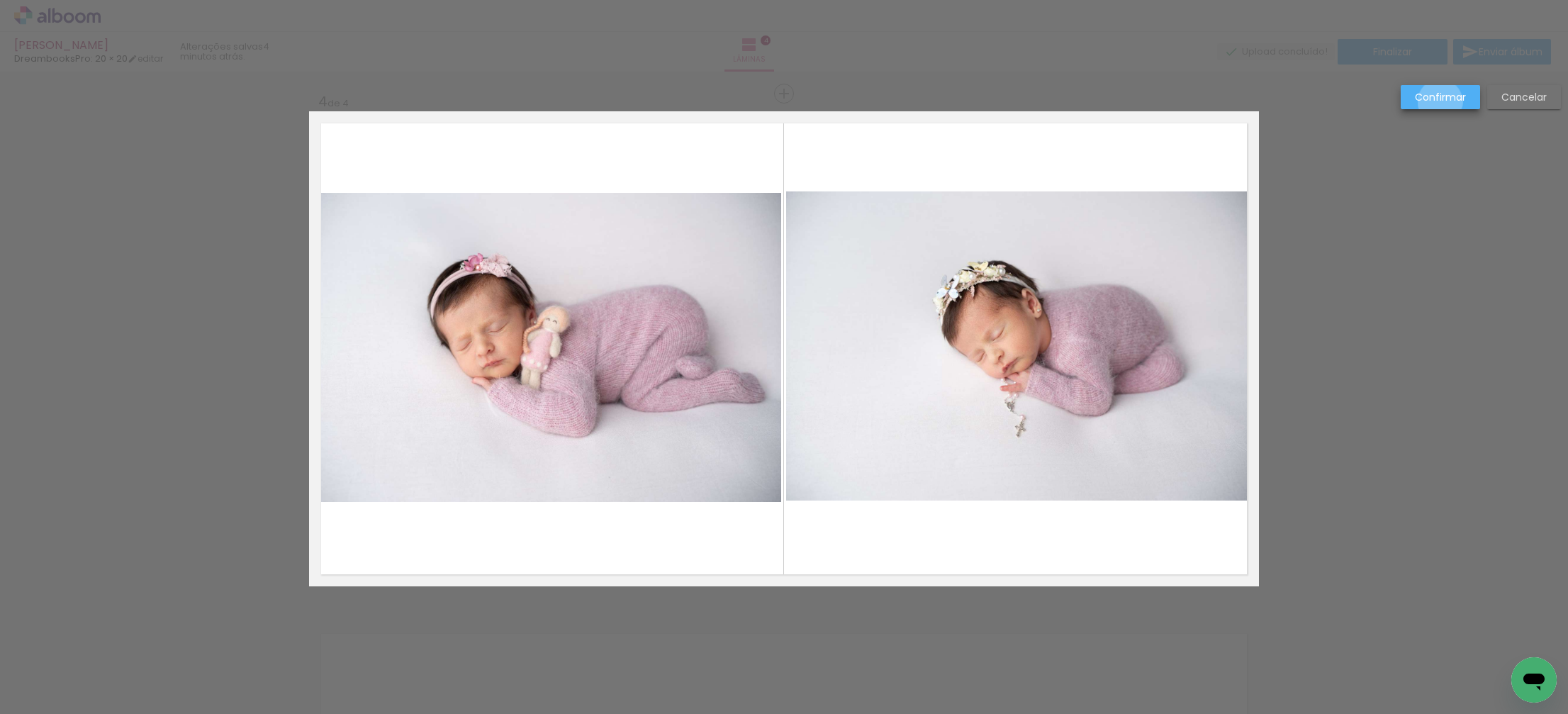
click at [0, 0] on slot "Confirmar" at bounding box center [0, 0] width 0 height 0
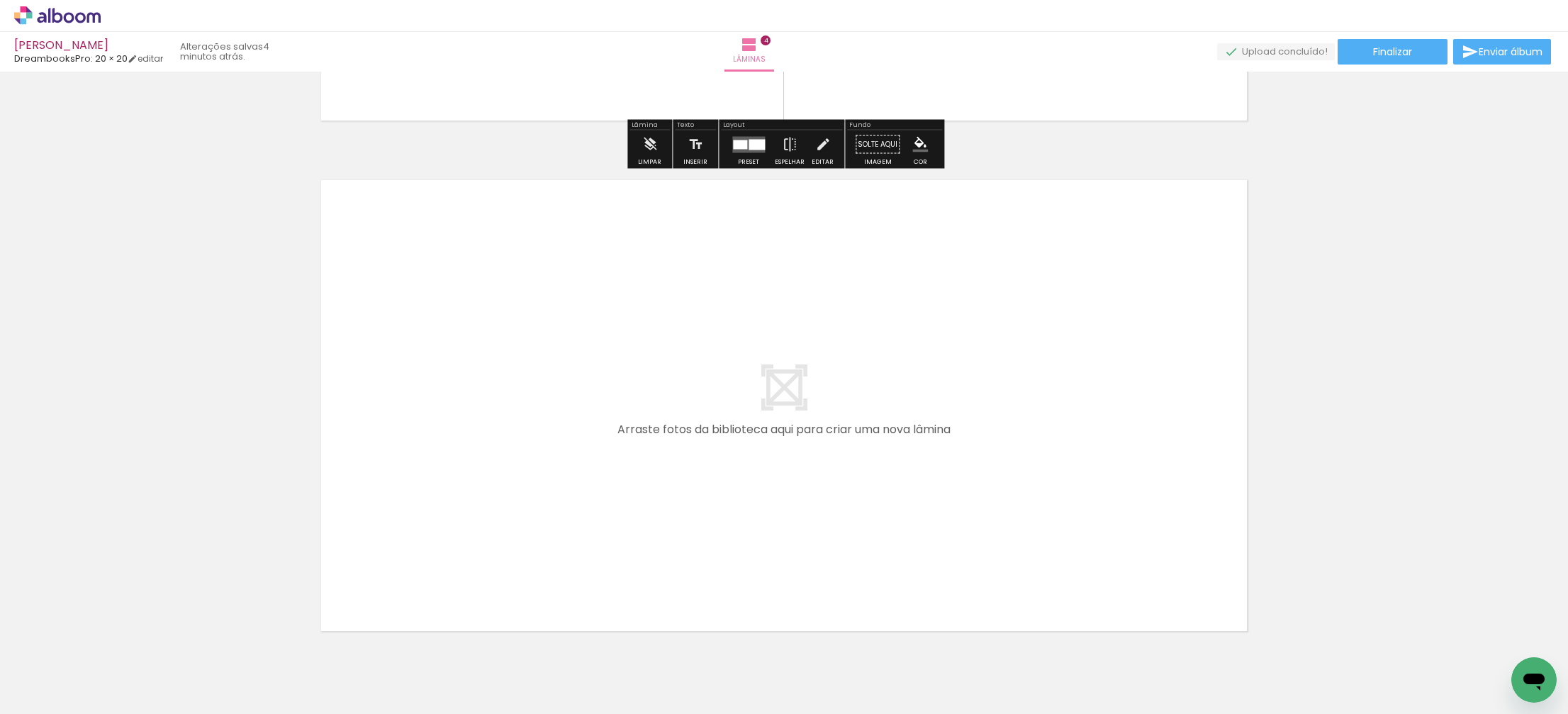
scroll to position [1992, 0]
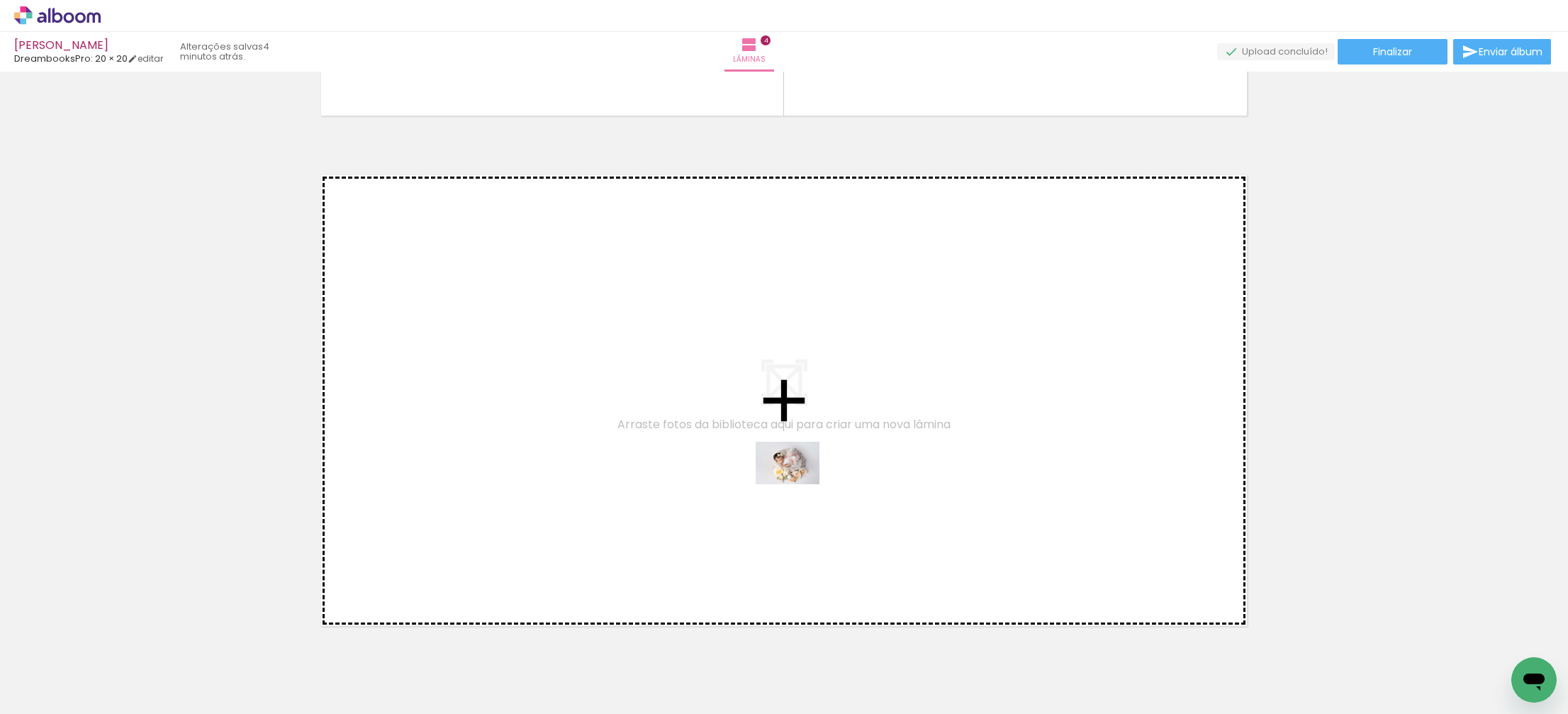
drag, startPoint x: 1270, startPoint y: 678, endPoint x: 792, endPoint y: 484, distance: 515.9
click at [792, 484] on quentale-workspace at bounding box center [784, 357] width 1568 height 714
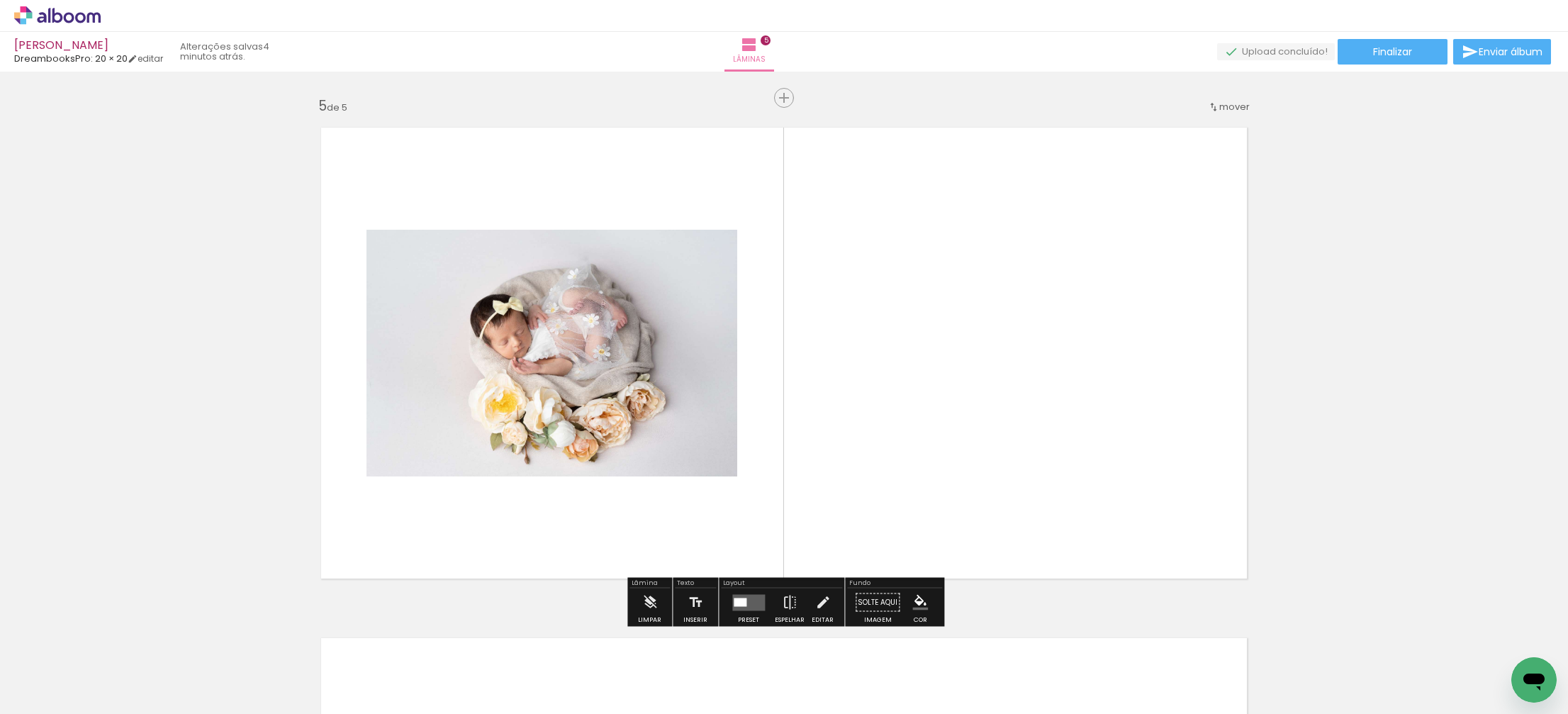
scroll to position [2044, 0]
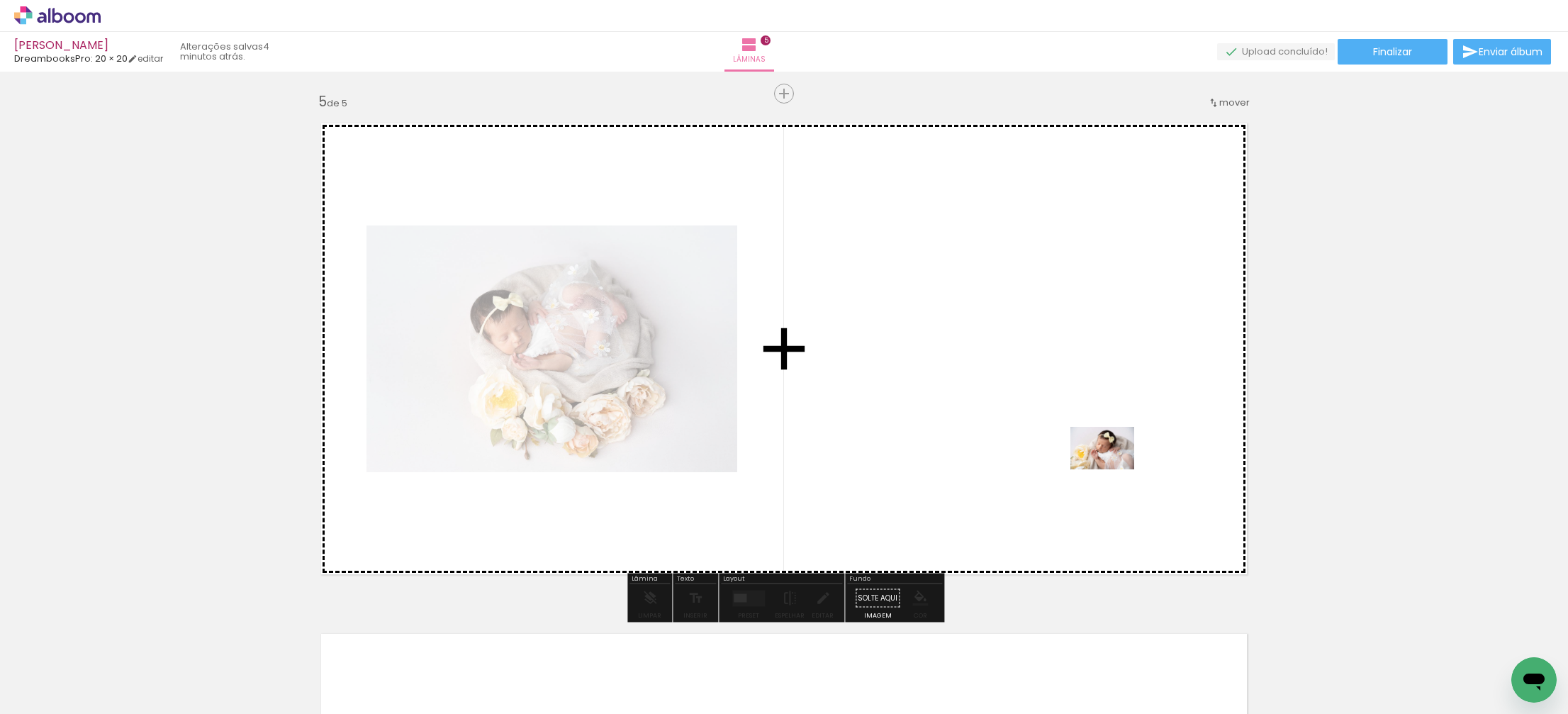
click at [1100, 463] on quentale-workspace at bounding box center [784, 357] width 1568 height 714
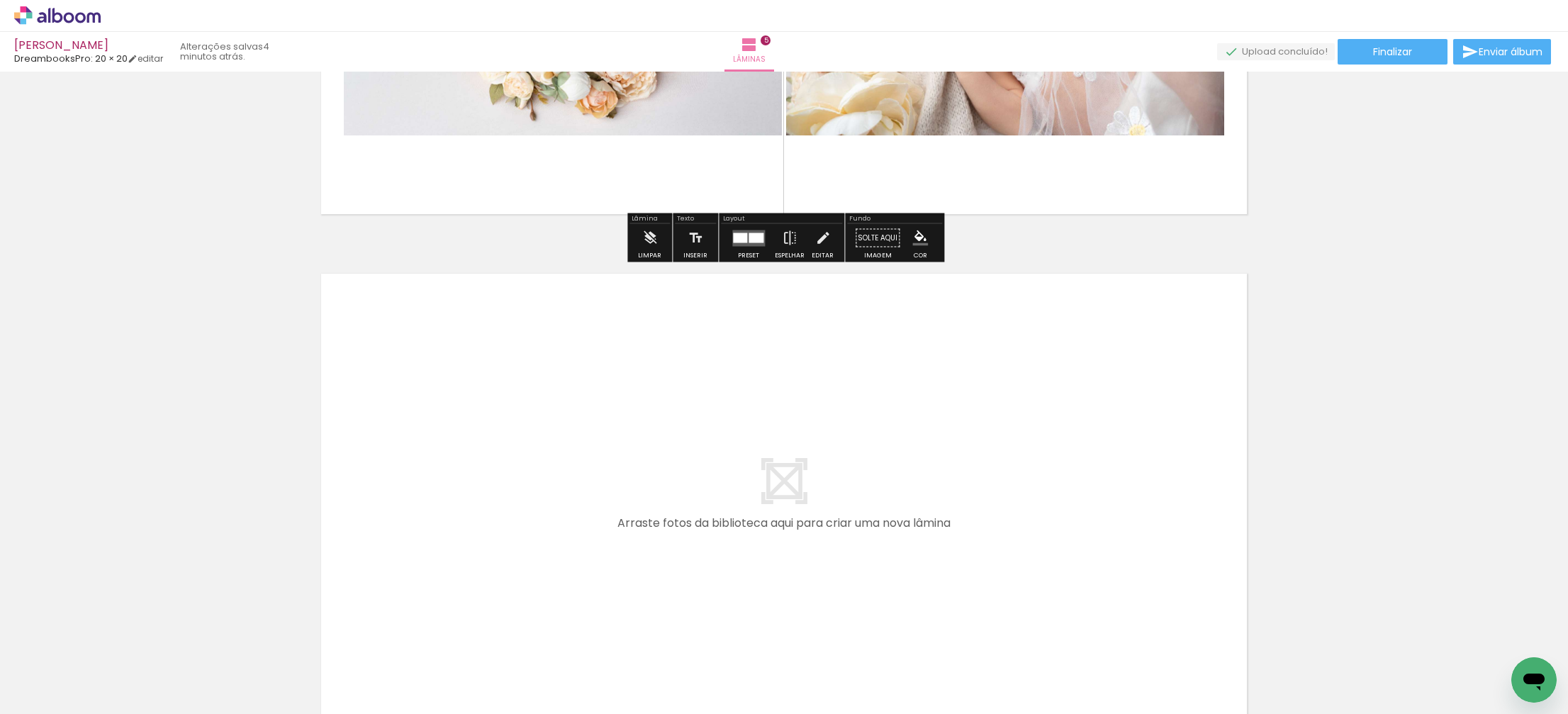
scroll to position [2415, 0]
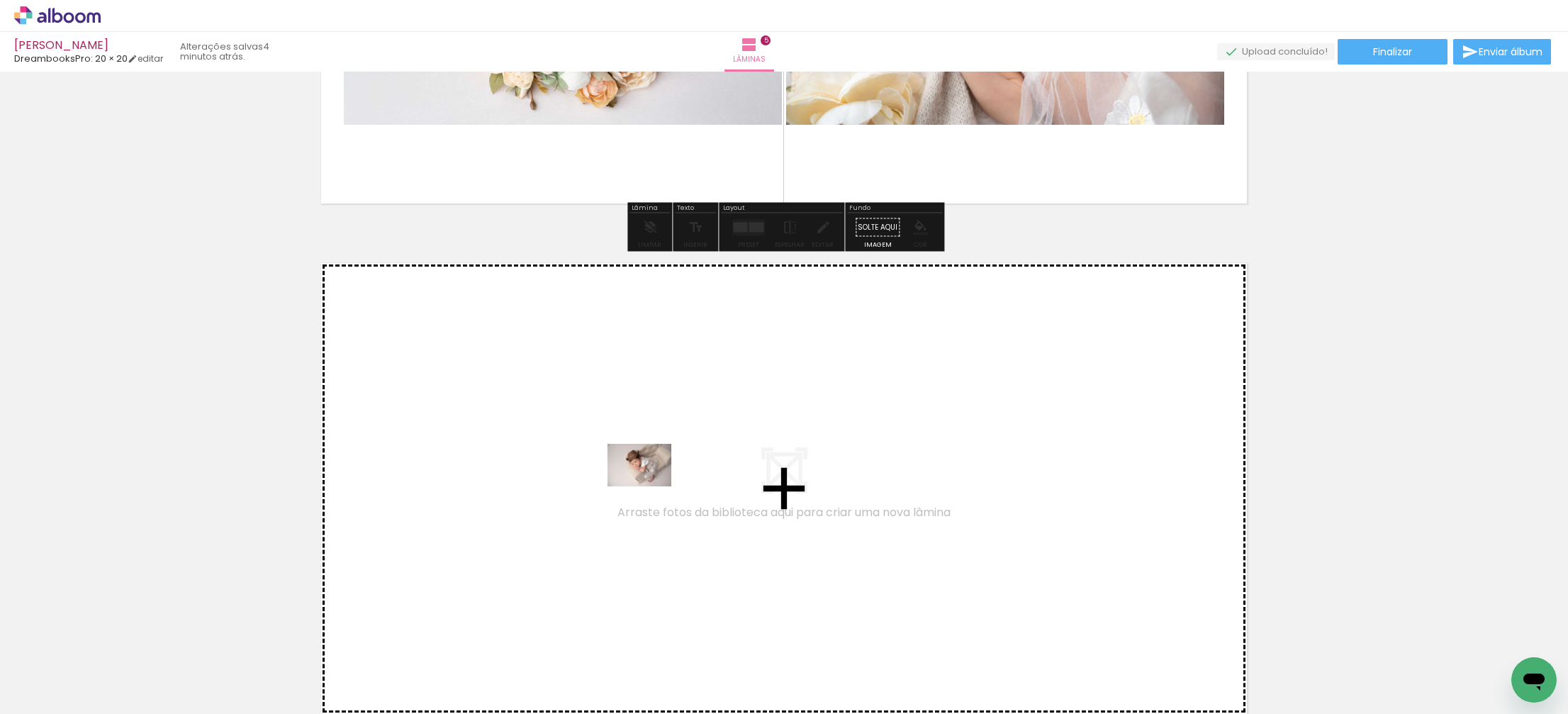
drag, startPoint x: 1309, startPoint y: 629, endPoint x: 650, endPoint y: 486, distance: 674.3
click at [650, 486] on quentale-workspace at bounding box center [784, 357] width 1568 height 714
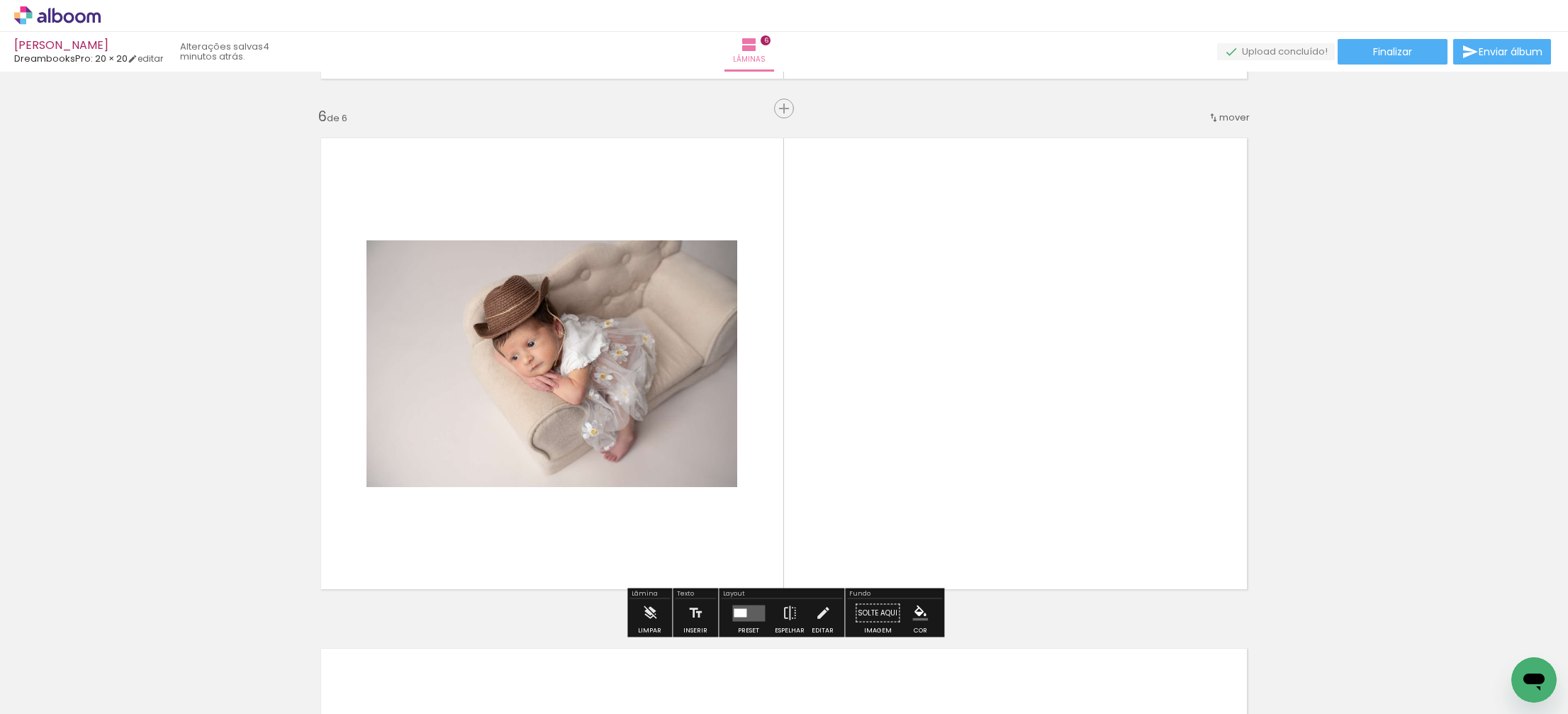
scroll to position [2555, 0]
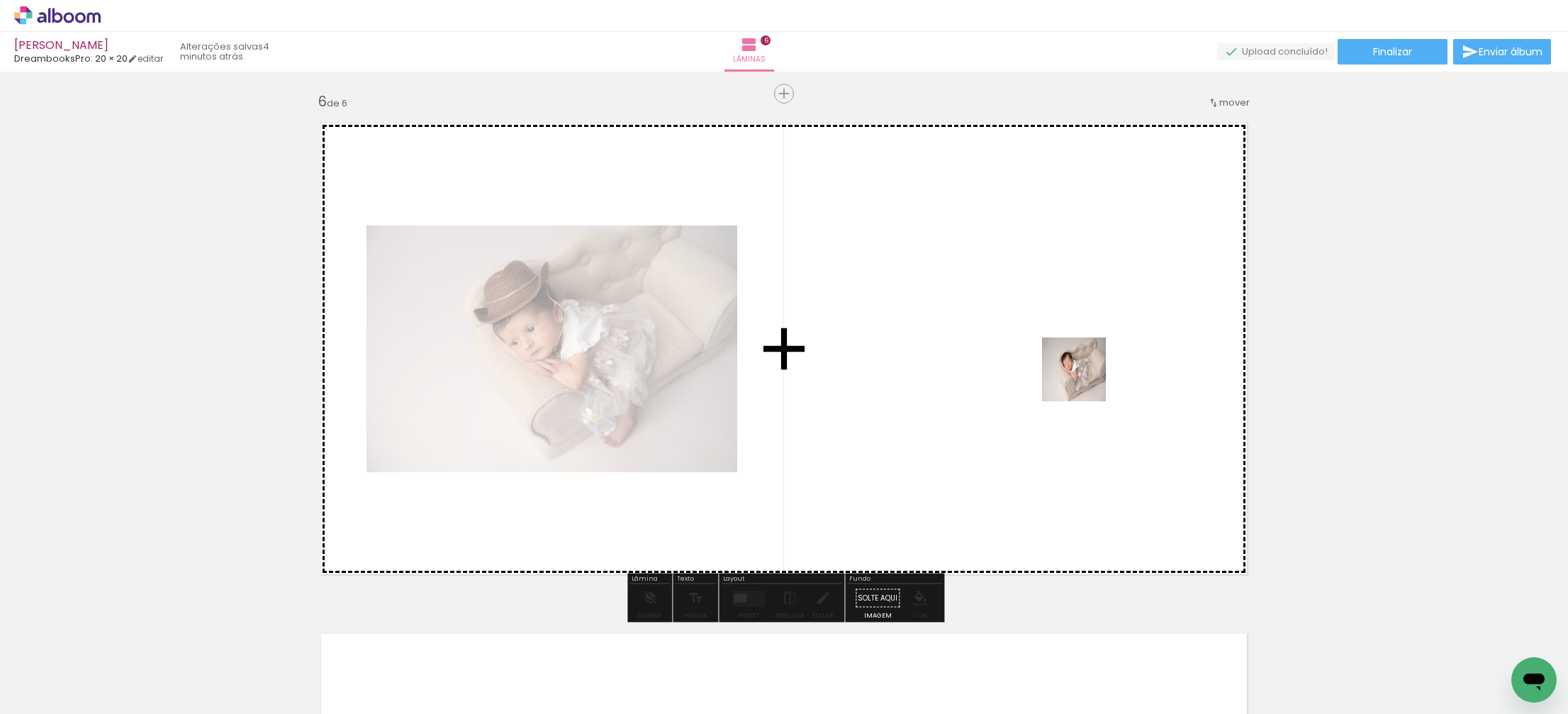
click at [965, 319] on quentale-workspace at bounding box center [784, 357] width 1568 height 714
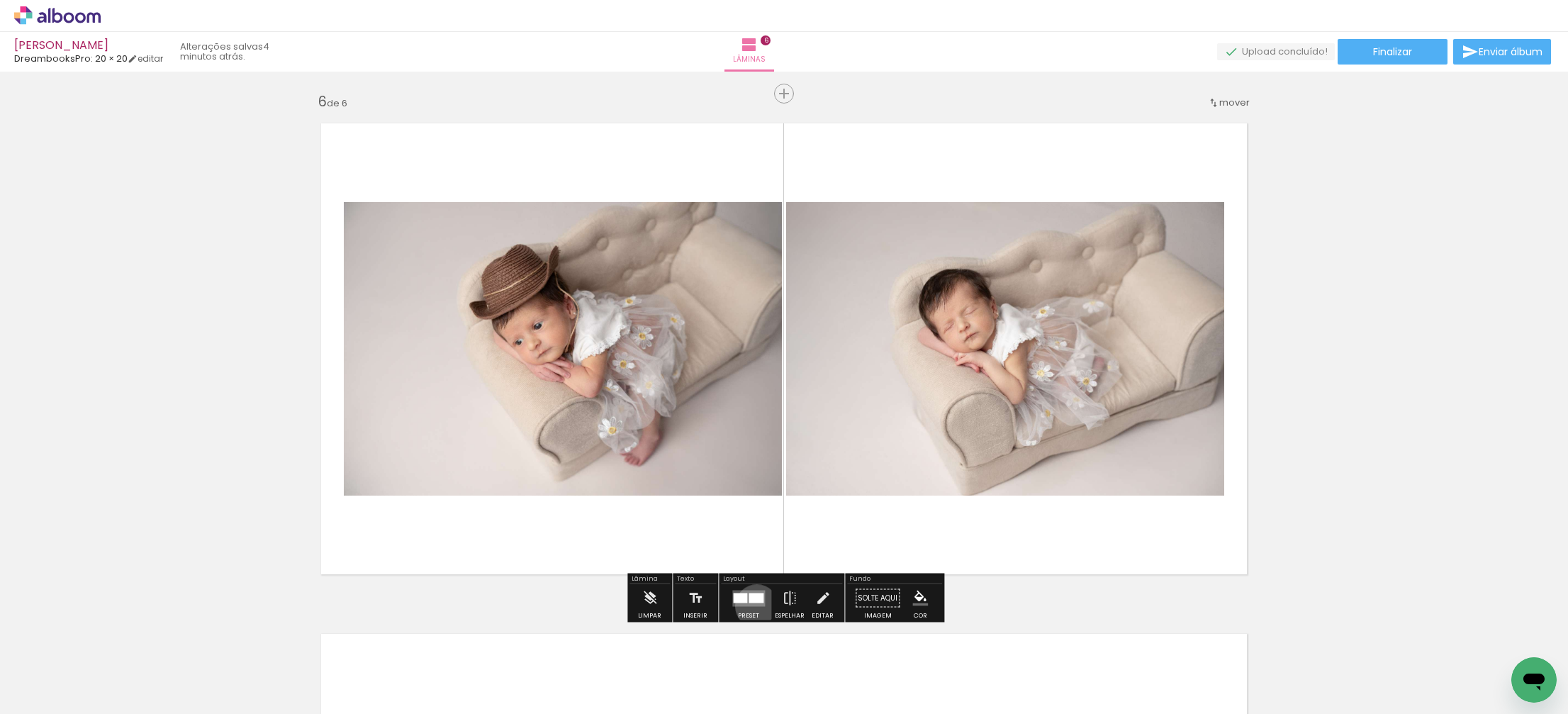
click at [754, 606] on div at bounding box center [749, 598] width 38 height 28
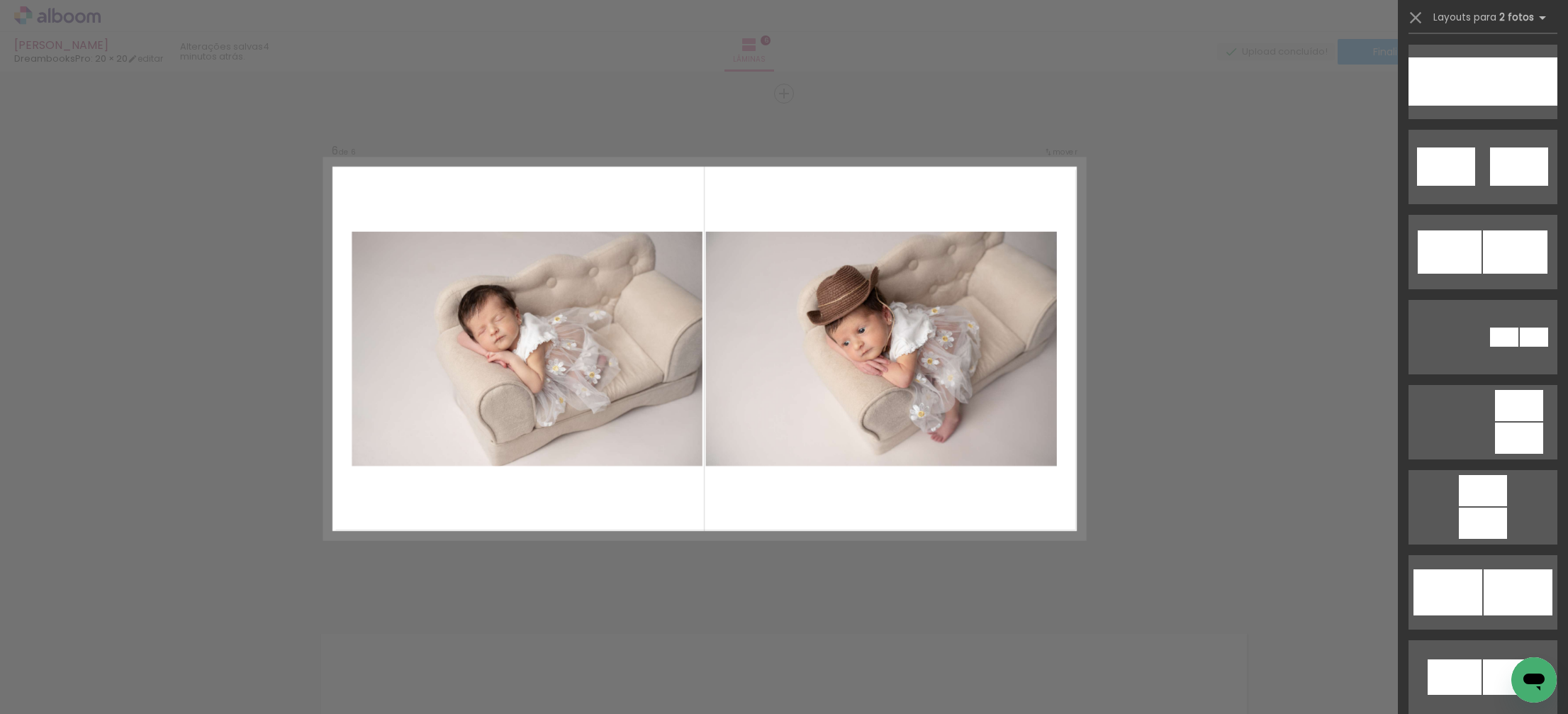
scroll to position [880, 0]
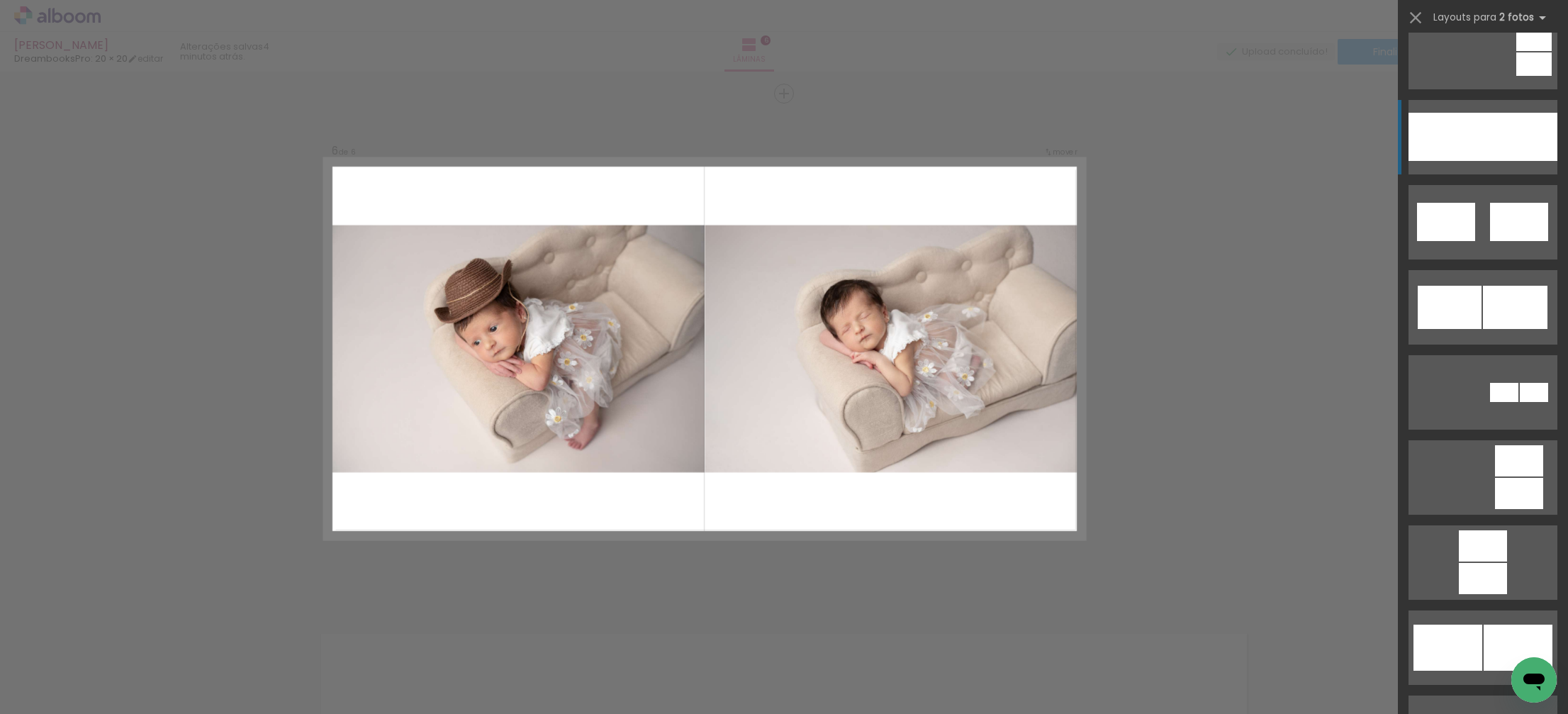
click at [1453, 123] on div at bounding box center [1446, 137] width 74 height 49
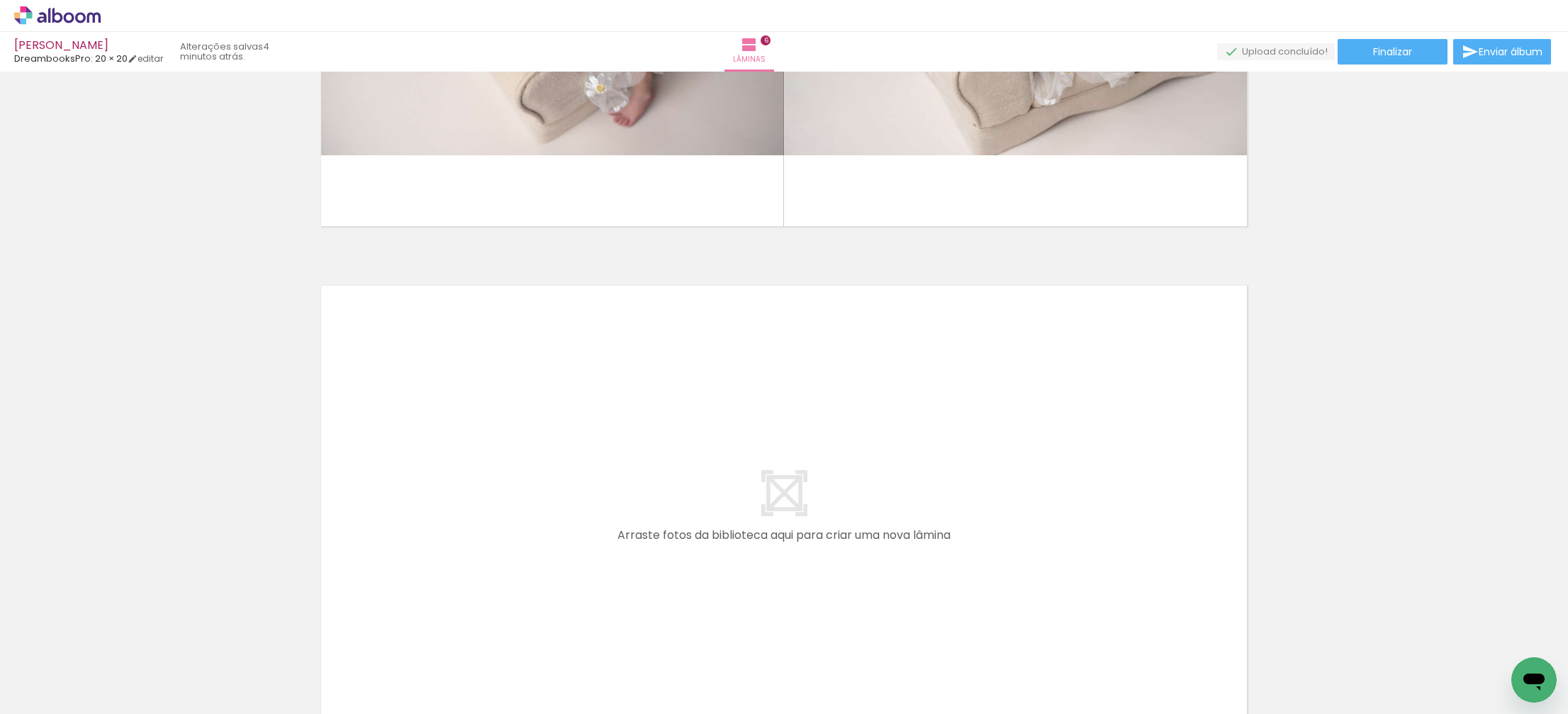
scroll to position [0, 0]
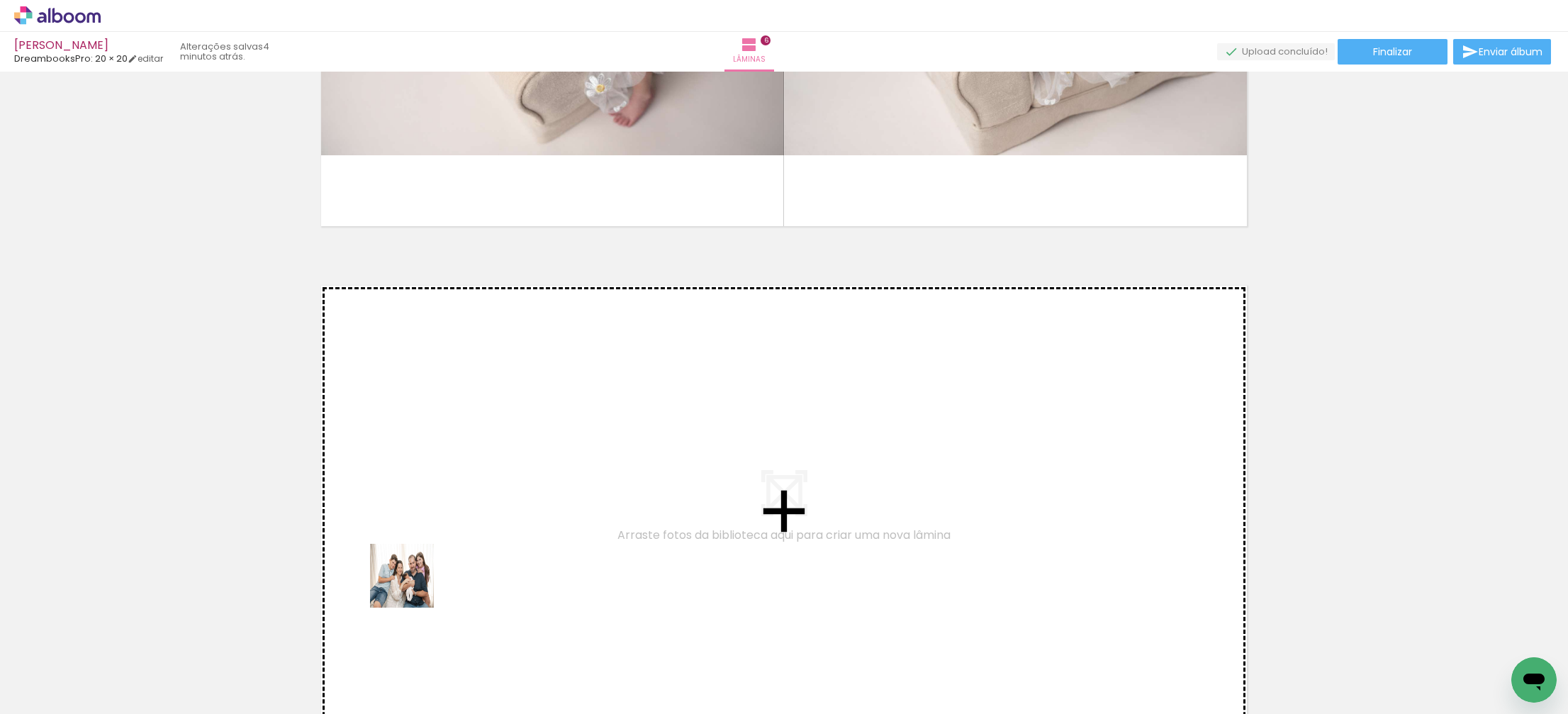
click at [416, 559] on quentale-workspace at bounding box center [784, 357] width 1568 height 714
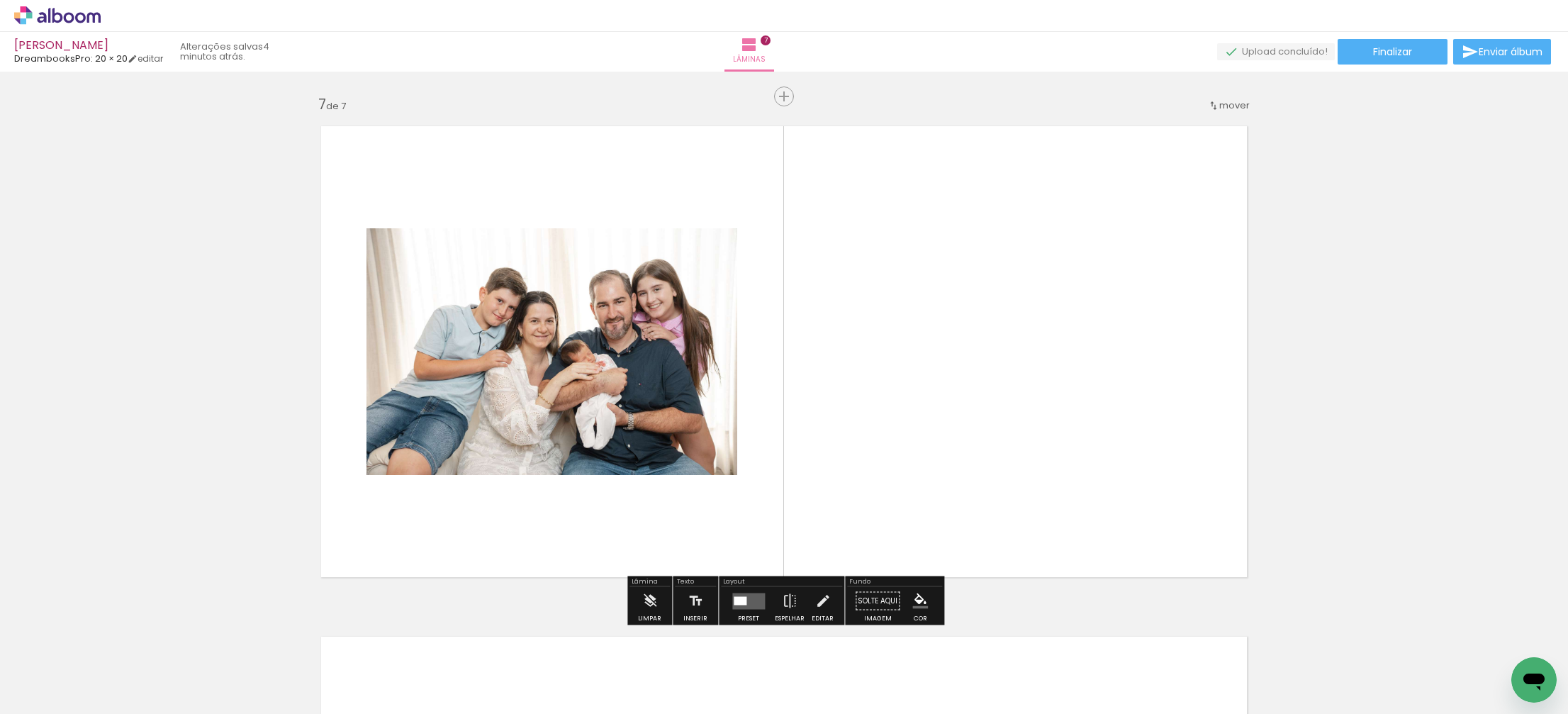
scroll to position [3065, 0]
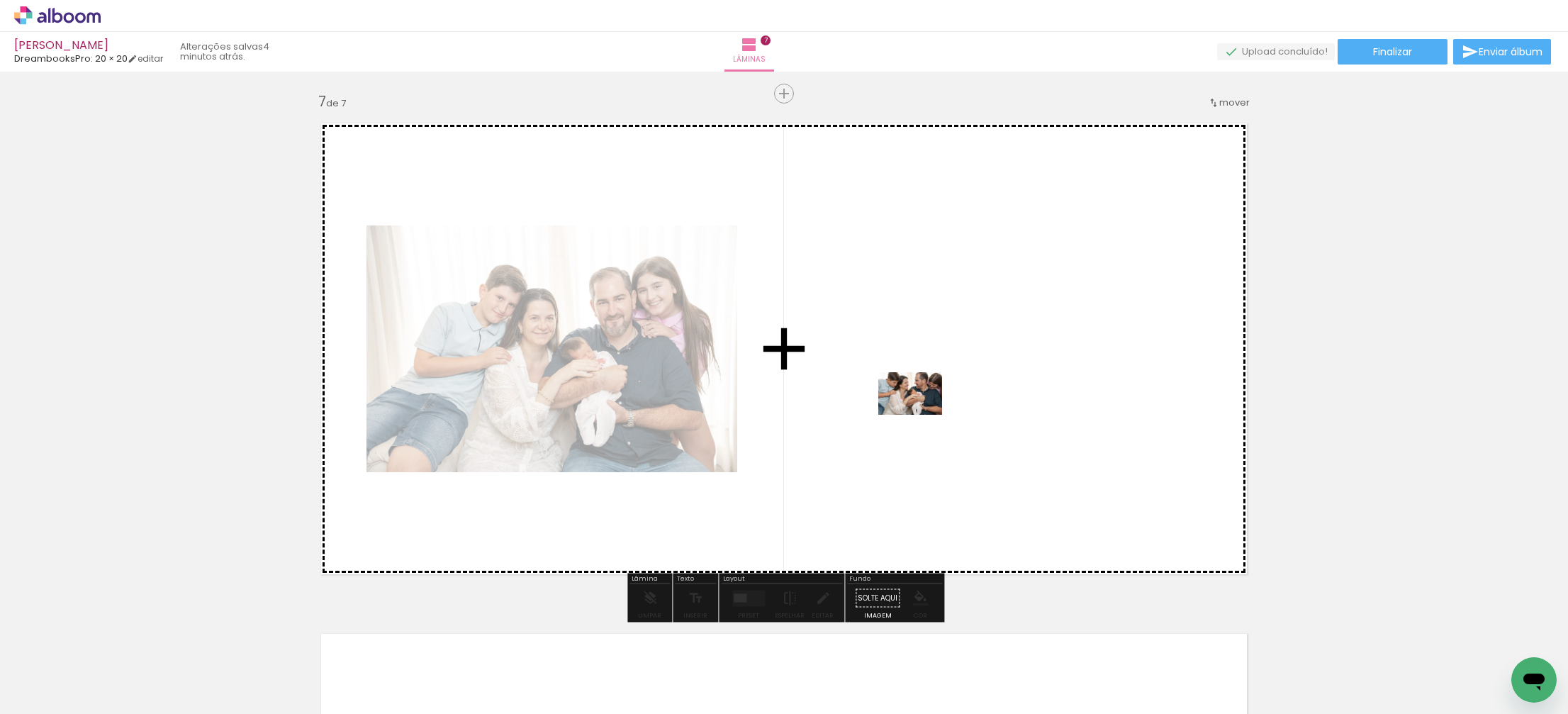
click at [921, 415] on quentale-workspace at bounding box center [784, 357] width 1568 height 714
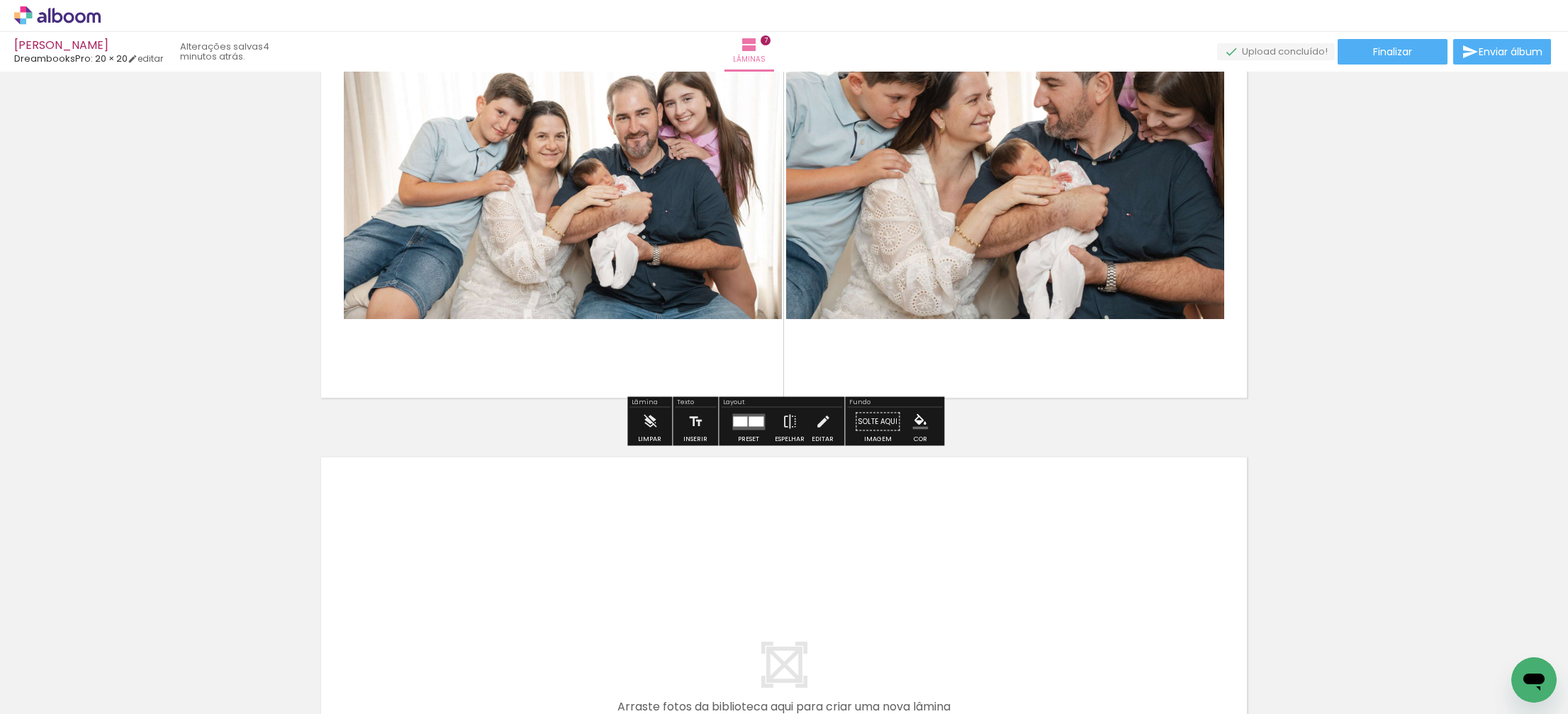
scroll to position [3268, 0]
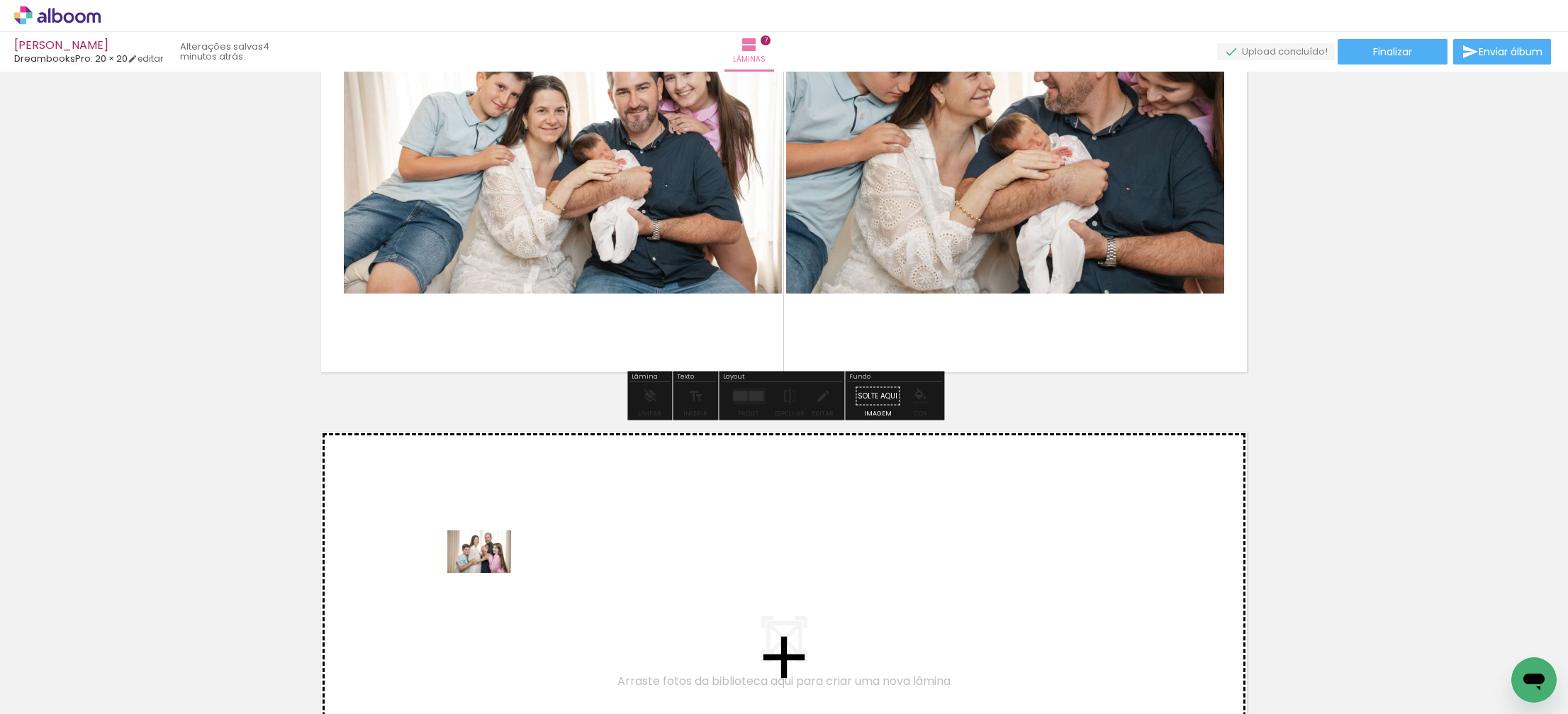
click at [494, 574] on quentale-workspace at bounding box center [784, 357] width 1568 height 714
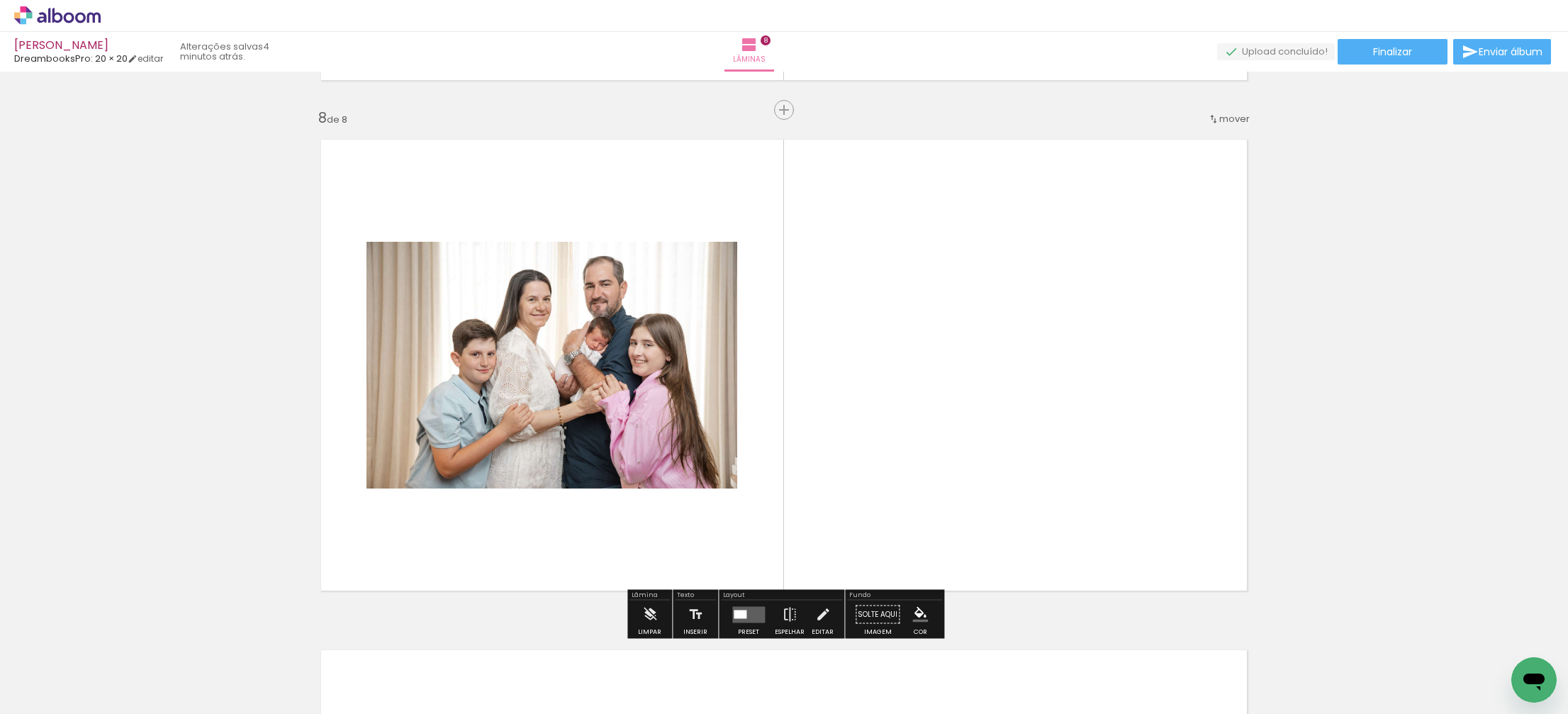
scroll to position [3576, 0]
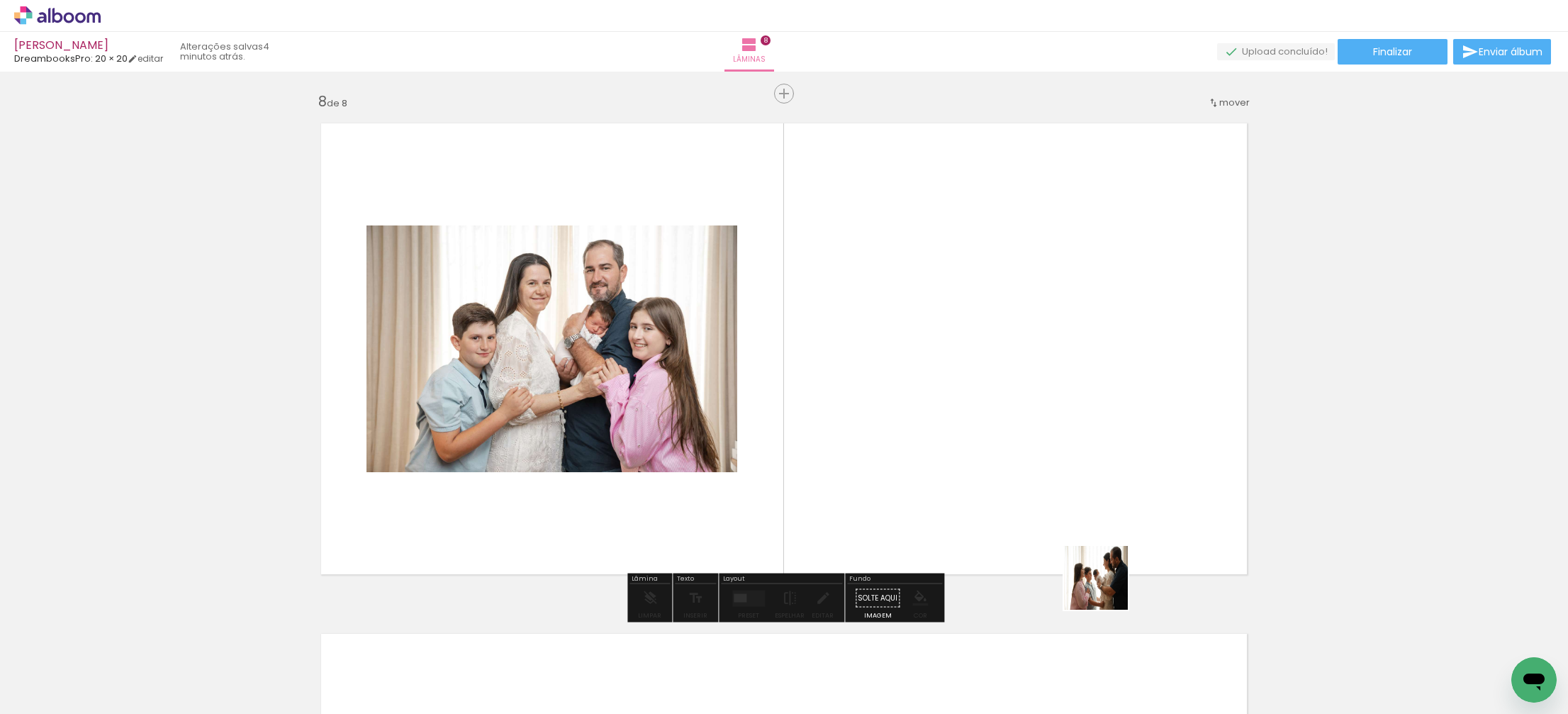
click at [1090, 471] on quentale-workspace at bounding box center [784, 357] width 1568 height 714
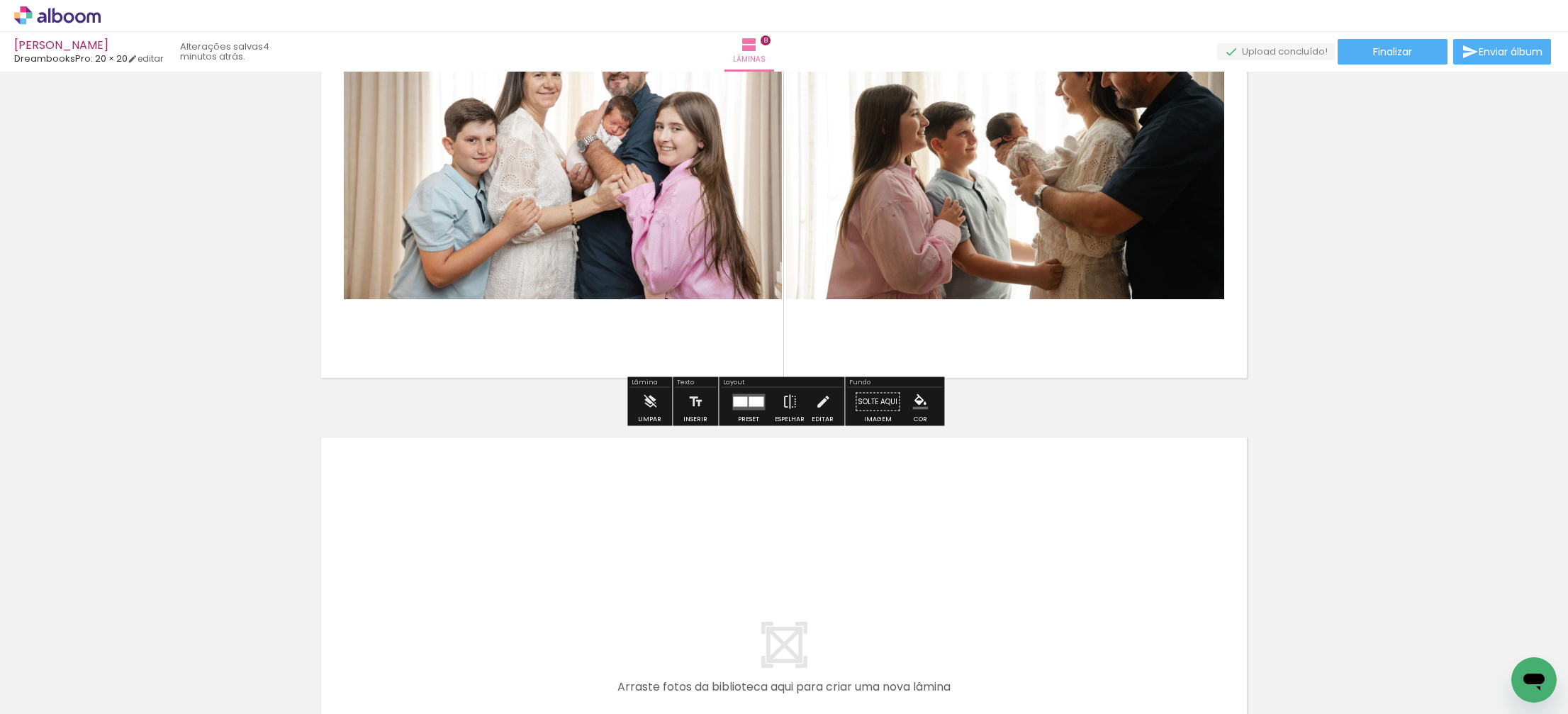
scroll to position [3776, 0]
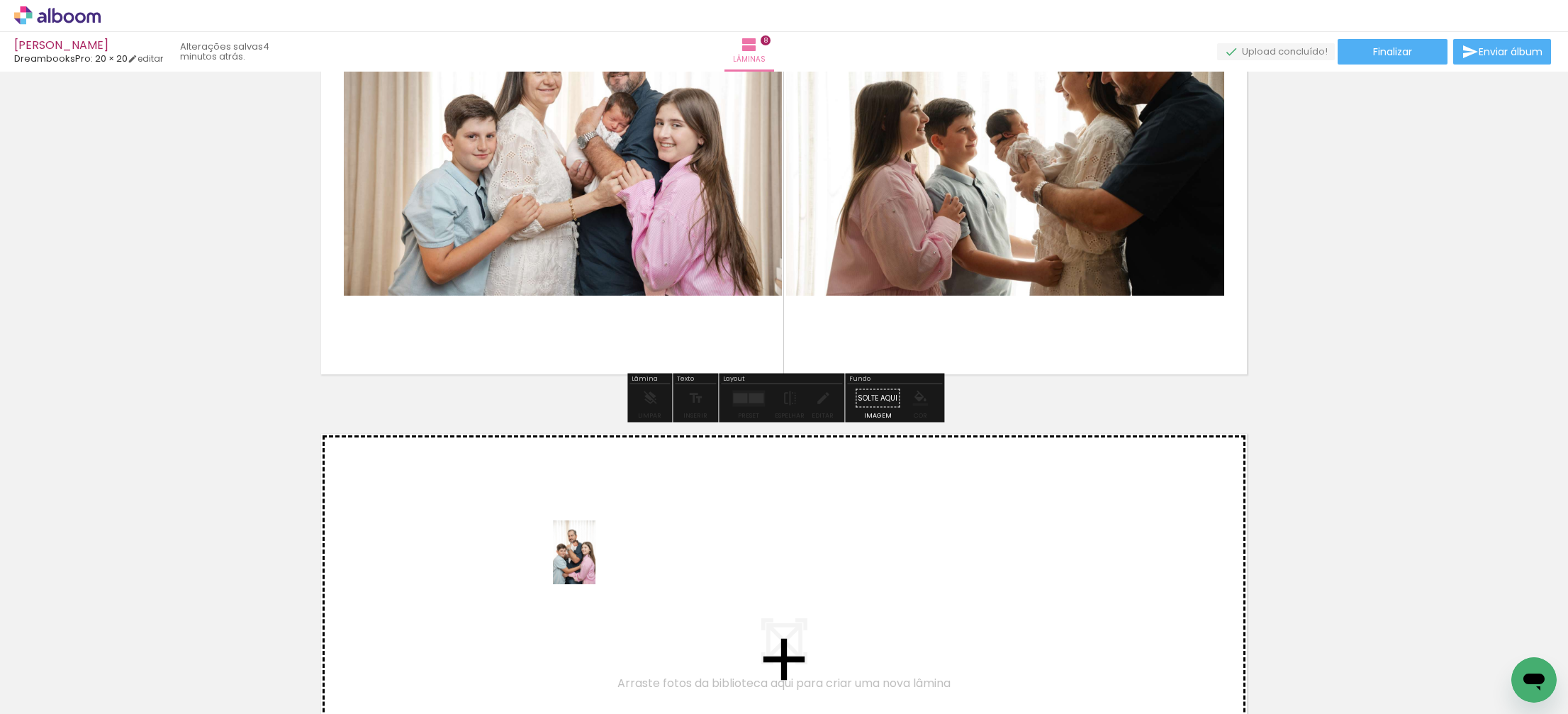
drag, startPoint x: 629, startPoint y: 651, endPoint x: 595, endPoint y: 561, distance: 96.2
click at [595, 561] on quentale-workspace at bounding box center [784, 357] width 1568 height 714
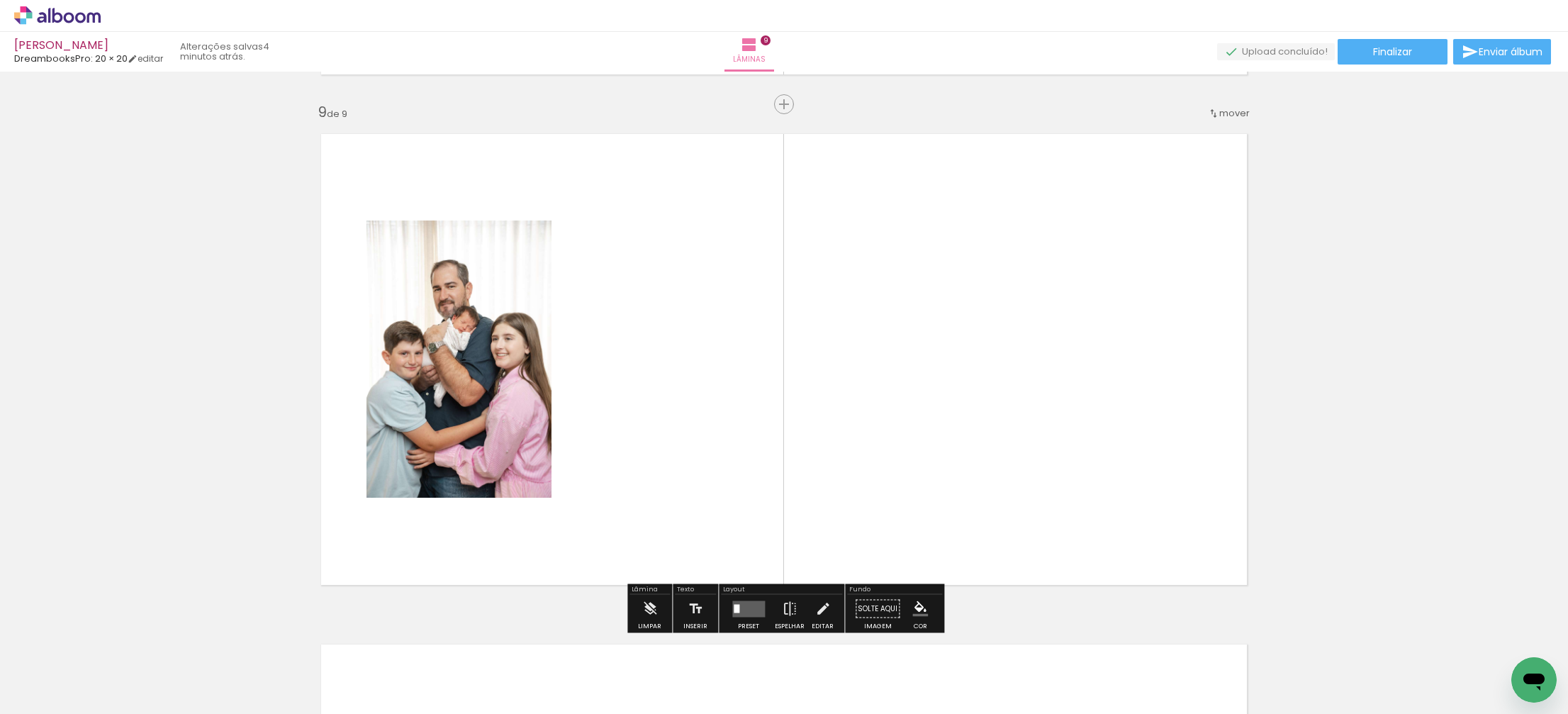
scroll to position [4086, 0]
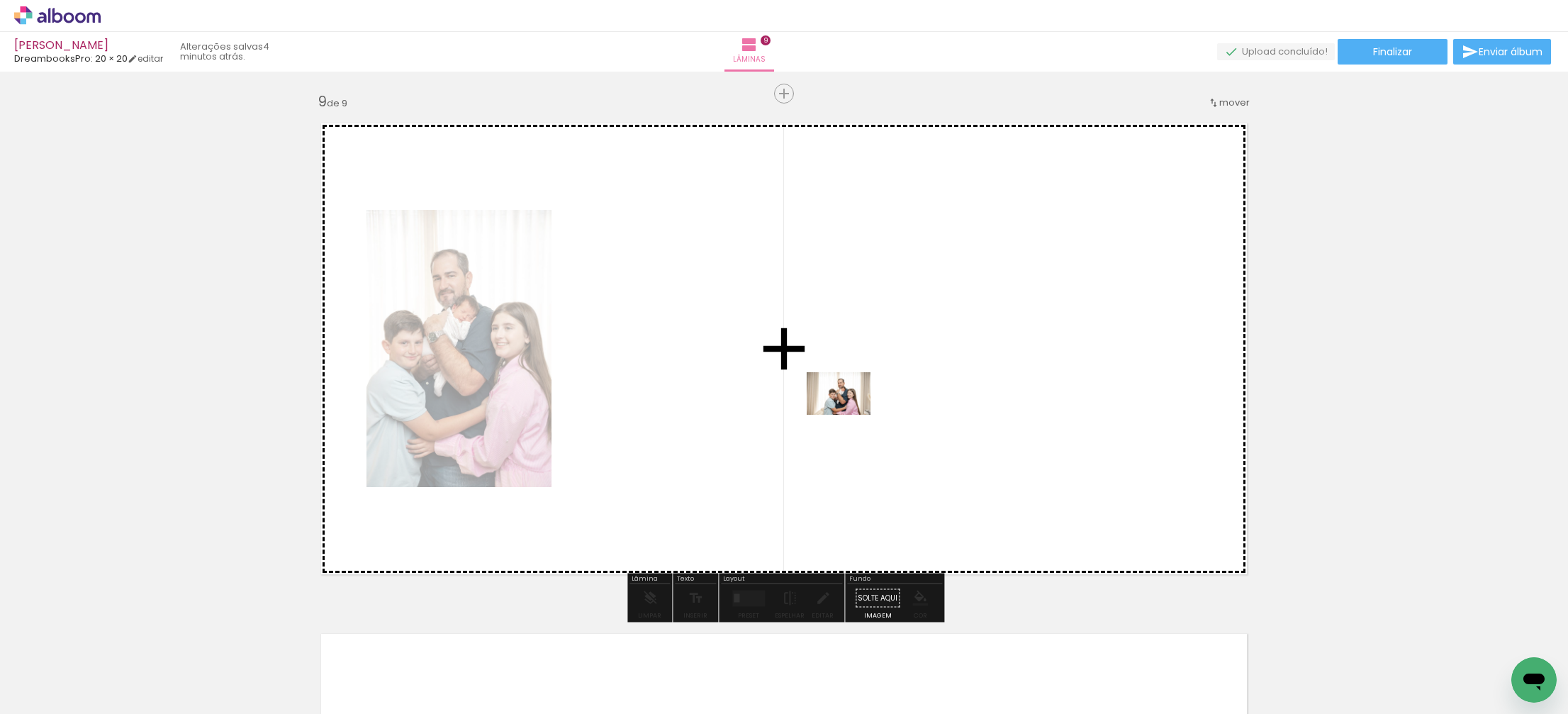
click at [849, 414] on quentale-workspace at bounding box center [784, 357] width 1568 height 714
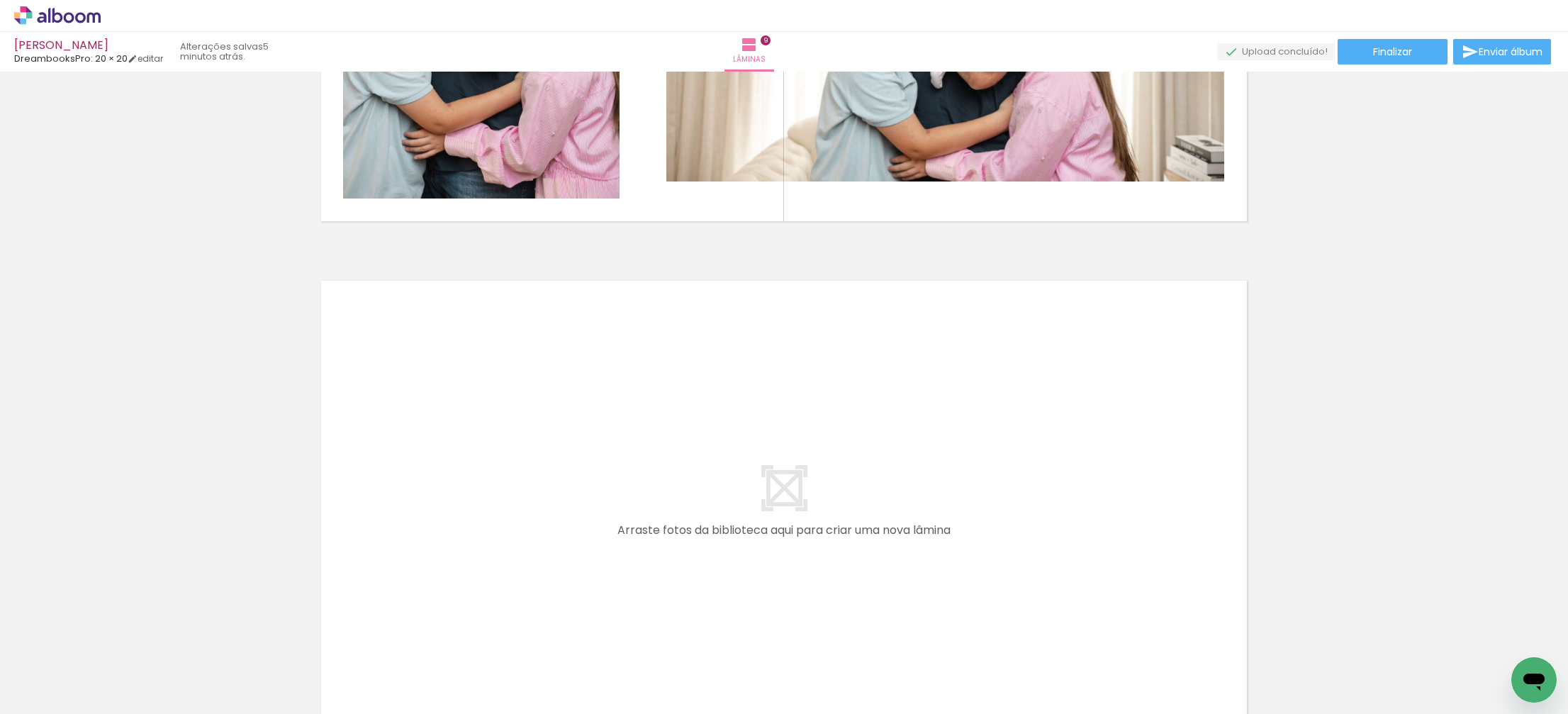
scroll to position [0, 336]
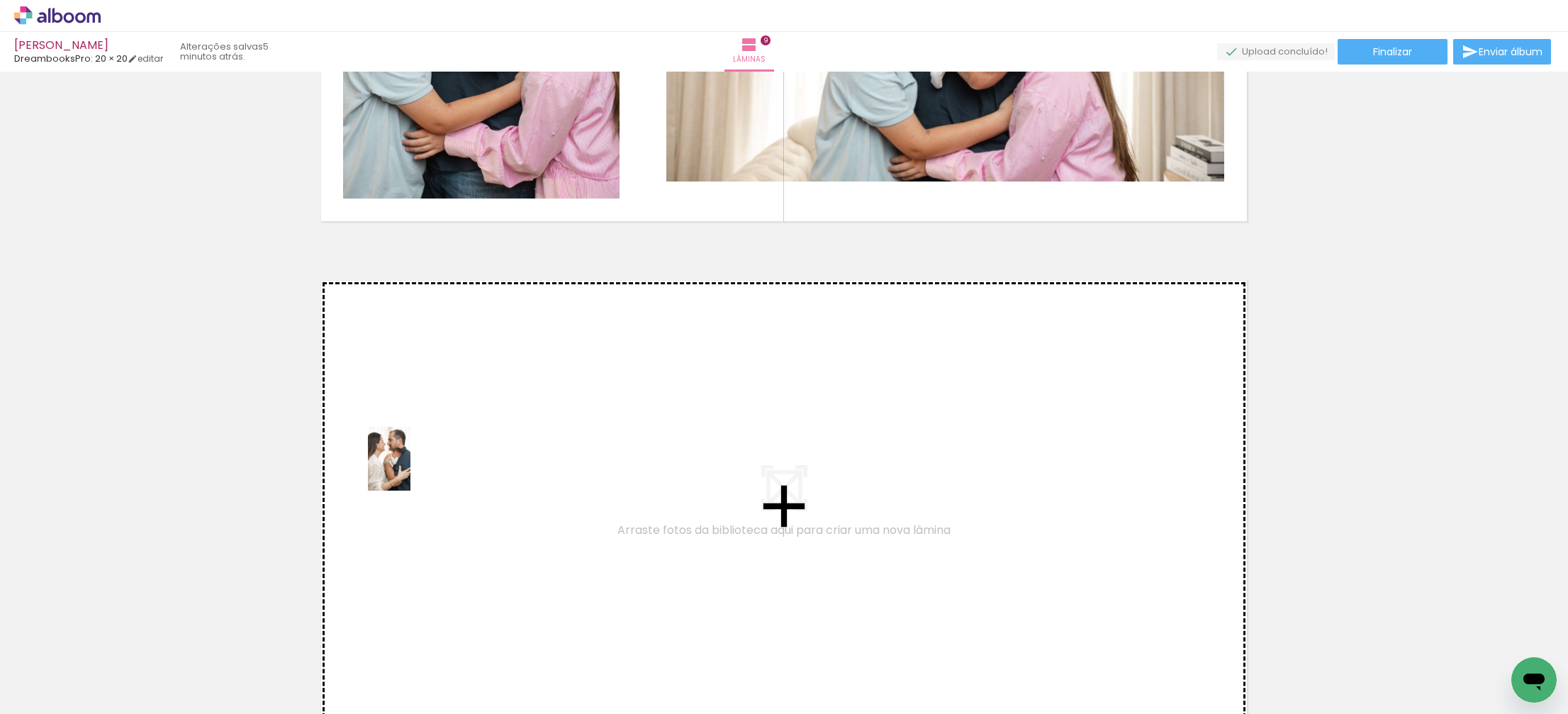
click at [471, 469] on quentale-workspace at bounding box center [784, 357] width 1568 height 714
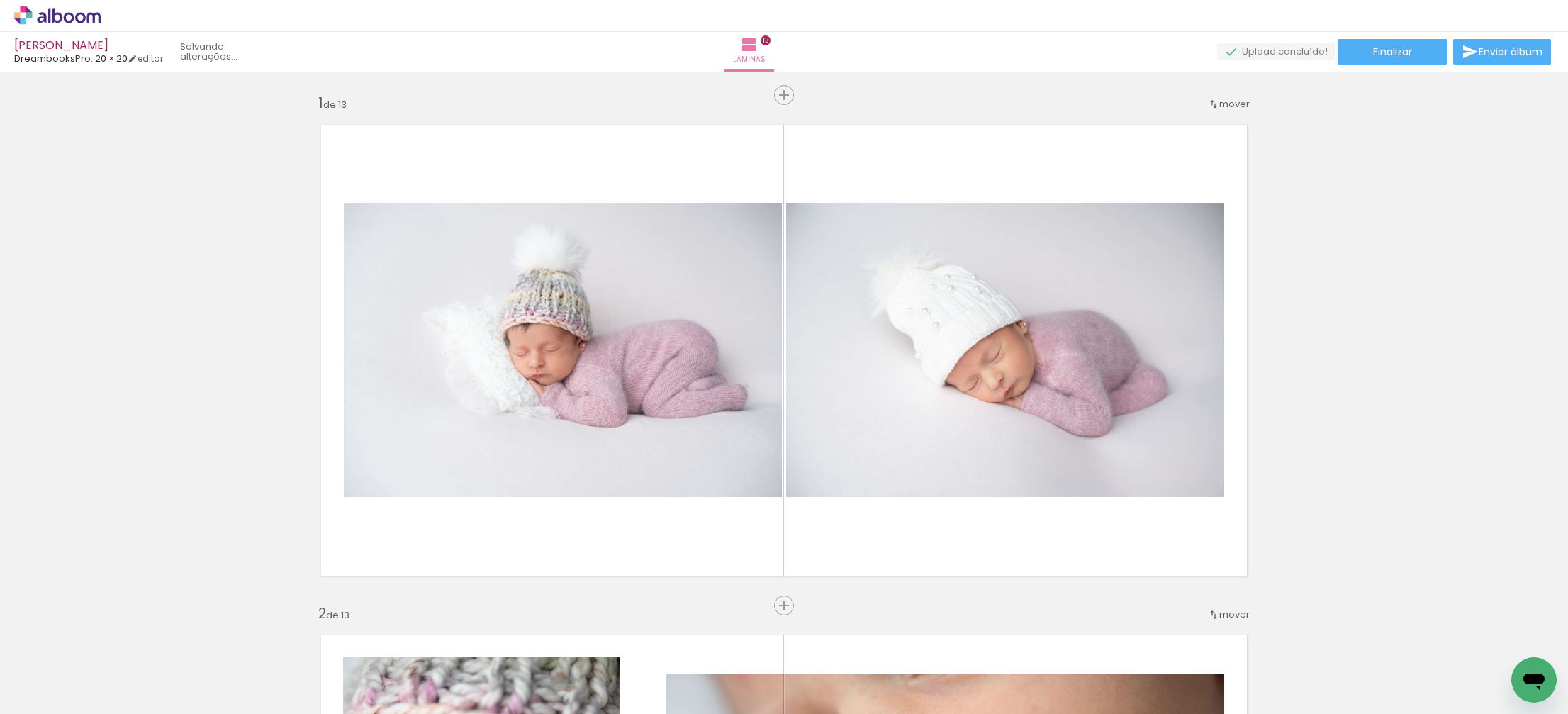
scroll to position [0, 336]
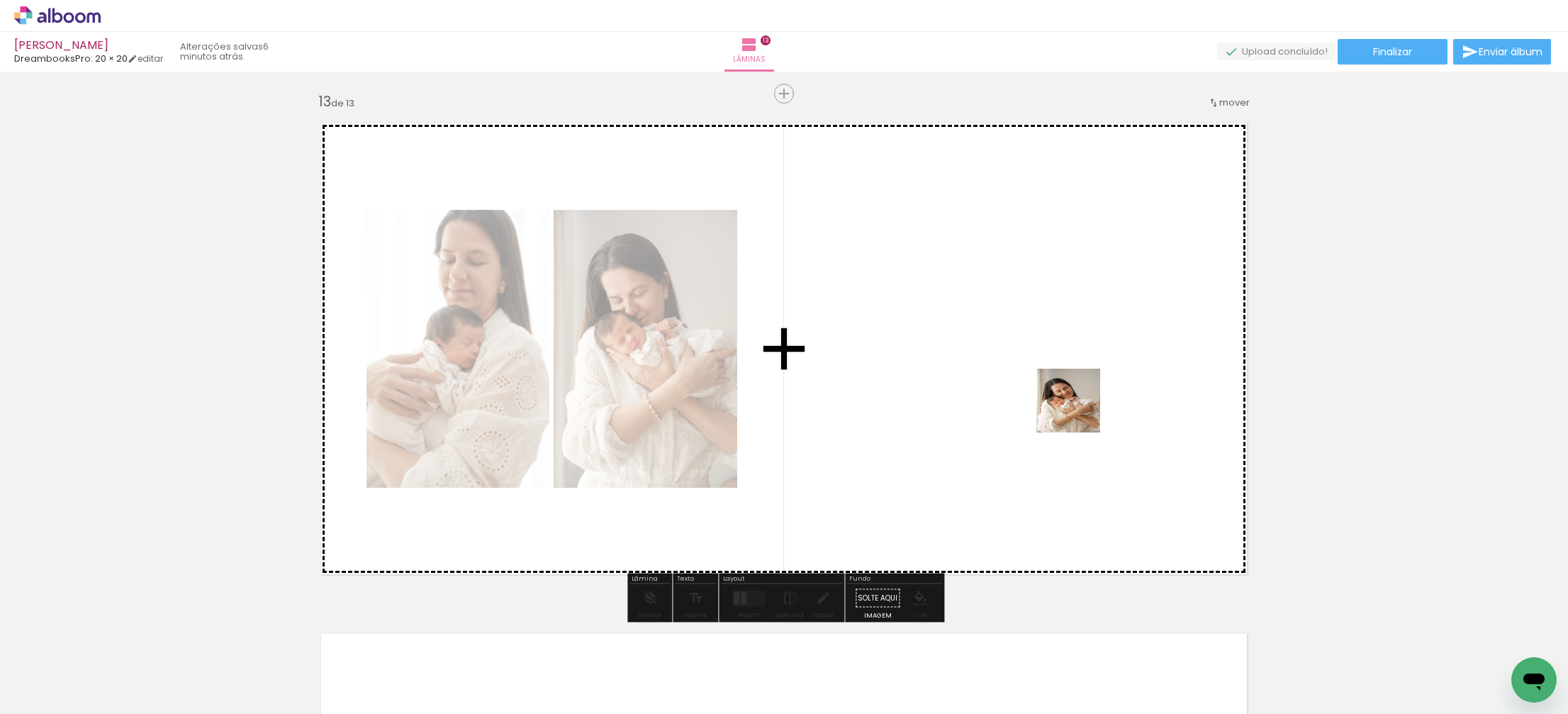
drag, startPoint x: 1246, startPoint y: 563, endPoint x: 976, endPoint y: 356, distance: 340.2
click at [980, 351] on quentale-workspace at bounding box center [784, 357] width 1568 height 714
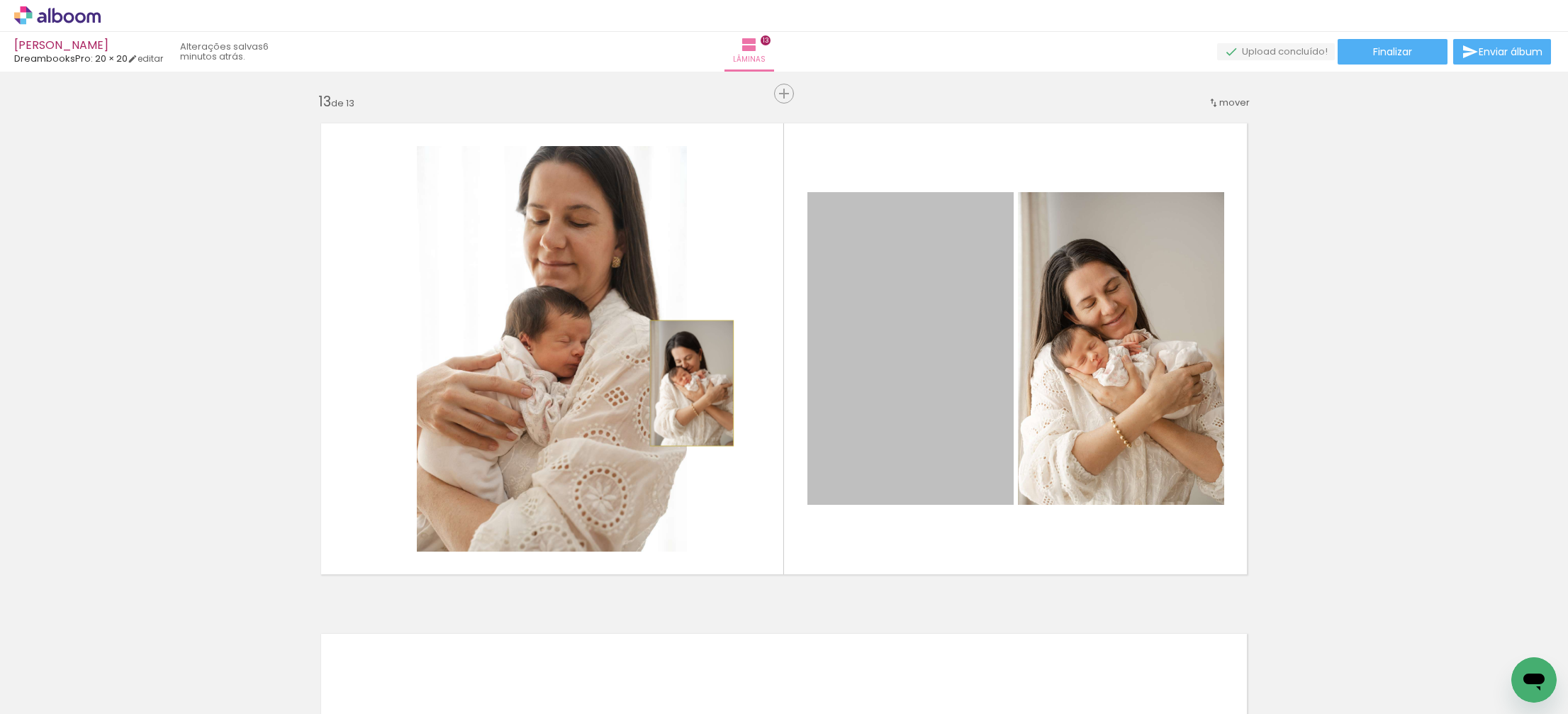
drag, startPoint x: 932, startPoint y: 404, endPoint x: 692, endPoint y: 383, distance: 240.9
click at [692, 383] on quentale-layouter at bounding box center [783, 349] width 950 height 475
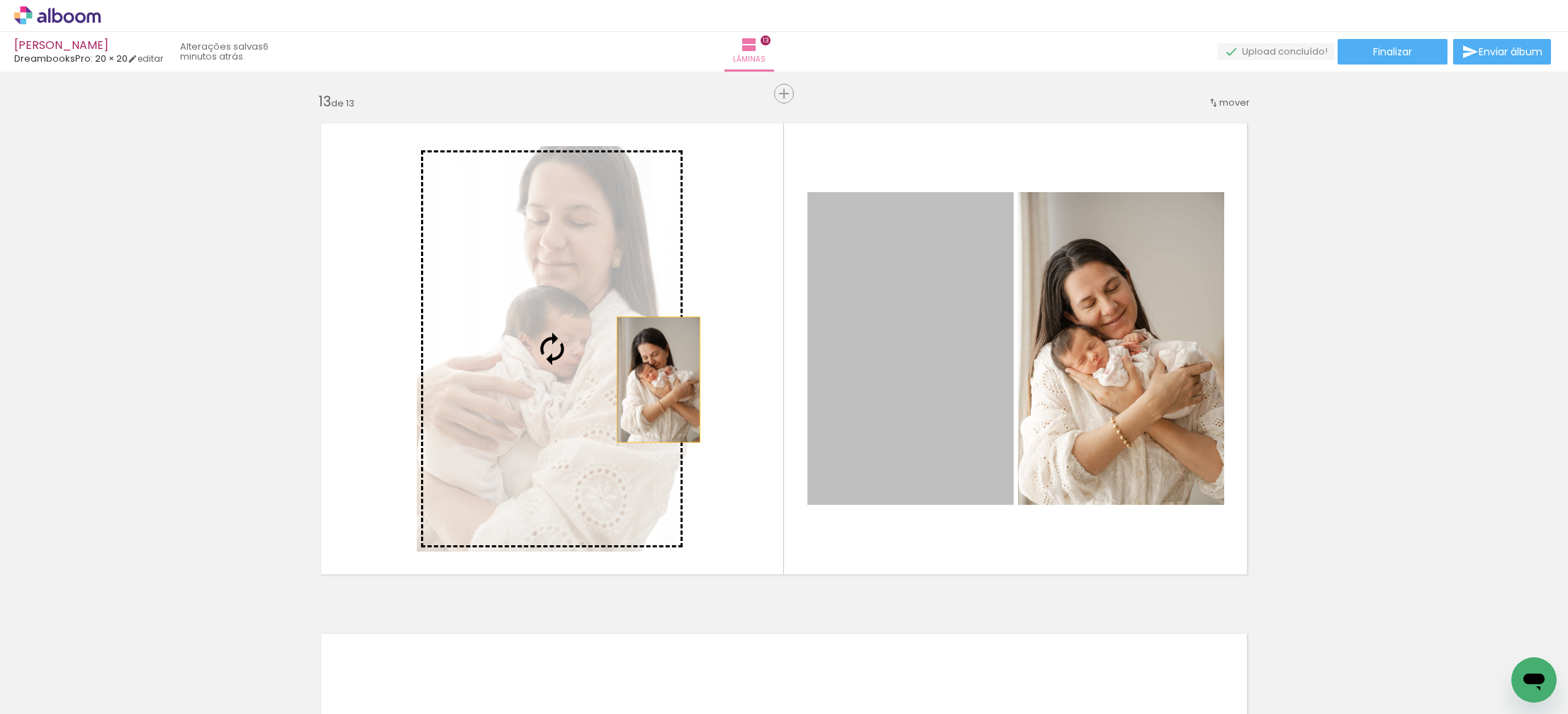
drag, startPoint x: 903, startPoint y: 398, endPoint x: 658, endPoint y: 379, distance: 245.7
click at [0, 0] on slot at bounding box center [0, 0] width 0 height 0
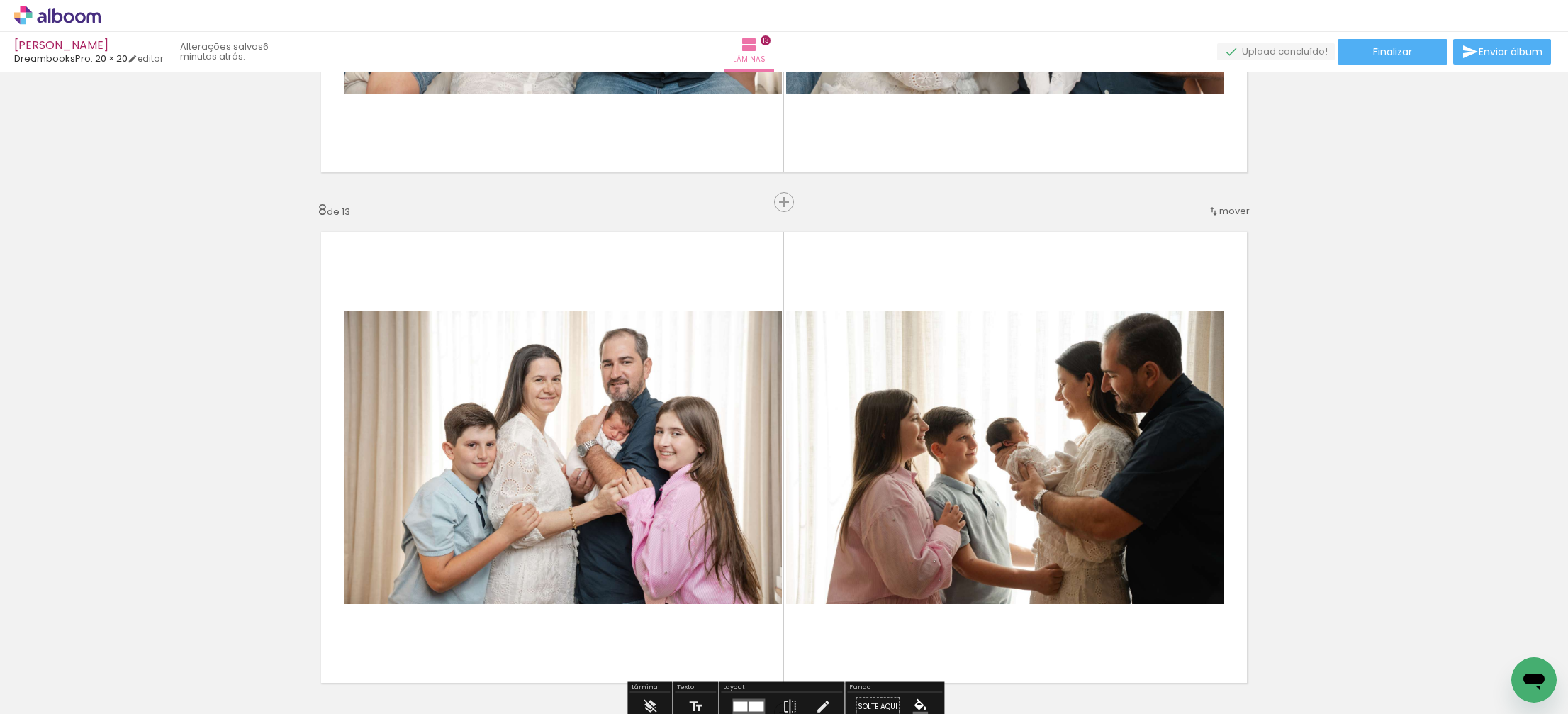
scroll to position [3469, 0]
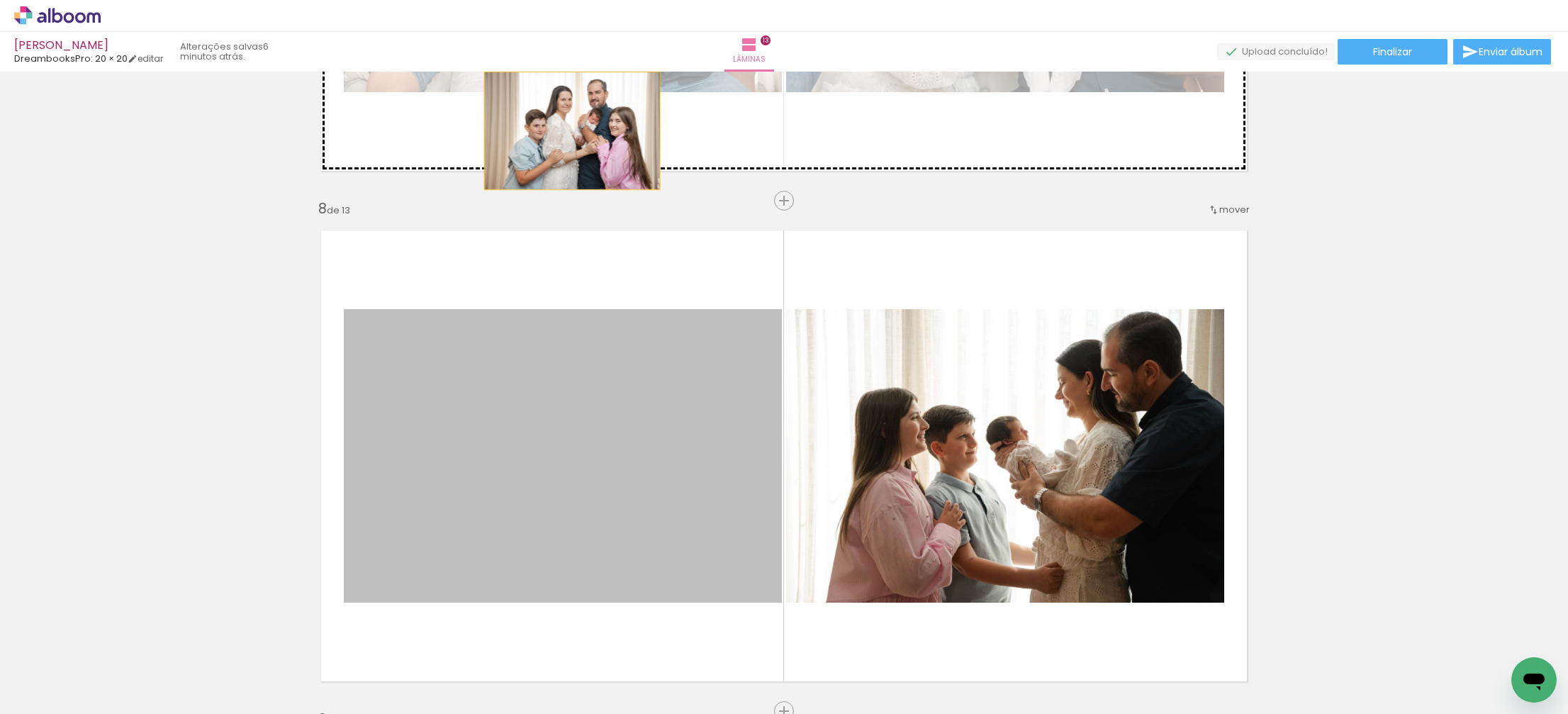
drag, startPoint x: 573, startPoint y: 447, endPoint x: 704, endPoint y: 306, distance: 192.5
click at [572, 131] on div "Inserir lâmina 1 de 13 Inserir lâmina 2 de 13 Inserir lâmina 3 de 13 Inserir lâ…" at bounding box center [784, 182] width 1568 height 7150
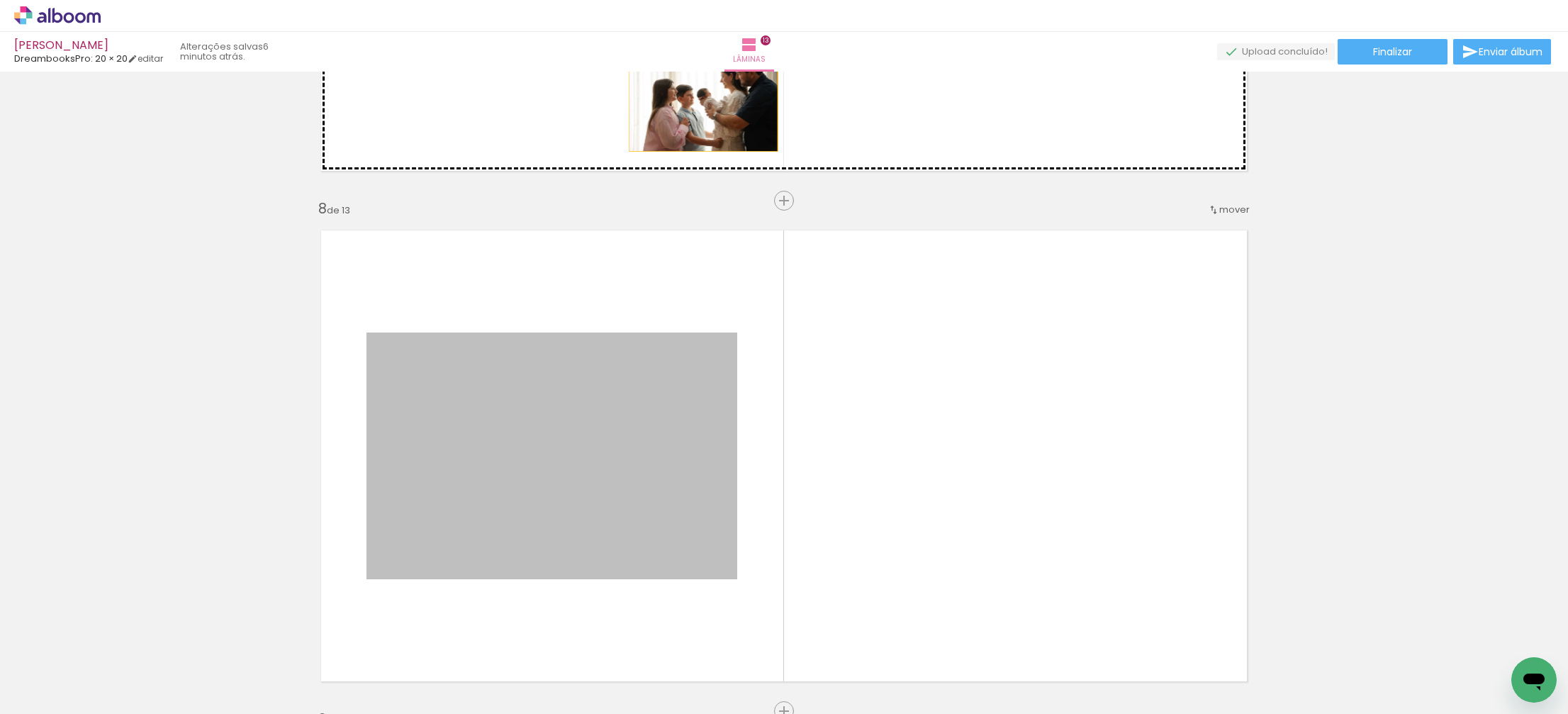
drag, startPoint x: 648, startPoint y: 439, endPoint x: 722, endPoint y: 143, distance: 305.1
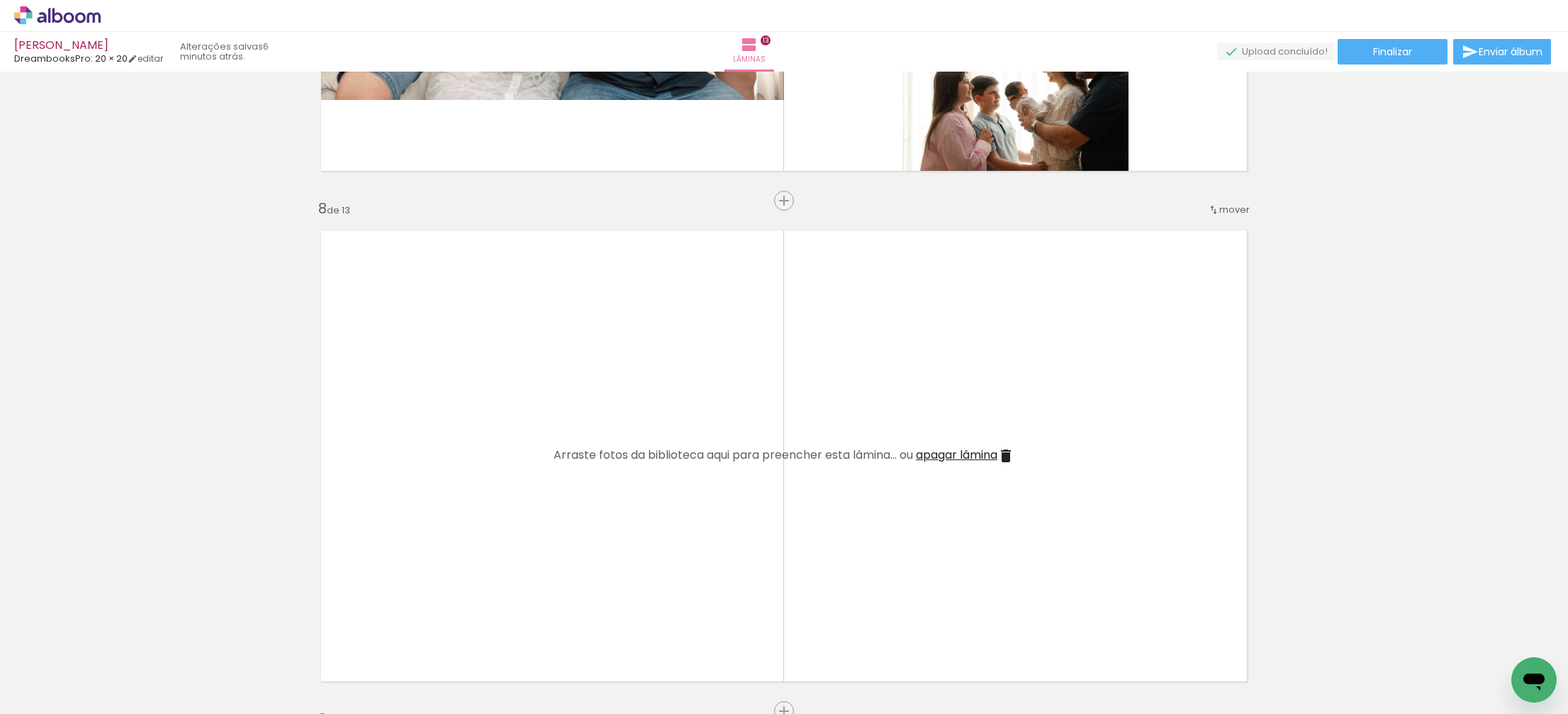
click at [952, 453] on span "apagar lâmina" at bounding box center [956, 455] width 81 height 16
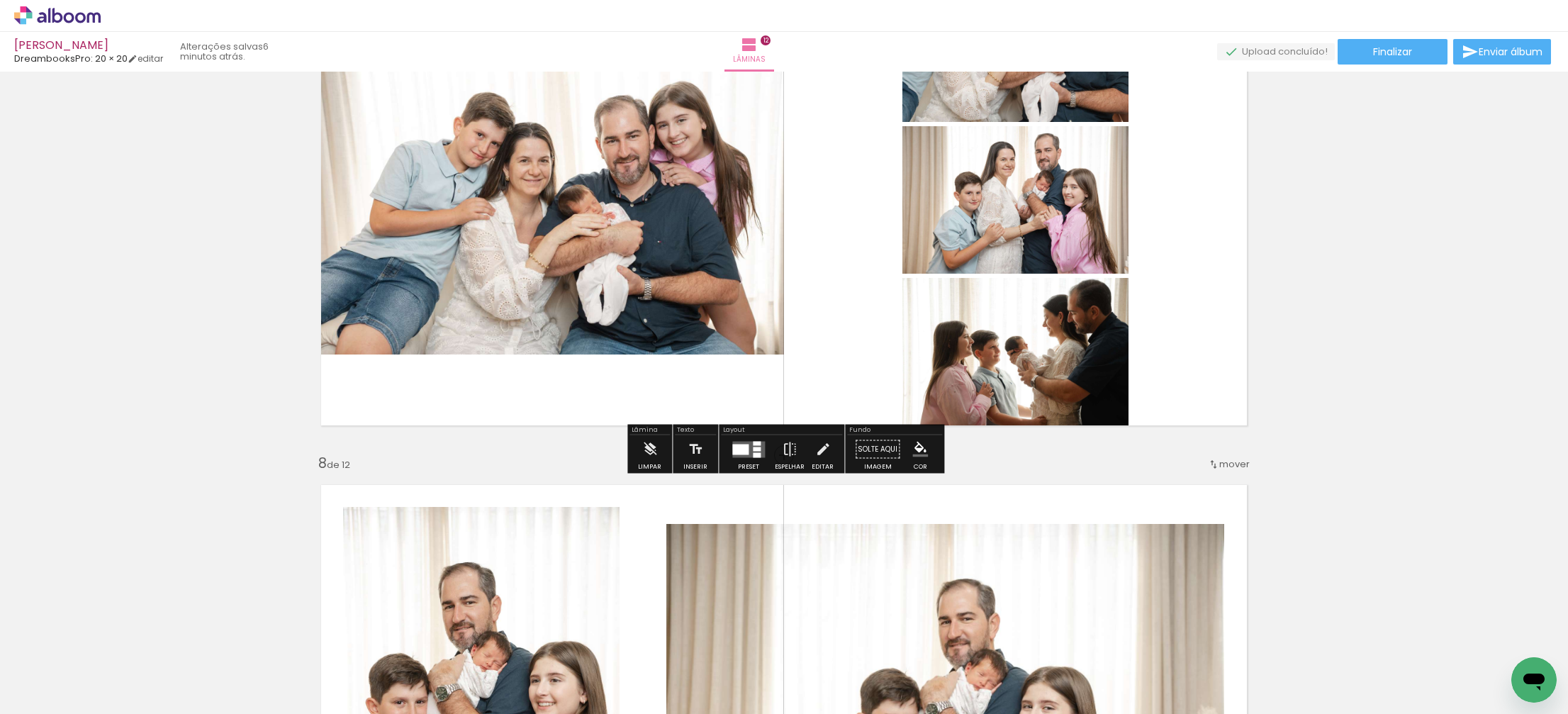
scroll to position [3204, 0]
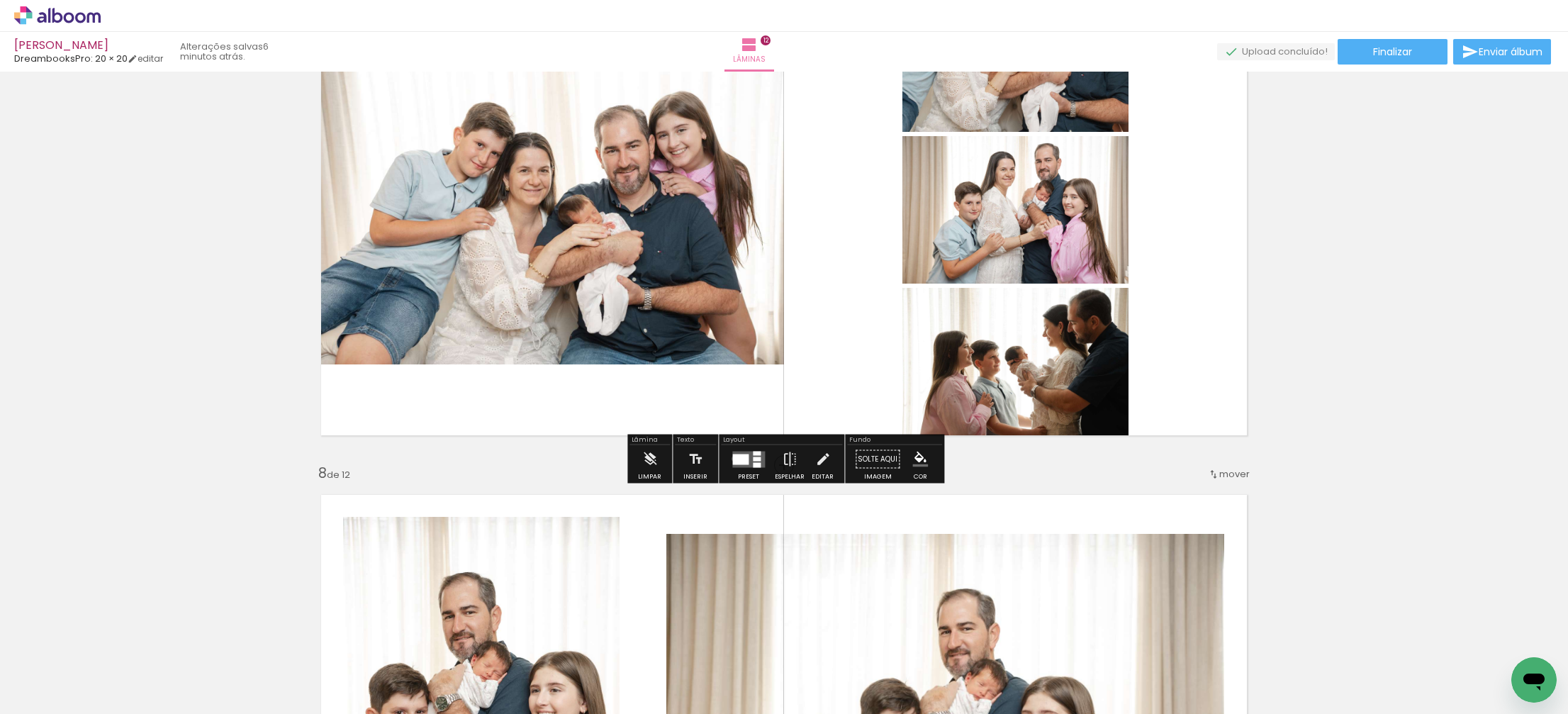
click at [732, 458] on div at bounding box center [740, 459] width 16 height 11
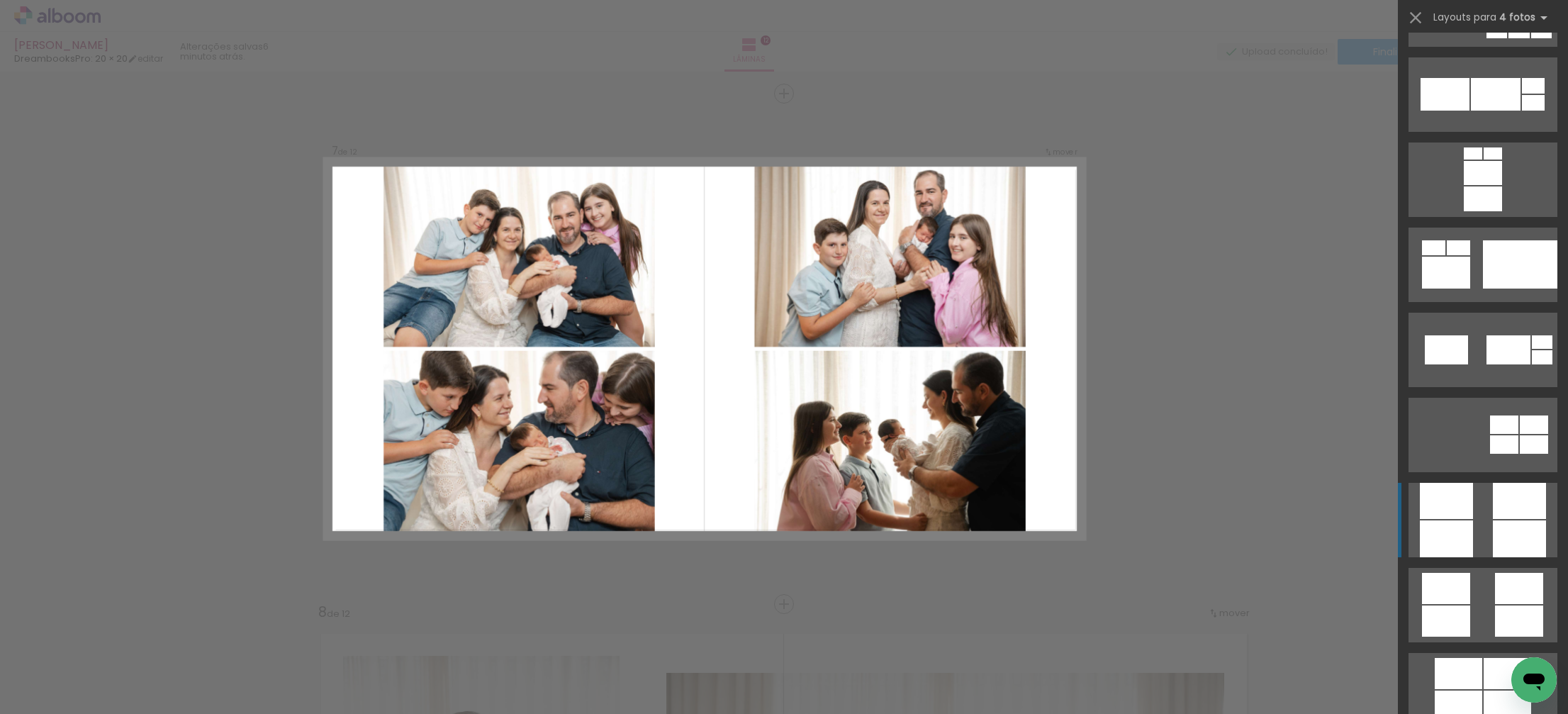
scroll to position [3570, 0]
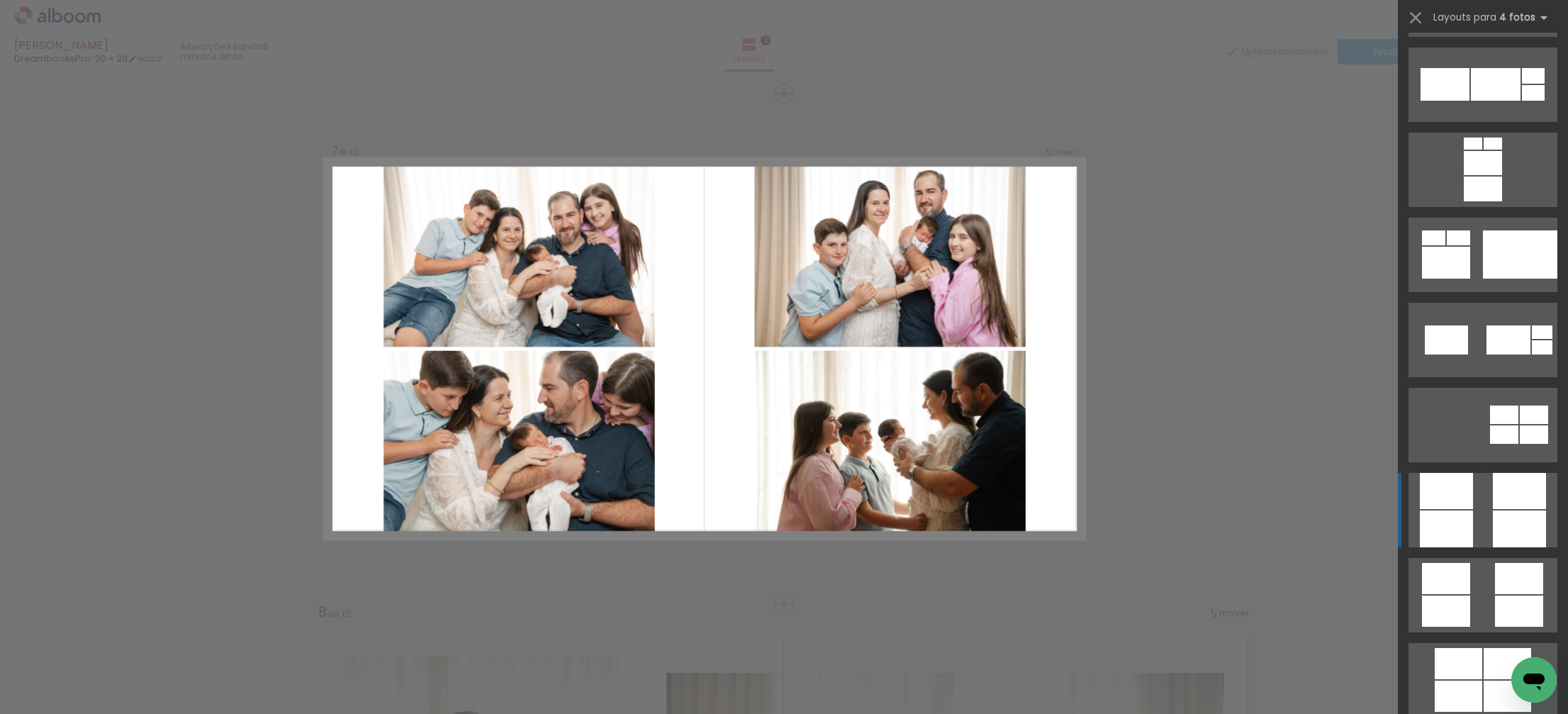
click at [1468, 534] on div at bounding box center [1447, 529] width 54 height 37
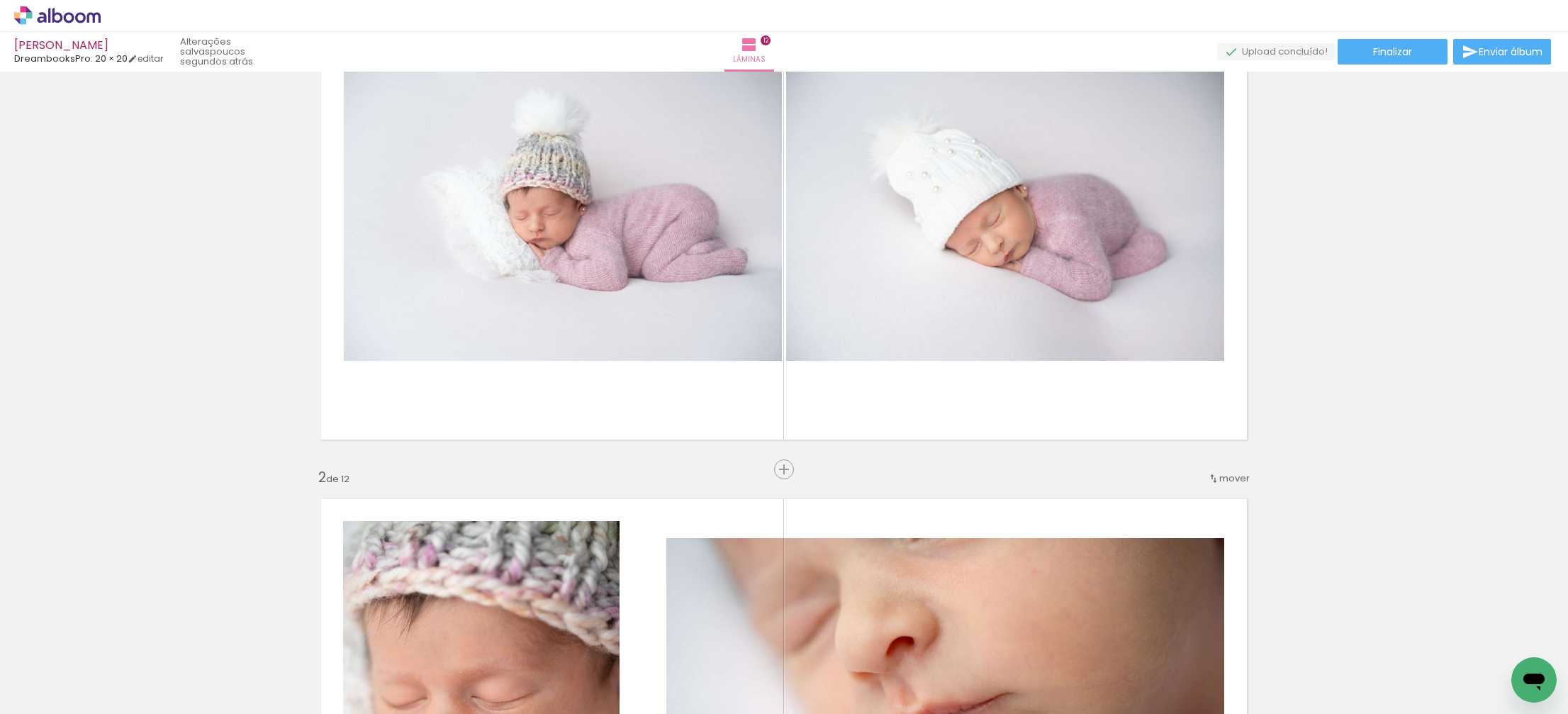
scroll to position [0, 0]
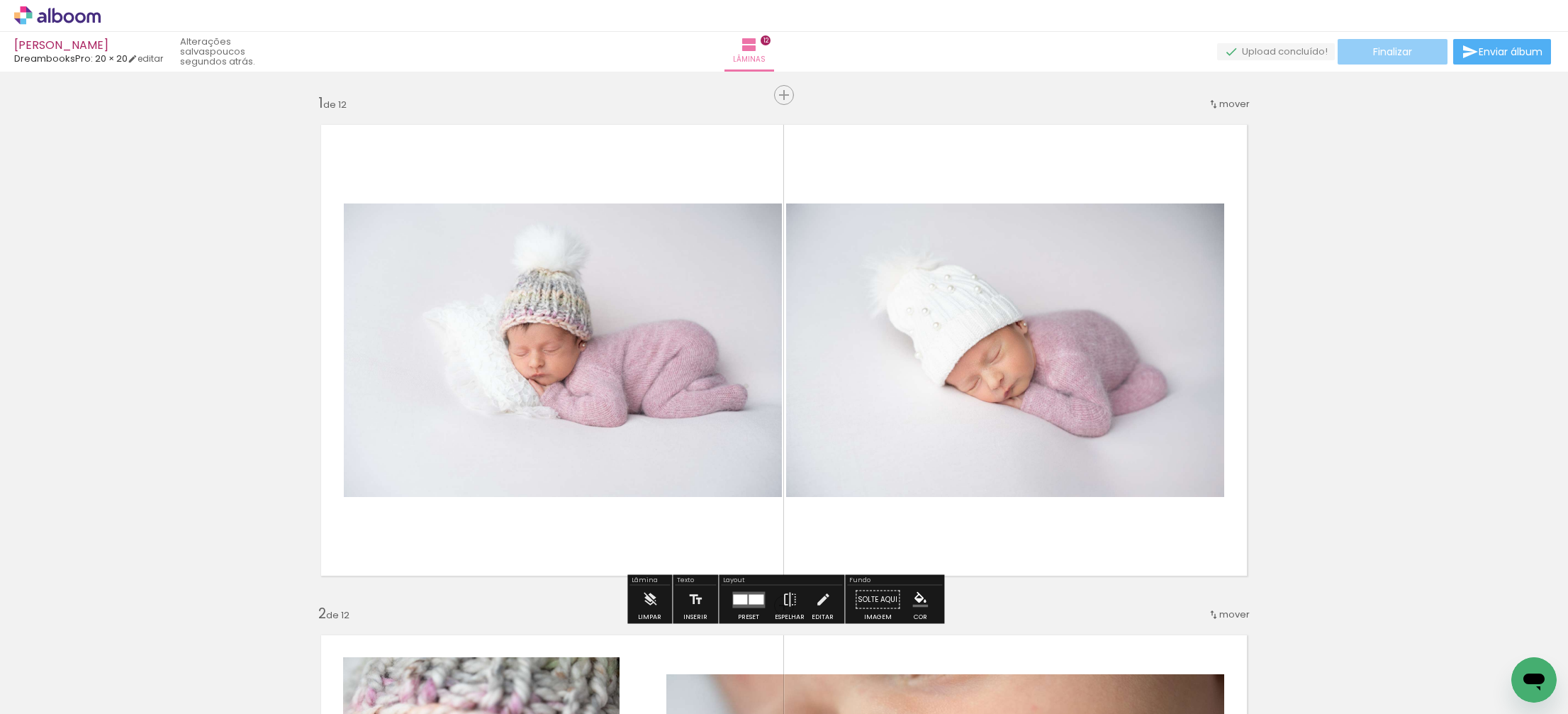
click at [1382, 57] on span "Finalizar" at bounding box center [1392, 52] width 39 height 10
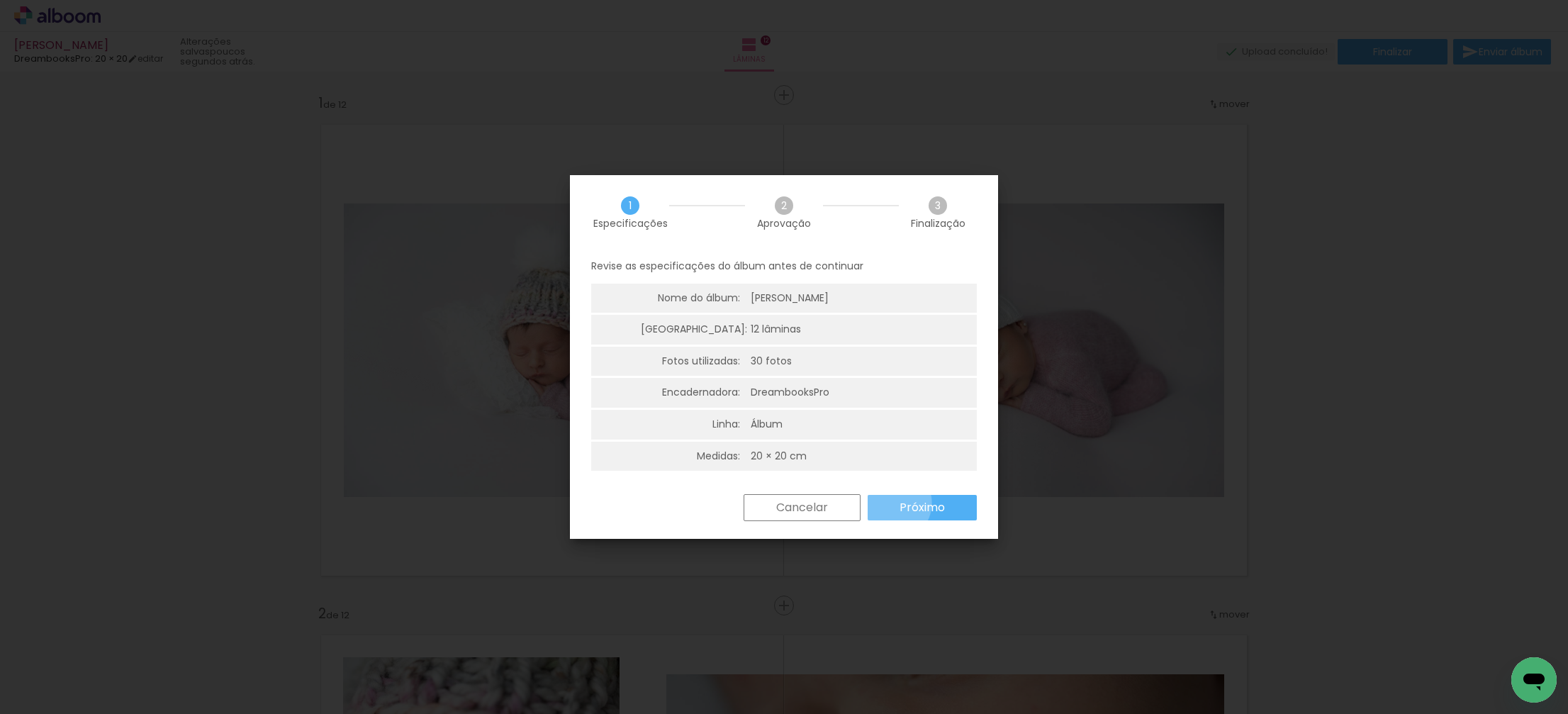
click at [894, 504] on paper-button "Próximo" at bounding box center [922, 507] width 109 height 26
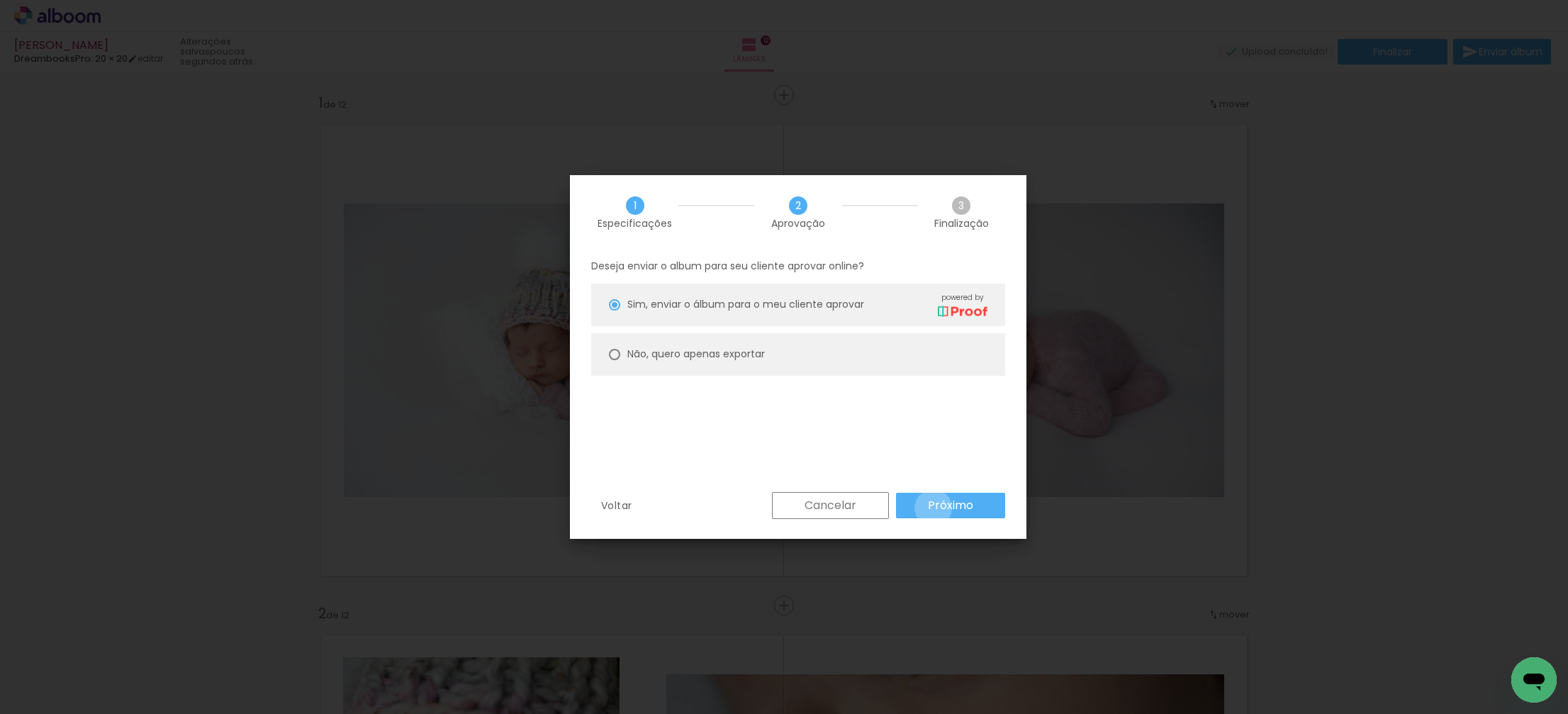
click at [0, 0] on slot "Próximo" at bounding box center [0, 0] width 0 height 0
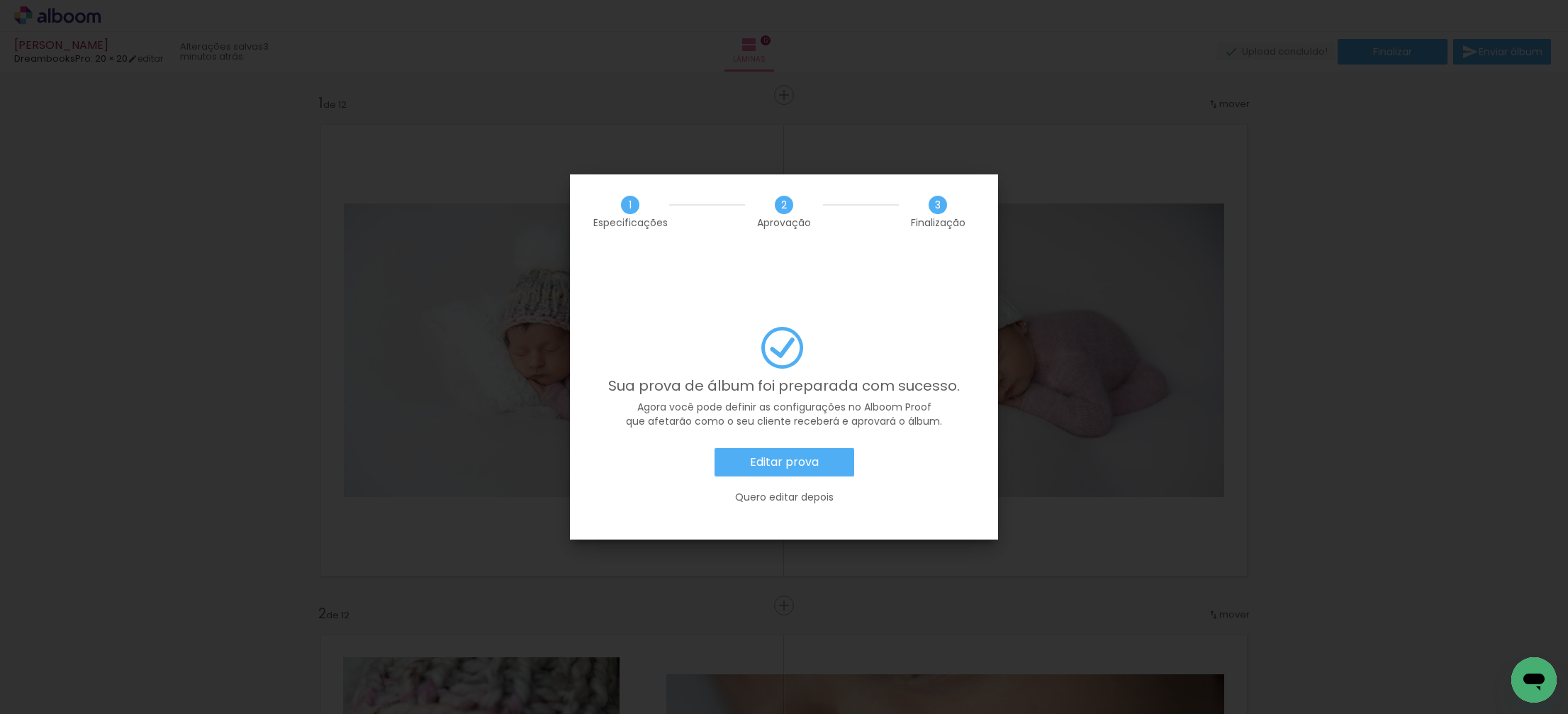
click at [817, 448] on paper-button "Editar prova" at bounding box center [784, 462] width 140 height 28
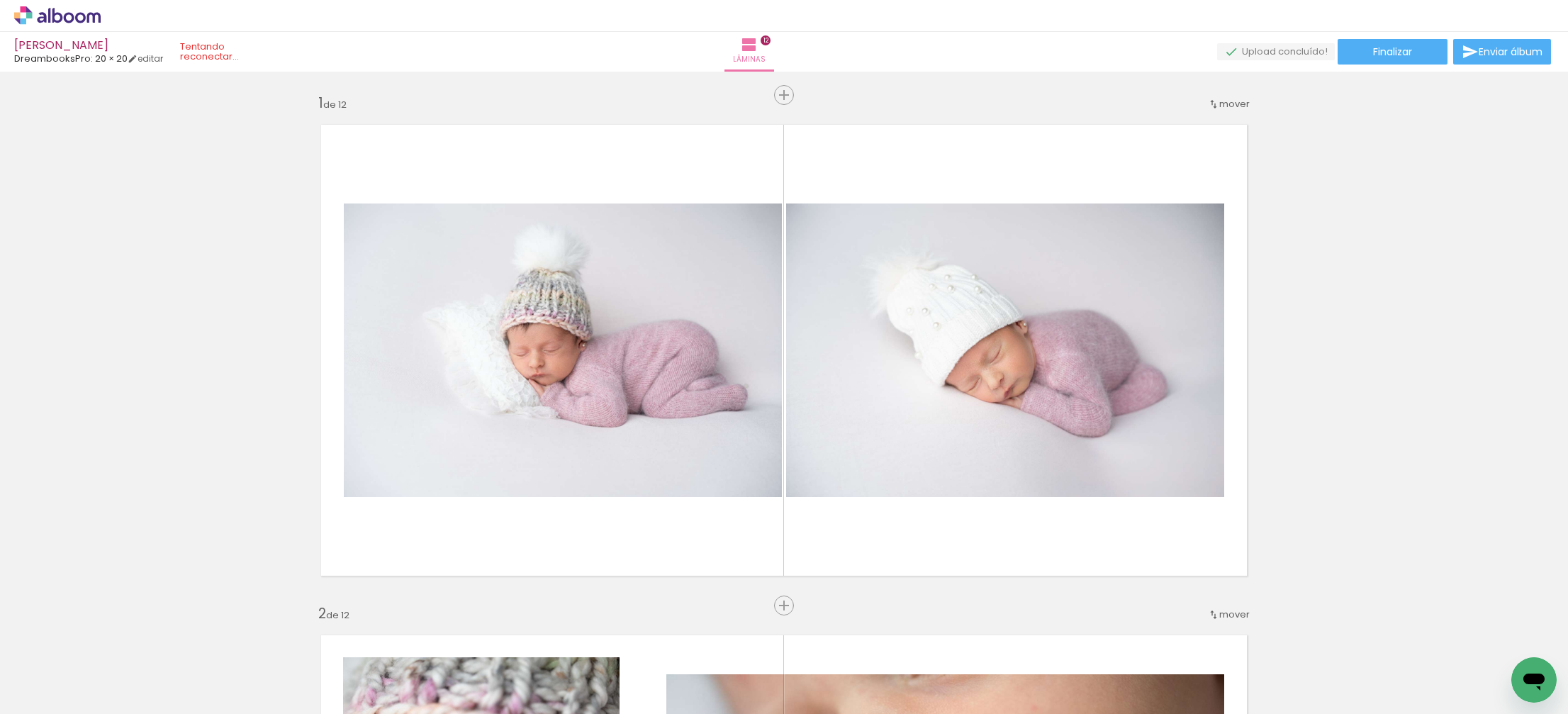
scroll to position [0, 336]
